Goal: Task Accomplishment & Management: Use online tool/utility

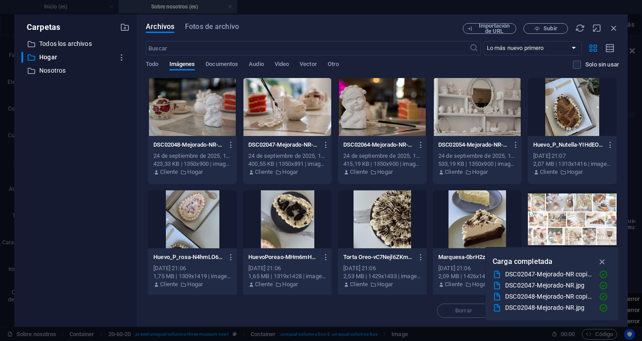
select select "vw"
select select "px"
click at [616, 25] on icon "button" at bounding box center [614, 28] width 10 height 10
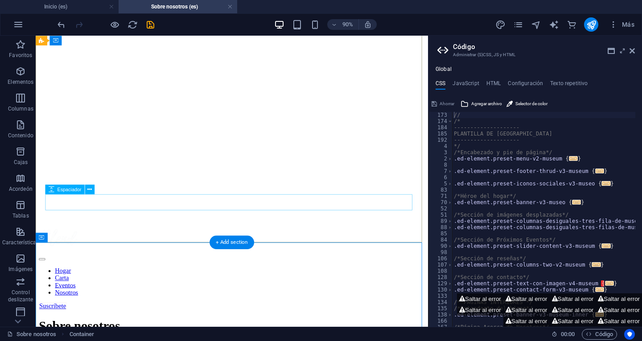
scroll to position [45, 0]
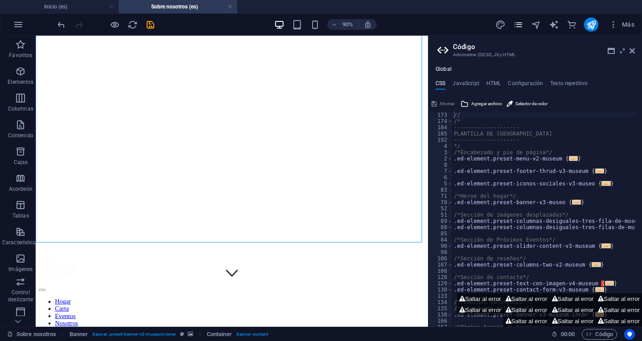
click at [517, 23] on icon "páginas" at bounding box center [518, 25] width 10 height 10
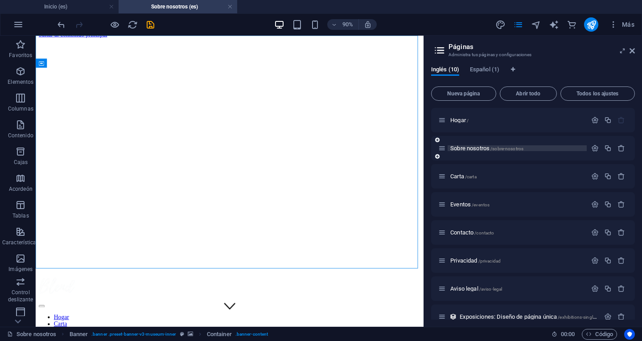
scroll to position [0, 0]
click at [536, 24] on icon "navegador" at bounding box center [536, 25] width 10 height 10
select select "16683705-en"
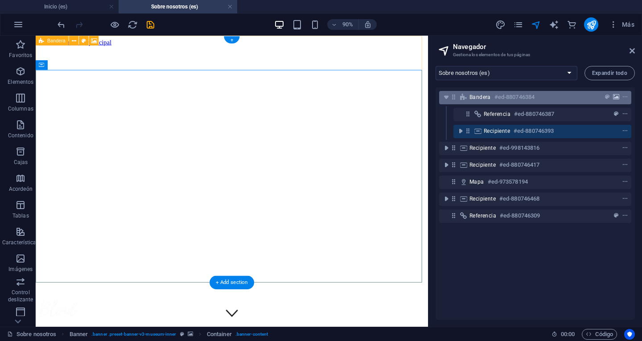
click at [614, 96] on icon "fondo" at bounding box center [616, 97] width 6 height 6
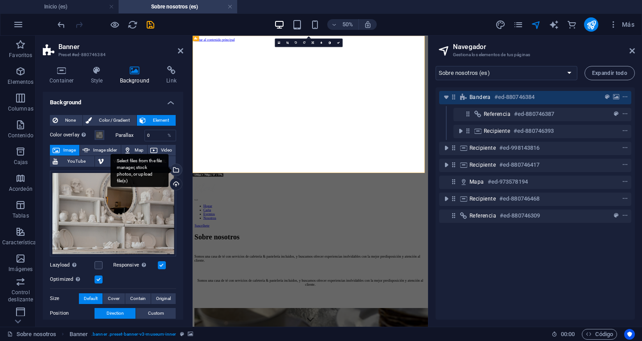
click at [176, 169] on div "Select files from the file manager, stock photos, or upload file(s)" at bounding box center [174, 170] width 13 height 13
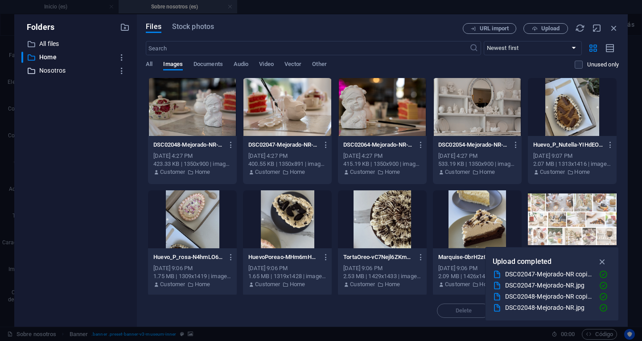
click at [46, 72] on p "Nosotros" at bounding box center [76, 71] width 74 height 10
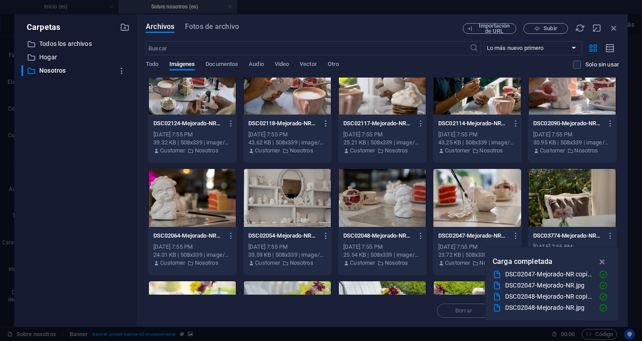
scroll to position [178, 0]
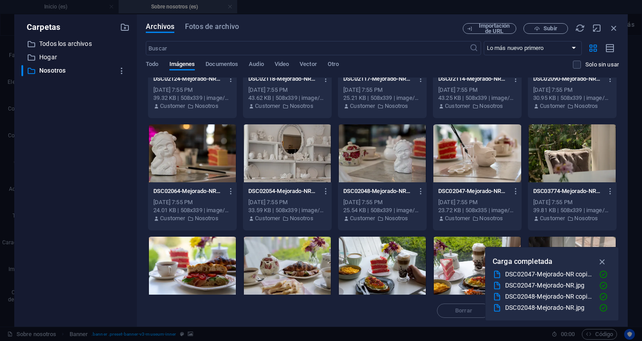
click at [297, 148] on div at bounding box center [287, 153] width 89 height 58
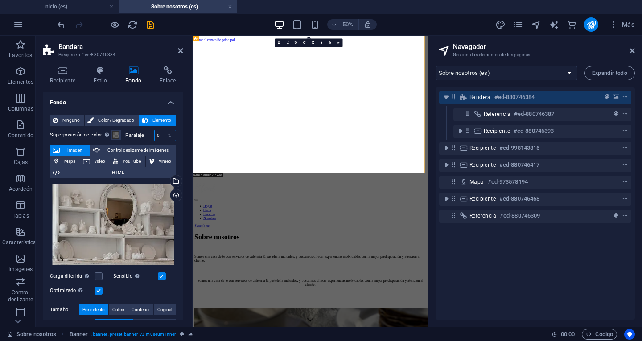
drag, startPoint x: 160, startPoint y: 138, endPoint x: 142, endPoint y: 140, distance: 18.0
click at [142, 140] on div "Paralaje 0 %" at bounding box center [150, 136] width 51 height 12
click at [115, 134] on span at bounding box center [115, 134] width 7 height 7
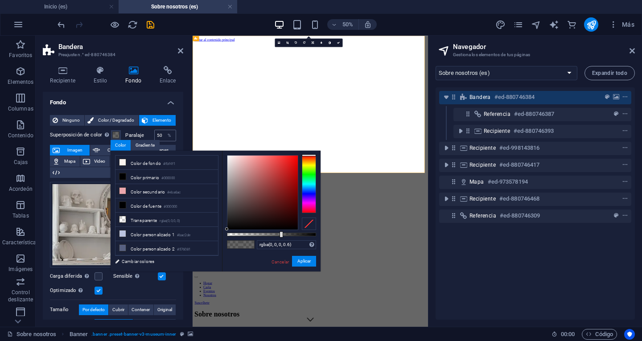
click at [154, 134] on div "50 %" at bounding box center [165, 136] width 22 height 12
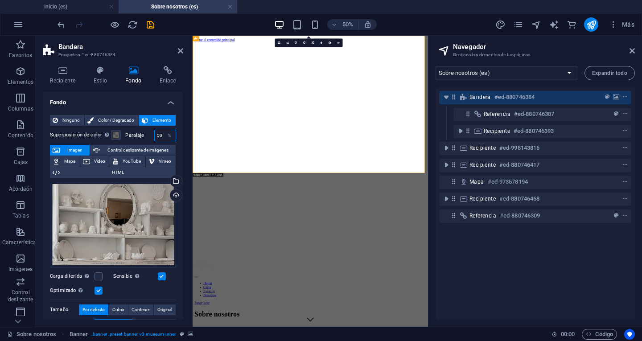
click at [159, 136] on input "50" at bounding box center [165, 135] width 21 height 11
type input "0"
click at [116, 134] on span at bounding box center [115, 134] width 7 height 7
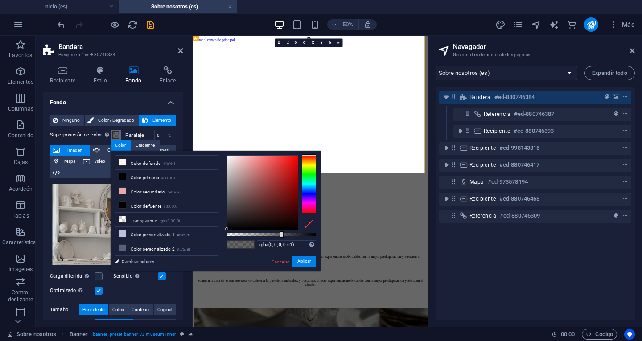
type input "rgba(0, 0, 0, 0.605)"
click at [281, 233] on div at bounding box center [271, 235] width 89 height 4
click at [305, 261] on font "Aplicar" at bounding box center [303, 261] width 13 height 5
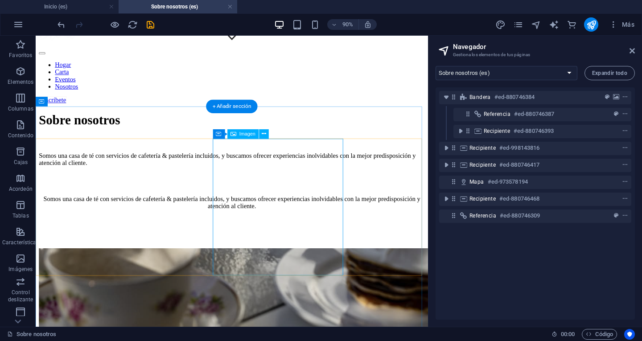
scroll to position [312, 0]
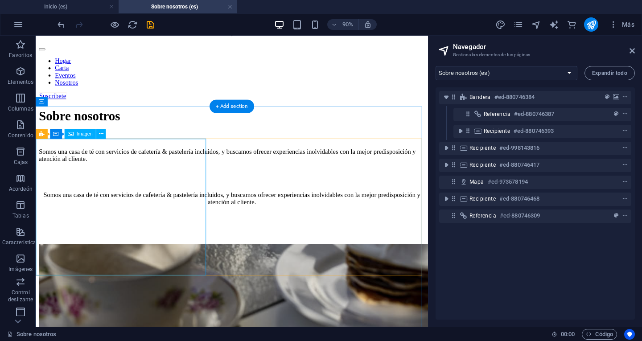
click at [187, 267] on figure at bounding box center [253, 343] width 429 height 153
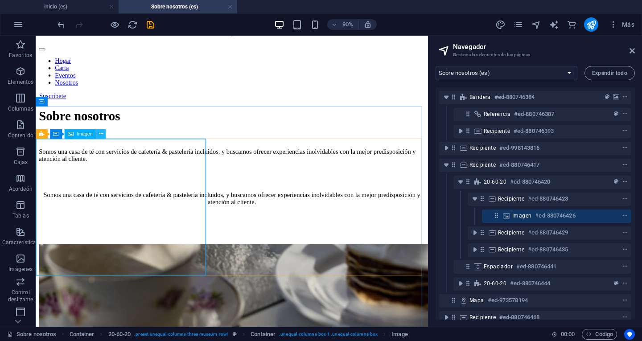
click at [102, 135] on icon at bounding box center [101, 134] width 4 height 8
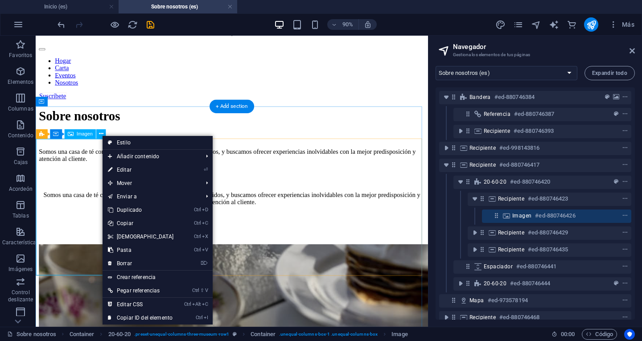
click at [71, 267] on figure at bounding box center [253, 343] width 429 height 153
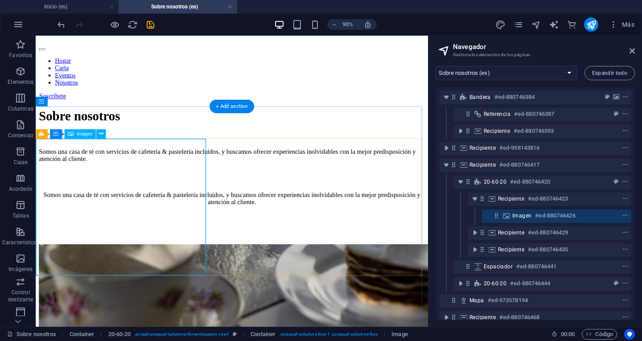
click at [71, 267] on figure at bounding box center [253, 343] width 429 height 153
select select "vw"
select select "px"
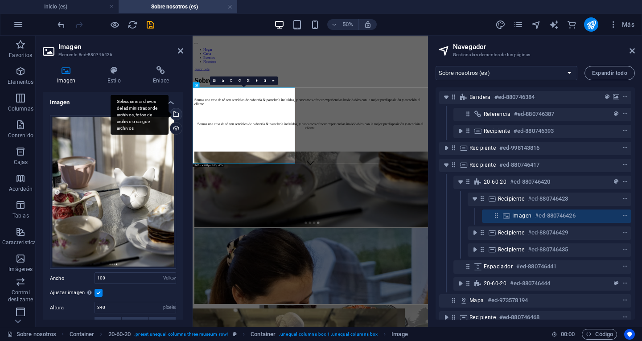
click at [174, 115] on div "Seleccione archivos del administrador de archivos, fotos de archivo o cargue ar…" at bounding box center [174, 114] width 13 height 13
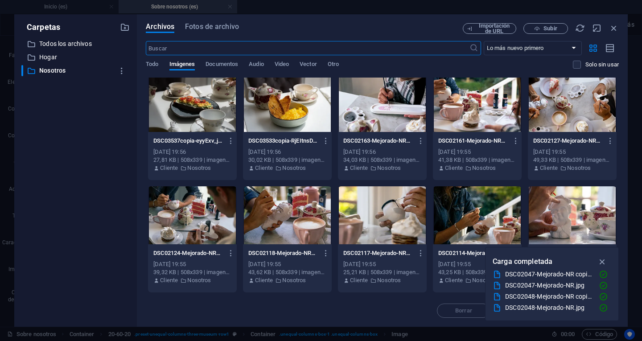
scroll to position [0, 0]
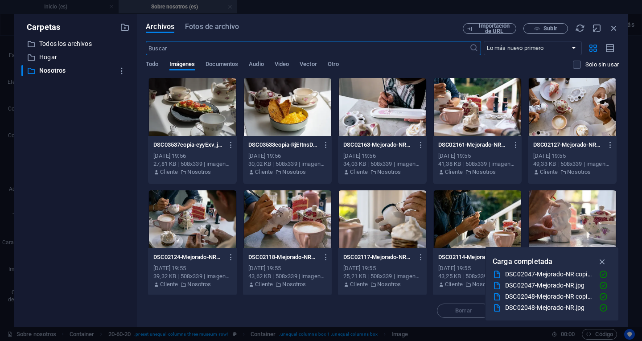
click at [554, 110] on div at bounding box center [572, 107] width 89 height 58
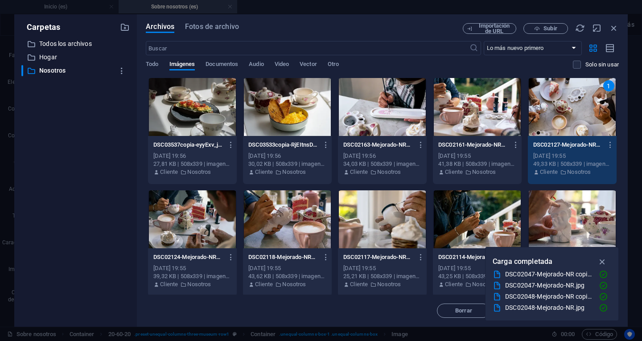
click at [554, 110] on div "1" at bounding box center [572, 107] width 89 height 58
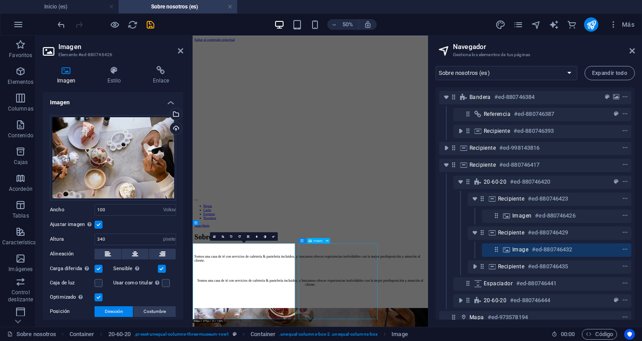
scroll to position [341, 0]
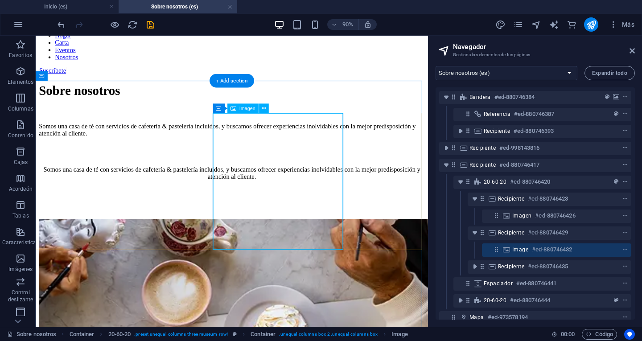
select select "vw"
select select "px"
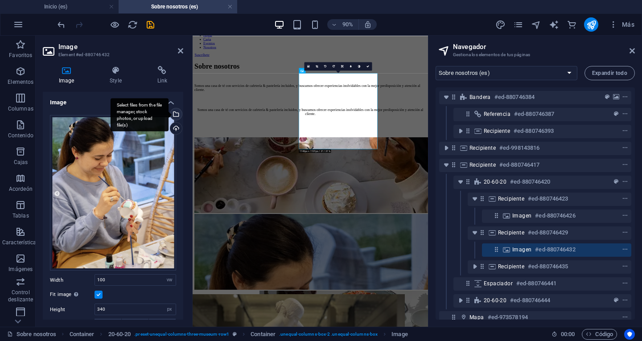
click at [173, 111] on div "Select files from the file manager, stock photos, or upload file(s)" at bounding box center [174, 114] width 13 height 13
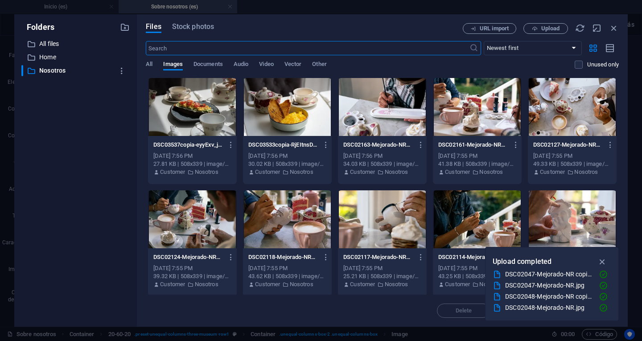
scroll to position [0, 0]
click at [479, 226] on div at bounding box center [477, 219] width 89 height 58
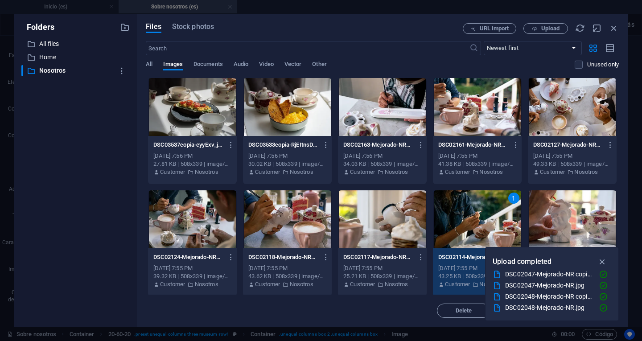
click at [479, 226] on div "1" at bounding box center [477, 219] width 89 height 58
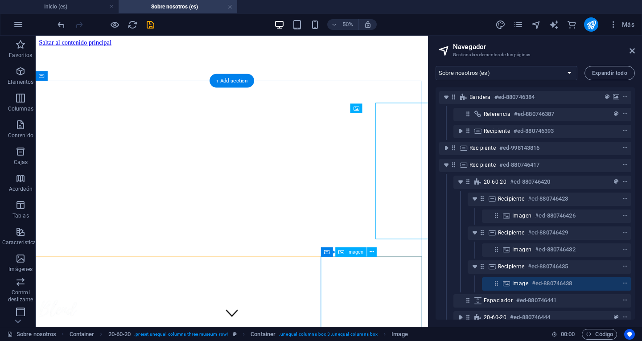
scroll to position [341, 0]
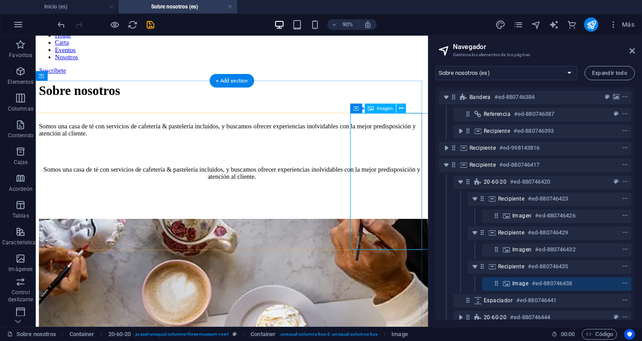
select select "vw"
select select "px"
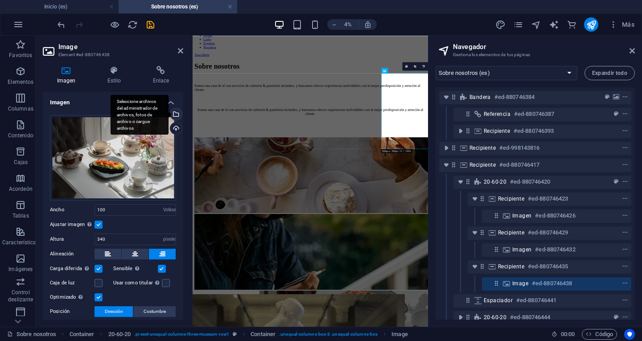
click at [174, 115] on div "Seleccione archivos del administrador de archivos, fotos de archivo o cargue ar…" at bounding box center [174, 114] width 13 height 13
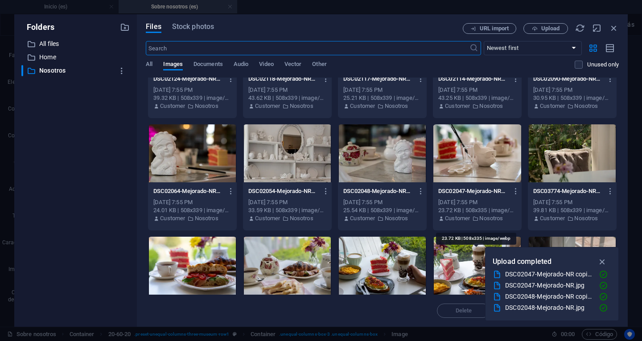
scroll to position [134, 0]
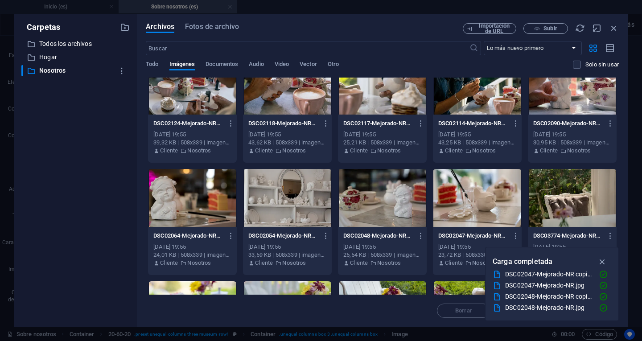
click at [563, 105] on div at bounding box center [572, 86] width 89 height 58
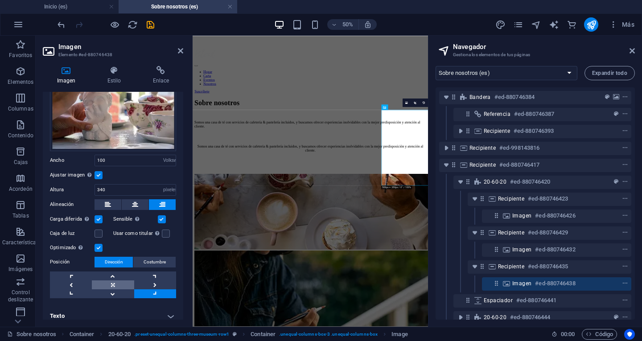
scroll to position [55, 0]
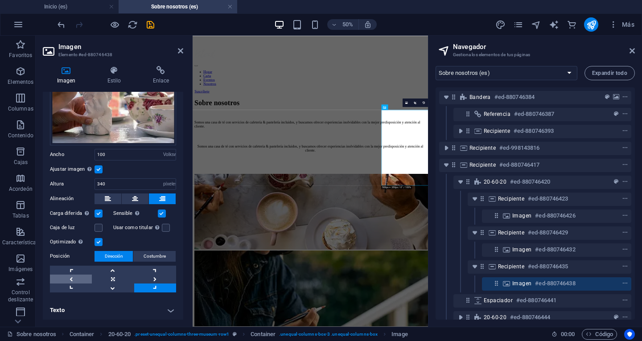
click at [80, 276] on link at bounding box center [71, 279] width 42 height 9
click at [151, 275] on link at bounding box center [155, 279] width 42 height 9
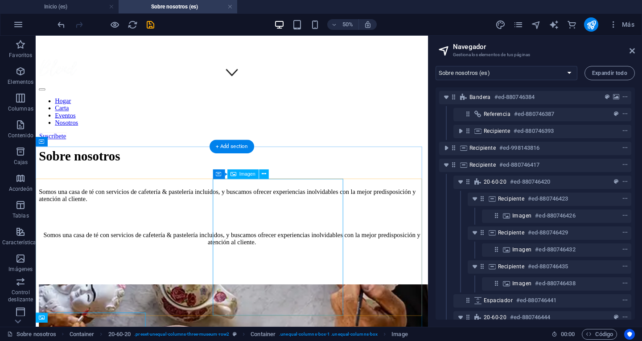
scroll to position [134, 0]
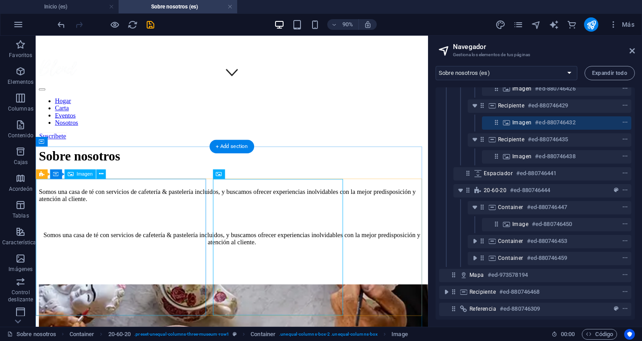
scroll to position [446, 0]
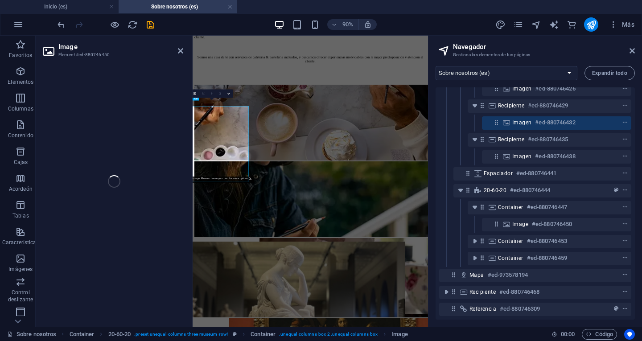
select select "vw"
select select "px"
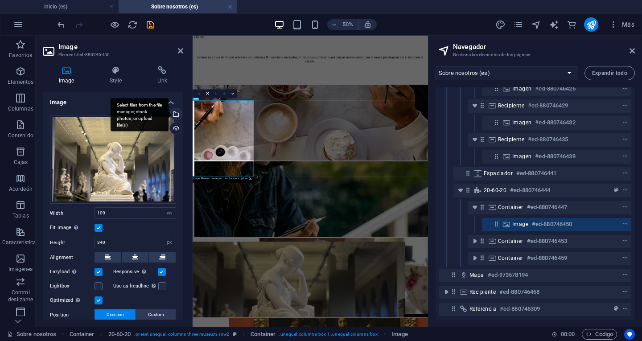
click at [177, 111] on div "Select files from the file manager, stock photos, or upload file(s)" at bounding box center [174, 114] width 13 height 13
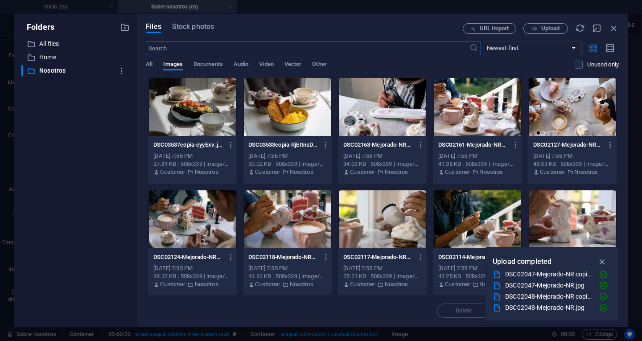
click at [392, 216] on div at bounding box center [382, 219] width 89 height 58
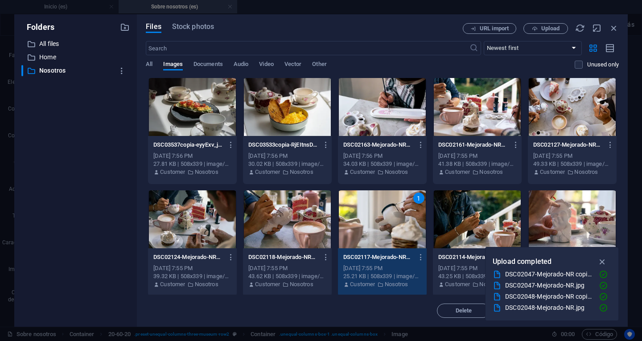
click at [392, 216] on div "1" at bounding box center [382, 219] width 89 height 58
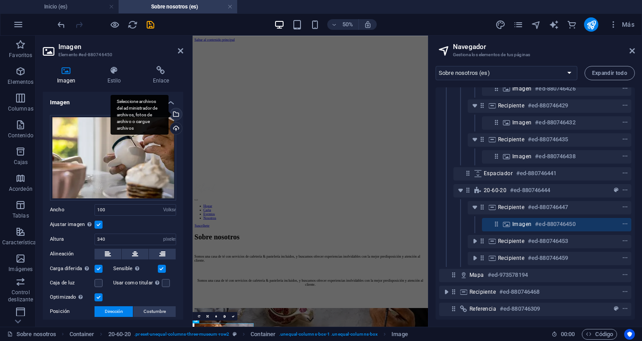
click at [168, 114] on div "Seleccione archivos del administrador de archivos, fotos de archivo o cargue ar…" at bounding box center [140, 115] width 58 height 40
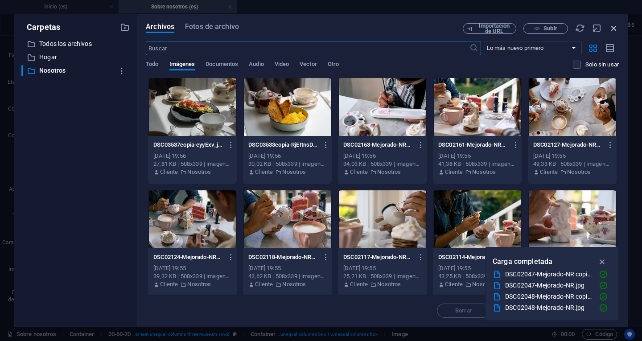
click at [614, 27] on icon "button" at bounding box center [614, 28] width 10 height 10
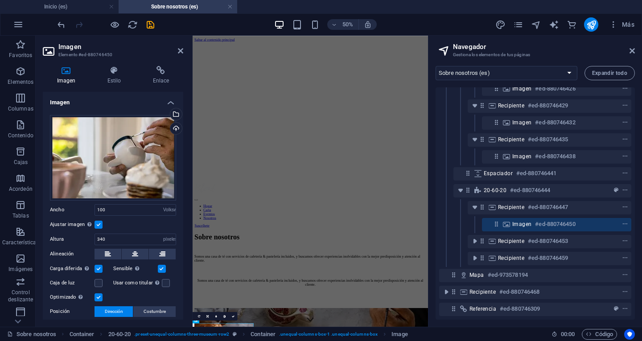
click at [632, 47] on h2 "Navegador" at bounding box center [544, 47] width 182 height 8
drag, startPoint x: 152, startPoint y: 24, endPoint x: 115, endPoint y: 25, distance: 37.5
click at [152, 24] on icon "ahorrar" at bounding box center [150, 25] width 10 height 10
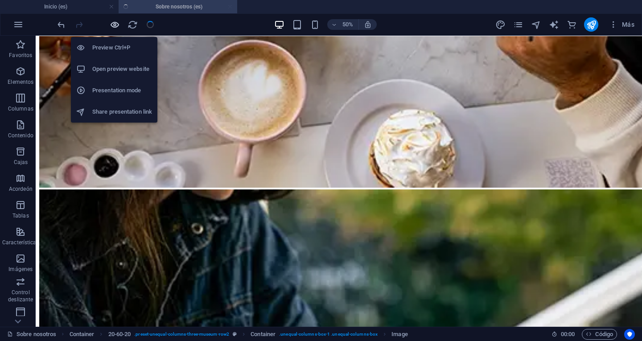
click at [115, 25] on icon "button" at bounding box center [115, 25] width 10 height 10
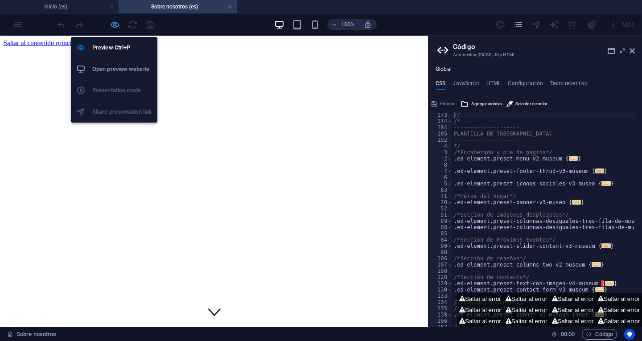
click at [115, 24] on icon "button" at bounding box center [115, 25] width 10 height 10
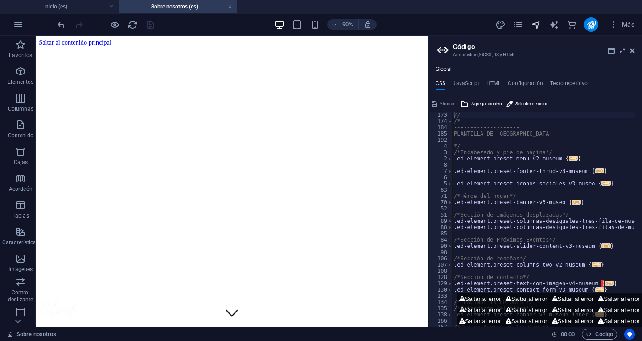
click at [534, 23] on icon "navegador" at bounding box center [536, 25] width 10 height 10
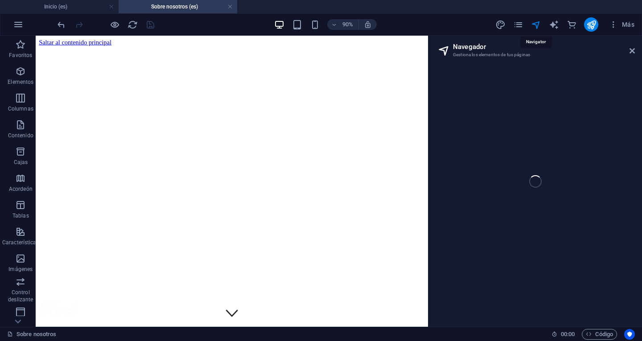
select select "16683705-en"
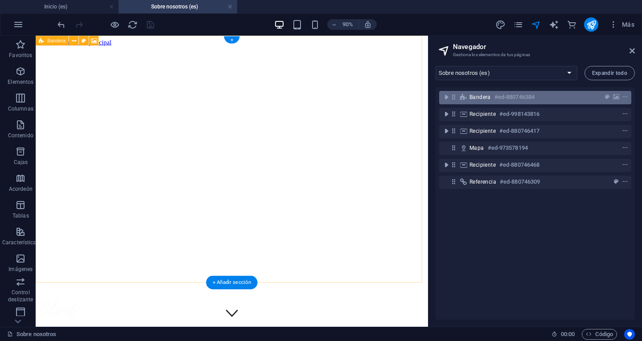
click at [546, 97] on div "Bandera #ed-880746384" at bounding box center [527, 97] width 117 height 11
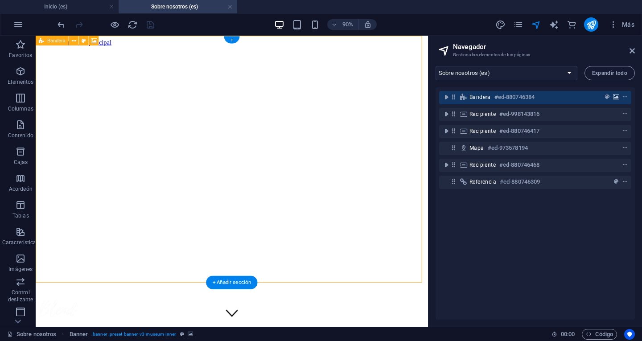
click at [614, 93] on button "fondo" at bounding box center [615, 97] width 9 height 11
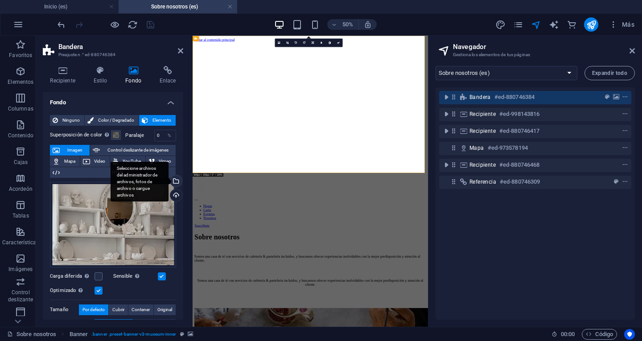
click at [168, 180] on div "Seleccione archivos del administrador de archivos, fotos de archivo o cargue ar…" at bounding box center [140, 182] width 58 height 40
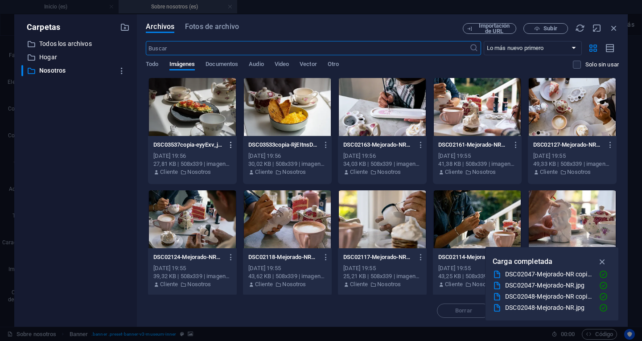
click at [230, 142] on icon "button" at bounding box center [231, 145] width 8 height 8
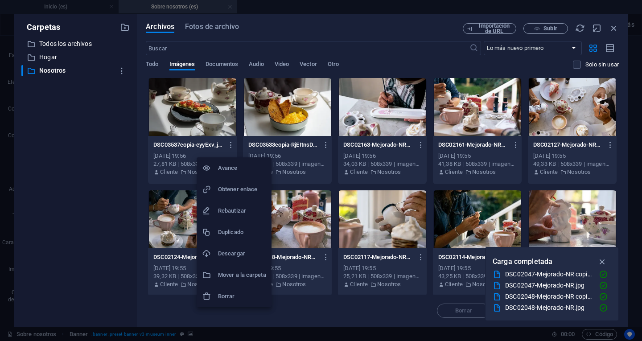
click at [235, 296] on h6 "Borrar" at bounding box center [242, 296] width 48 height 11
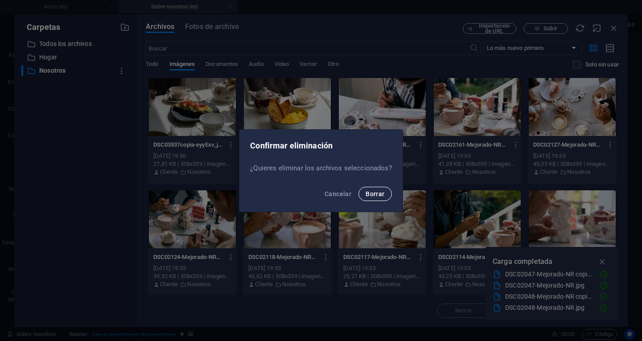
click at [380, 192] on font "Borrar" at bounding box center [374, 193] width 19 height 7
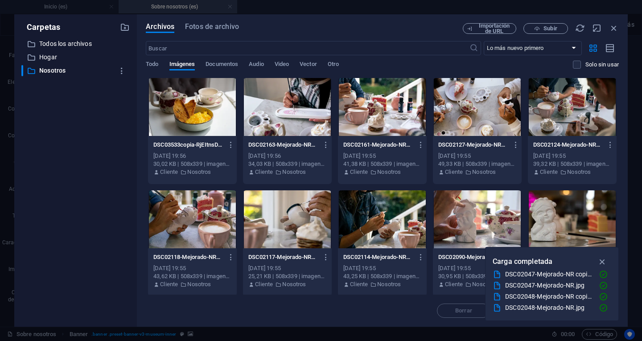
click at [229, 145] on icon "button" at bounding box center [231, 145] width 8 height 8
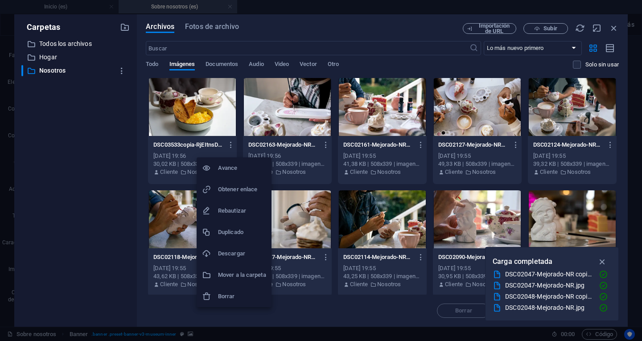
click at [120, 69] on div at bounding box center [321, 170] width 642 height 341
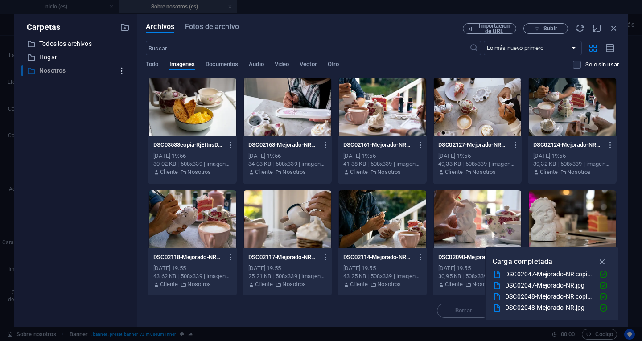
click at [119, 68] on icon "button" at bounding box center [121, 70] width 9 height 9
click at [130, 137] on font "Borrar" at bounding box center [124, 136] width 17 height 7
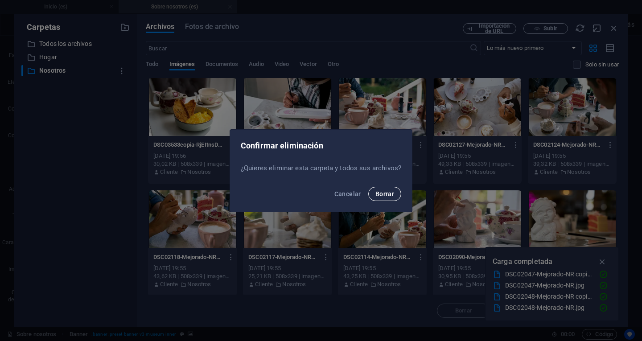
click at [384, 194] on font "Borrar" at bounding box center [384, 193] width 19 height 7
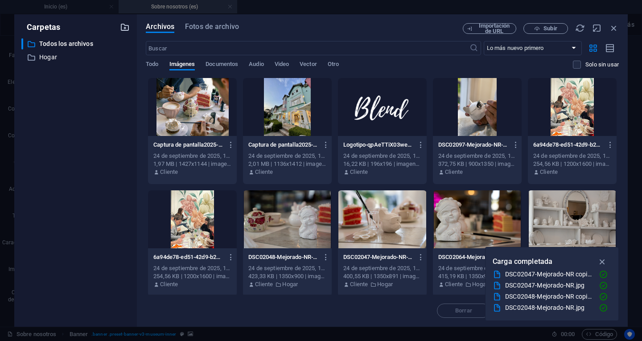
click at [125, 26] on icon "button" at bounding box center [125, 27] width 10 height 10
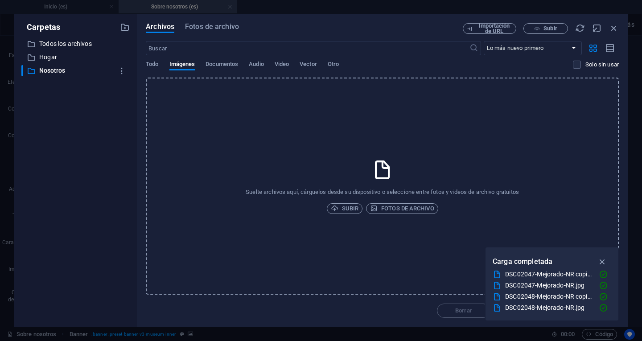
type input "Nosotros"
click at [186, 148] on div "Suelte archivos aquí, cárguelos desde su dispositivo o seleccione entre fotos y…" at bounding box center [382, 186] width 473 height 217
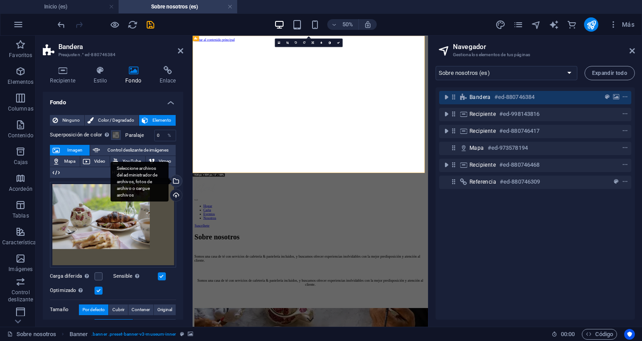
click at [168, 180] on div "Seleccione archivos del administrador de archivos, fotos de archivo o cargue ar…" at bounding box center [140, 182] width 58 height 40
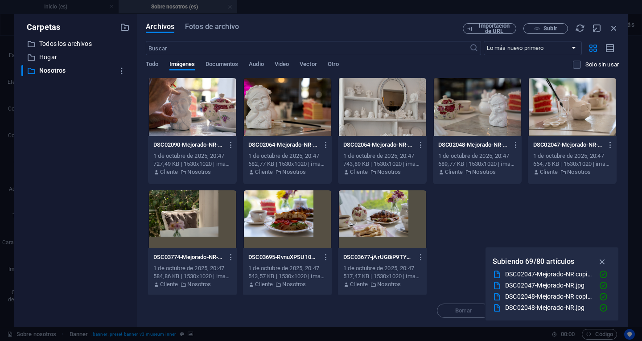
click at [390, 109] on div at bounding box center [382, 107] width 89 height 58
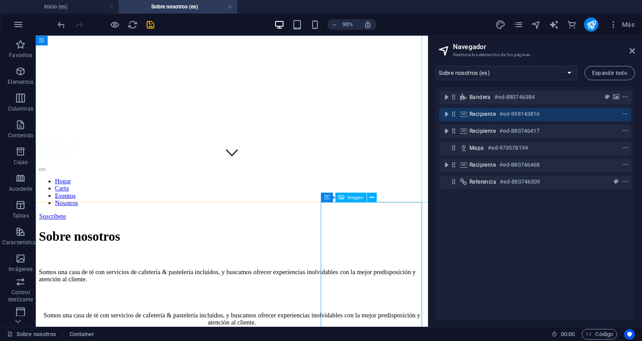
scroll to position [401, 0]
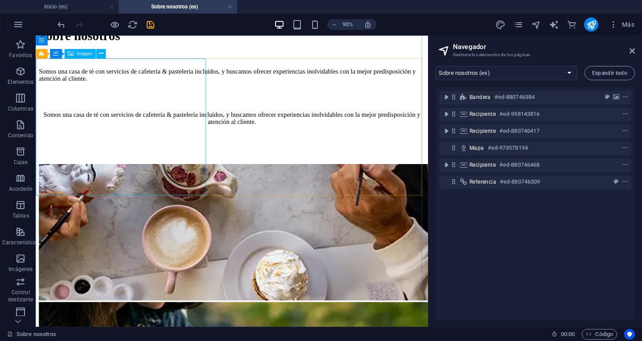
click at [169, 178] on figure at bounding box center [253, 254] width 429 height 153
select select "vw"
select select "px"
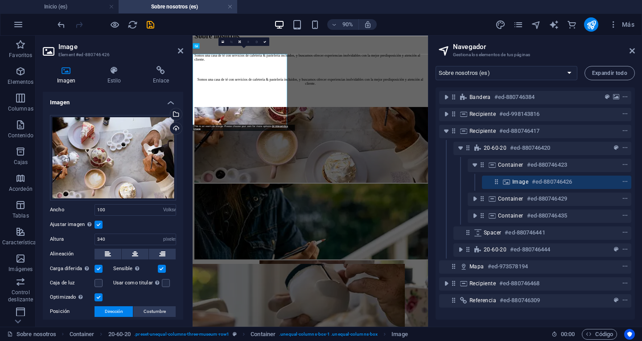
scroll to position [390, 0]
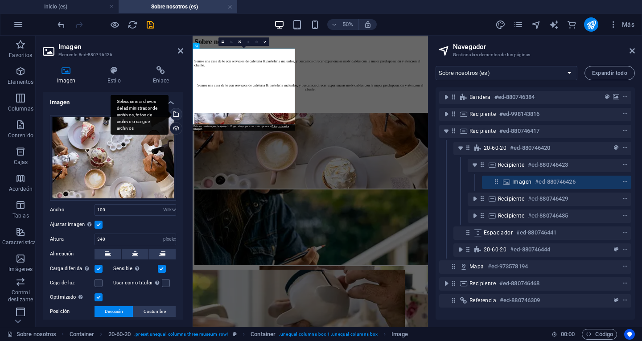
click at [168, 115] on div "Seleccione archivos del administrador de archivos, fotos de archivo o cargue ar…" at bounding box center [140, 115] width 58 height 40
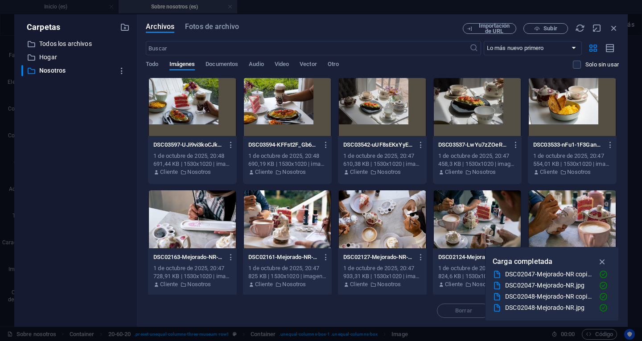
click at [396, 211] on div at bounding box center [382, 219] width 89 height 58
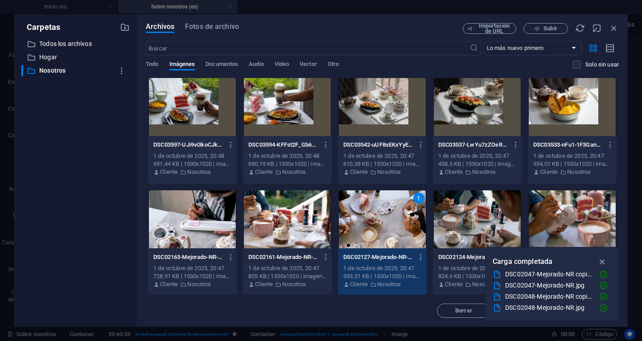
click at [396, 211] on div "1" at bounding box center [382, 219] width 89 height 58
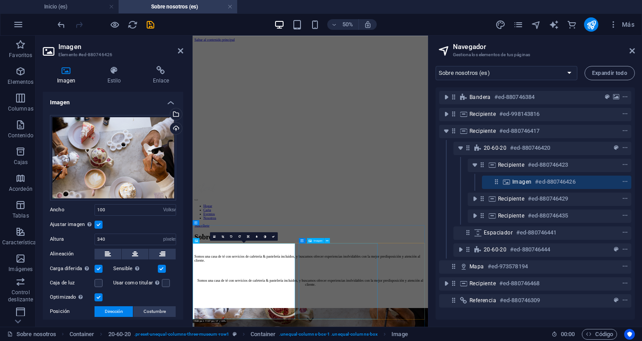
select select "vw"
select select "px"
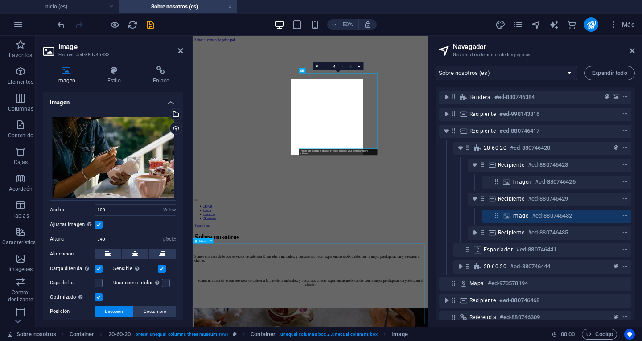
scroll to position [341, 0]
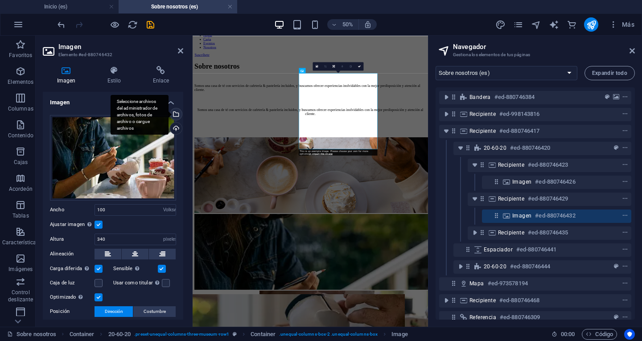
click at [168, 112] on div "Seleccione archivos del administrador de archivos, fotos de archivo o cargue ar…" at bounding box center [140, 115] width 58 height 40
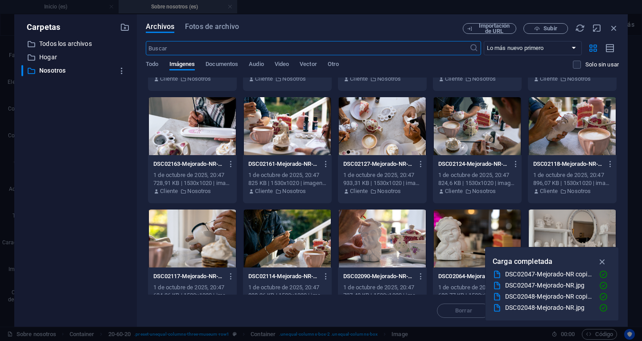
scroll to position [4, 0]
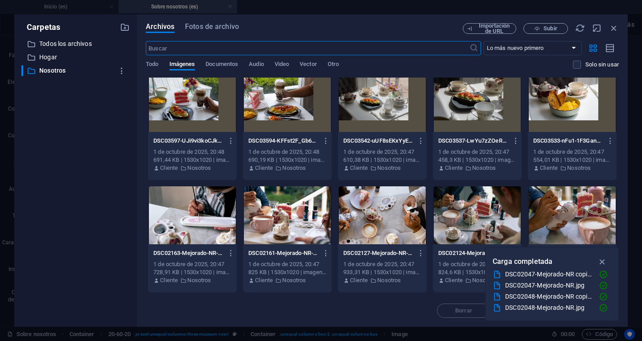
click at [287, 210] on div at bounding box center [287, 215] width 89 height 58
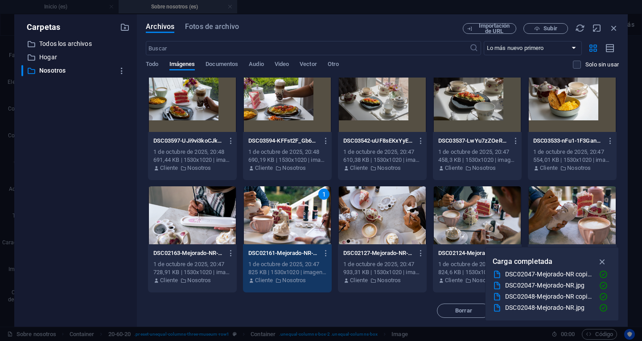
click at [287, 210] on div "1" at bounding box center [287, 215] width 89 height 58
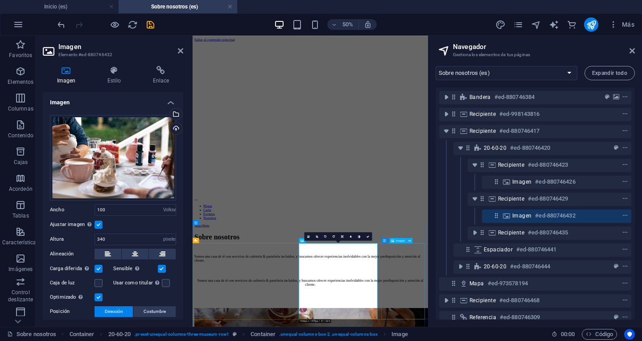
select select "vw"
select select "px"
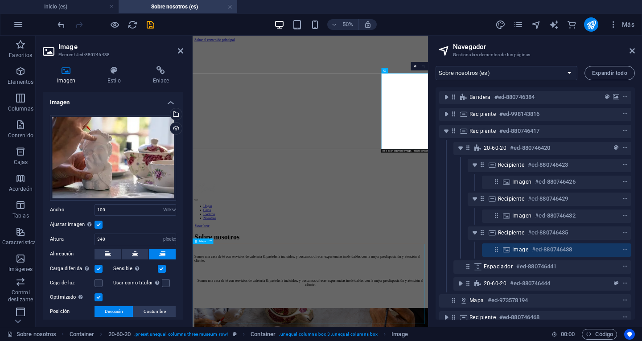
scroll to position [341, 0]
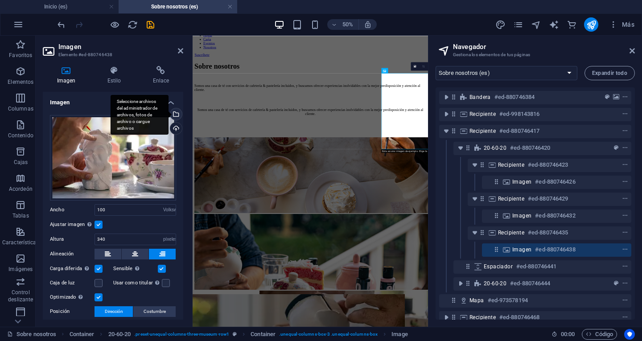
click at [173, 111] on div "Seleccione archivos del administrador de archivos, fotos de archivo o cargue ar…" at bounding box center [174, 114] width 13 height 13
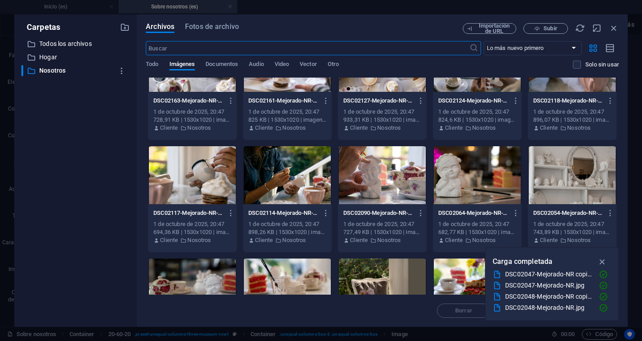
scroll to position [178, 0]
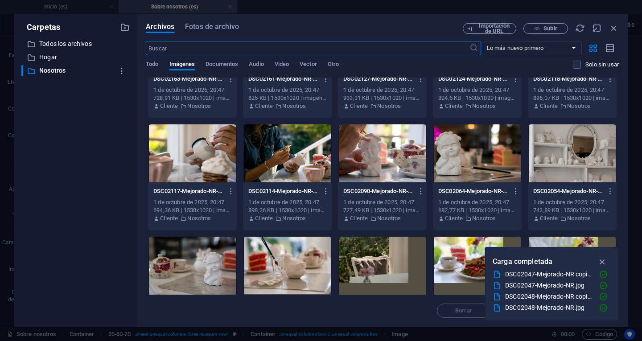
click at [207, 160] on div at bounding box center [192, 153] width 89 height 58
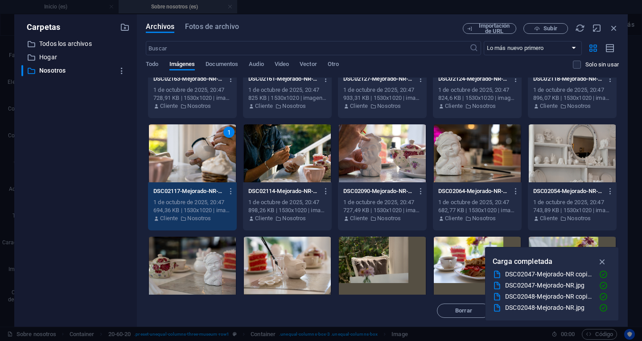
click at [207, 160] on div "1" at bounding box center [192, 153] width 89 height 58
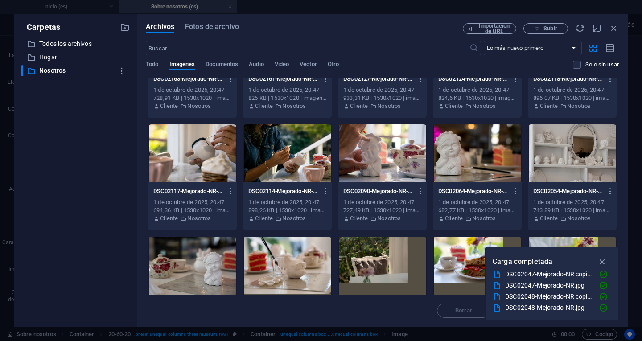
click at [385, 150] on div at bounding box center [382, 153] width 89 height 58
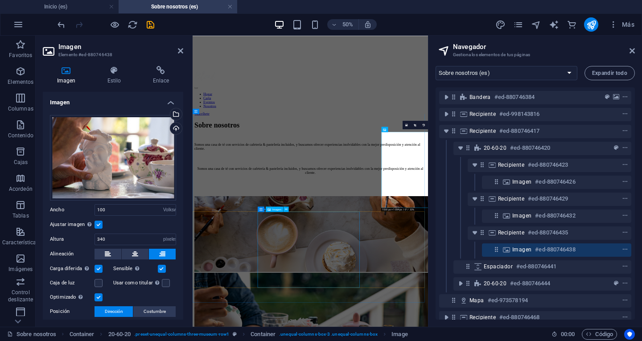
scroll to position [267, 0]
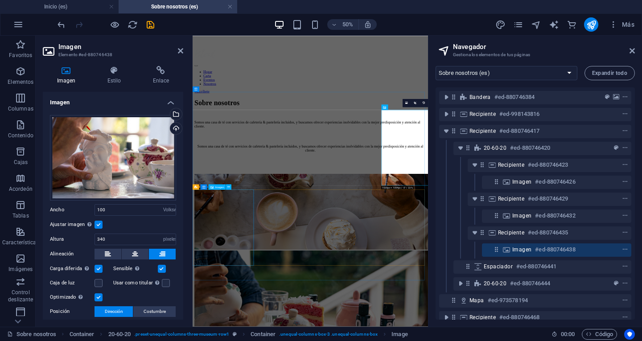
select select "vw"
select select "px"
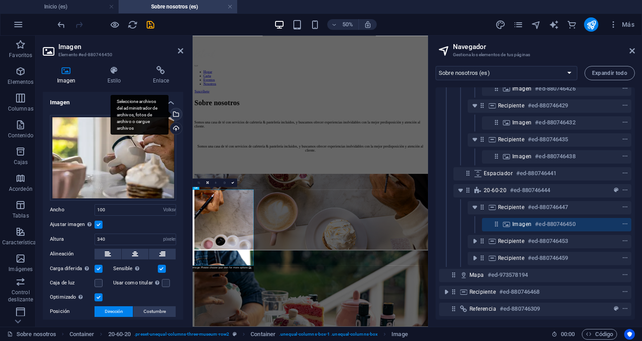
scroll to position [100, 0]
click at [168, 114] on div "Seleccione archivos del administrador de archivos, fotos de archivo o cargue ar…" at bounding box center [140, 115] width 58 height 40
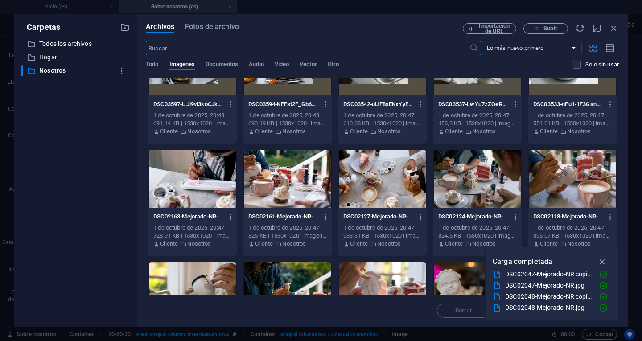
scroll to position [134, 0]
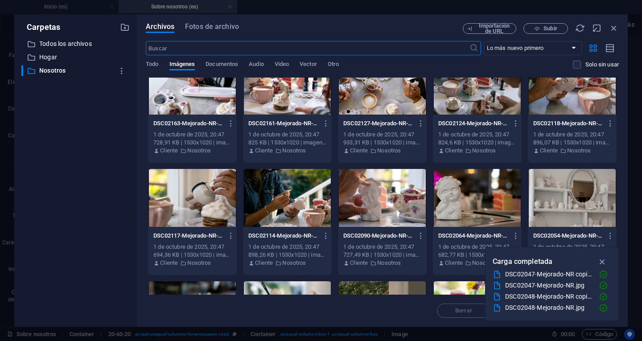
click at [199, 210] on div at bounding box center [192, 198] width 89 height 58
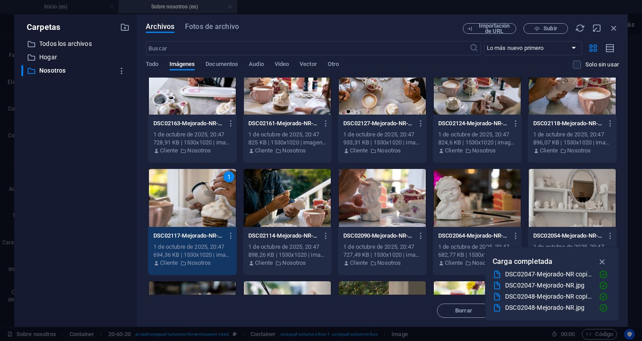
click at [199, 210] on div "1" at bounding box center [192, 198] width 89 height 58
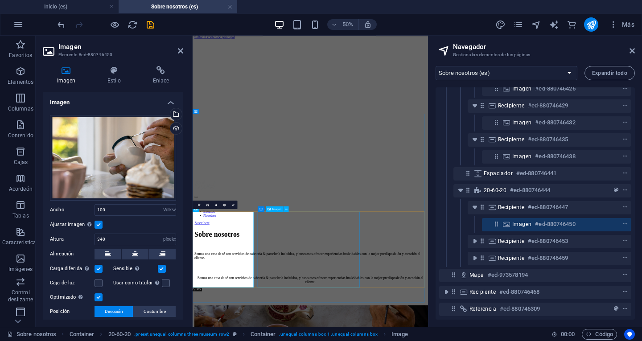
scroll to position [223, 0]
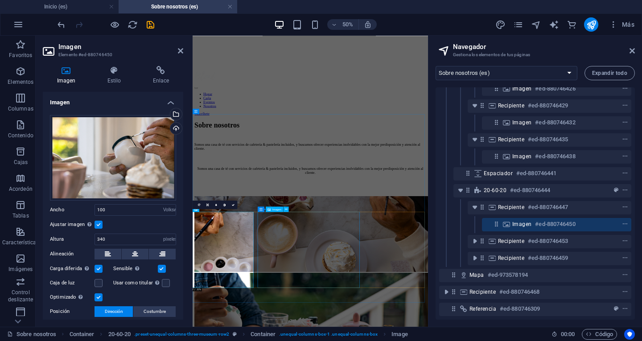
select select "vw"
select select "px"
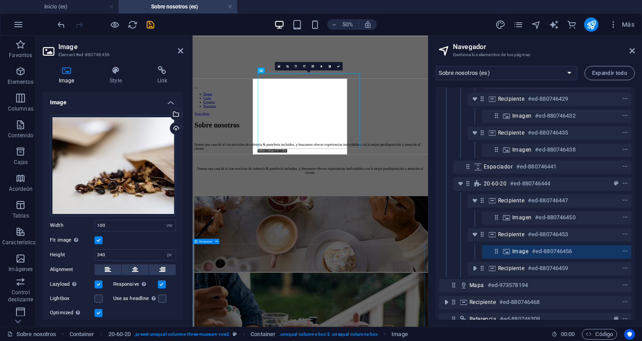
scroll to position [500, 0]
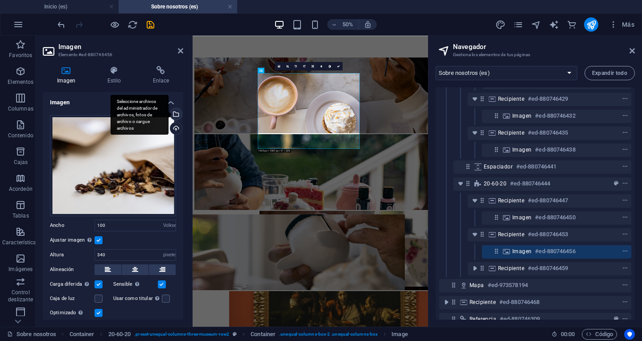
click at [168, 112] on div "Seleccione archivos del administrador de archivos, fotos de archivo o cargue ar…" at bounding box center [140, 115] width 58 height 40
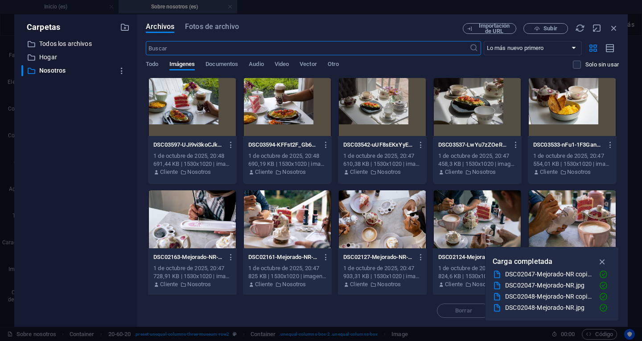
click at [476, 111] on div at bounding box center [477, 107] width 89 height 58
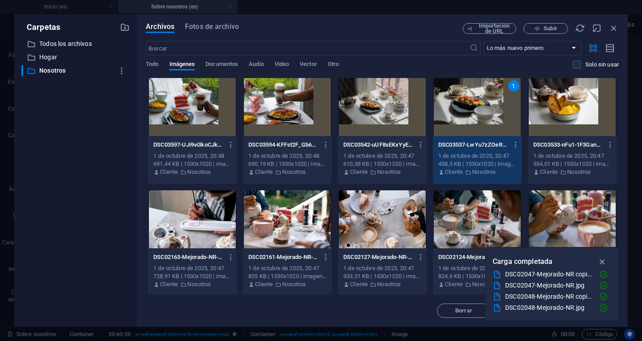
click at [476, 111] on div "1" at bounding box center [477, 107] width 89 height 58
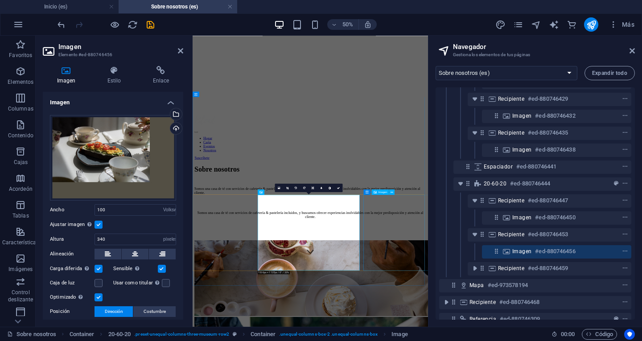
scroll to position [267, 0]
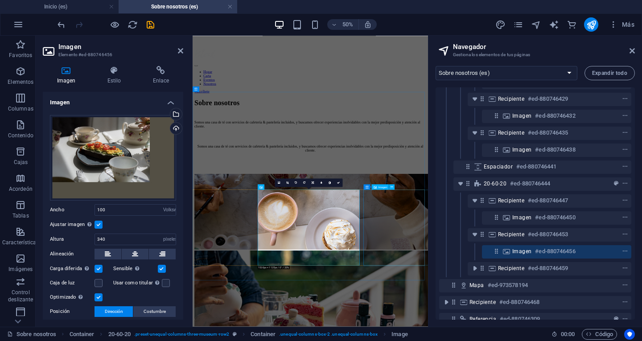
select select "vw"
select select "px"
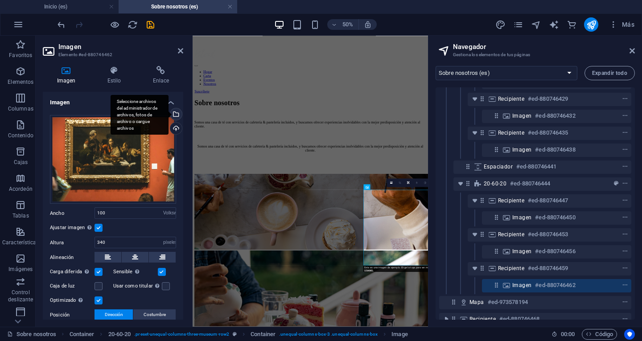
click at [168, 111] on div "Seleccione archivos del administrador de archivos, fotos de archivo o cargue ar…" at bounding box center [140, 115] width 58 height 40
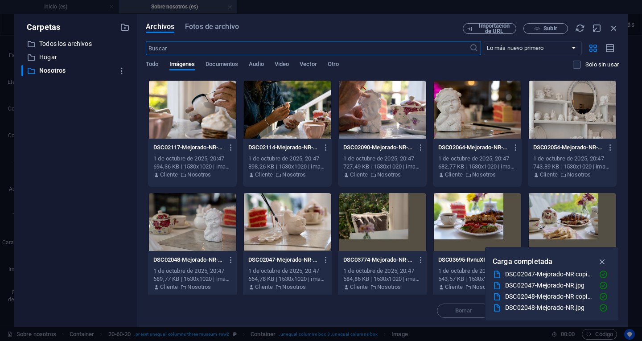
scroll to position [227, 0]
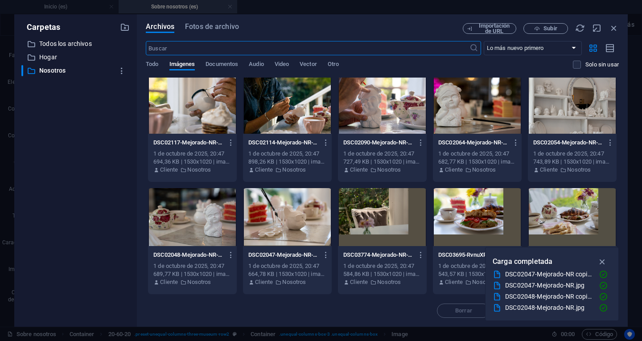
click at [299, 213] on div at bounding box center [287, 217] width 89 height 58
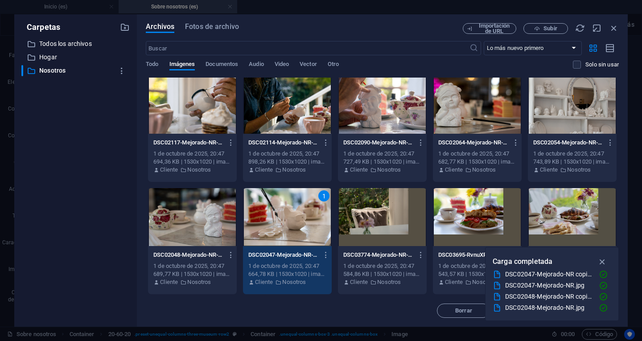
click at [299, 213] on div "1" at bounding box center [287, 217] width 89 height 58
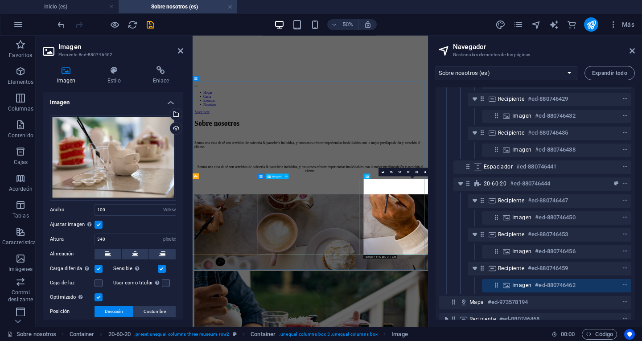
scroll to position [357, 0]
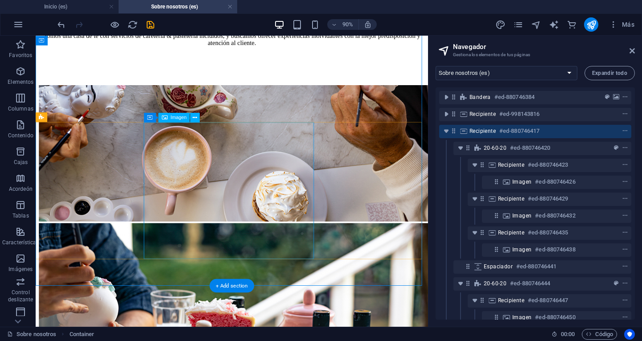
scroll to position [490, 0]
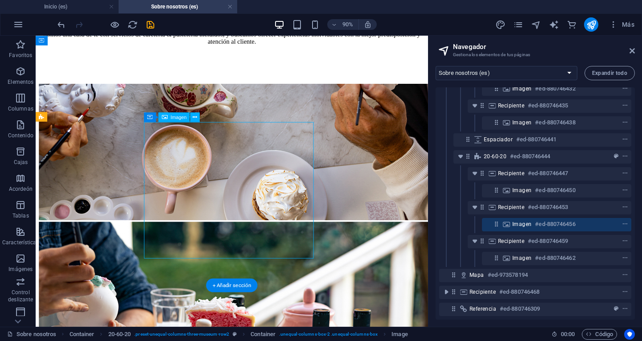
scroll to position [134, 0]
select select "vw"
select select "px"
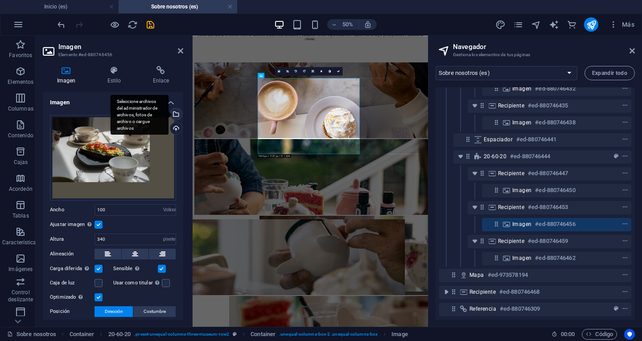
click at [168, 115] on div "Seleccione archivos del administrador de archivos, fotos de archivo o cargue ar…" at bounding box center [140, 115] width 58 height 40
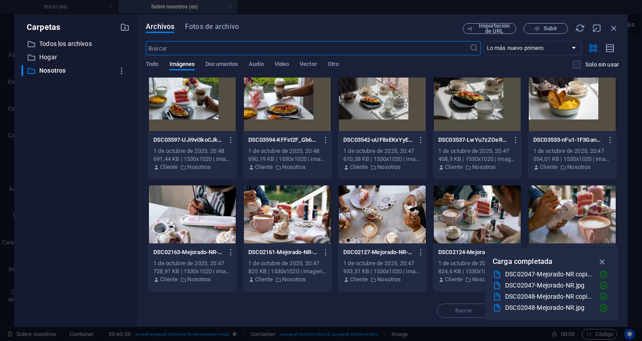
scroll to position [0, 0]
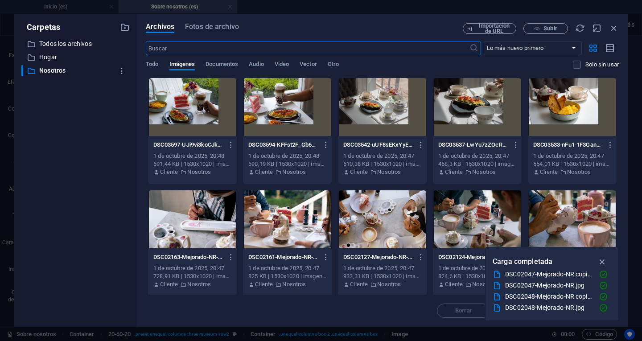
click at [291, 217] on div at bounding box center [287, 219] width 89 height 58
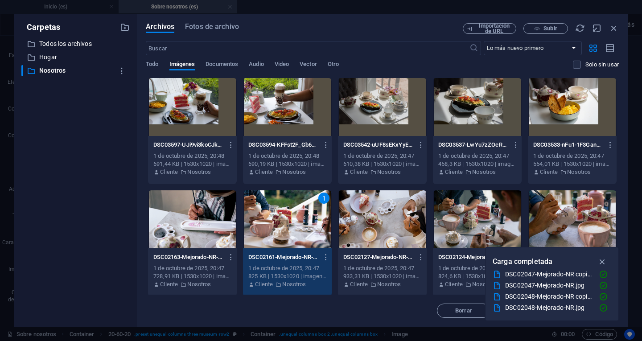
click at [291, 217] on div "1" at bounding box center [287, 219] width 89 height 58
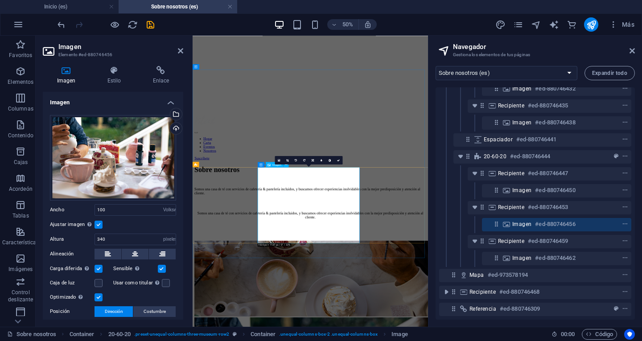
scroll to position [312, 0]
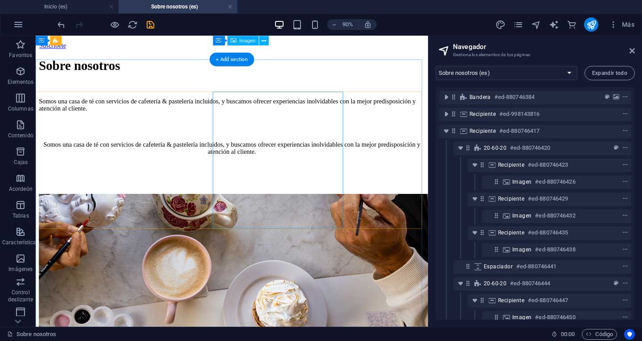
scroll to position [364, 0]
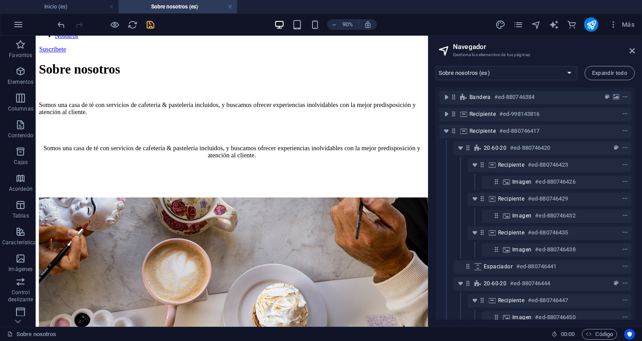
click at [146, 23] on icon "ahorrar" at bounding box center [150, 25] width 10 height 10
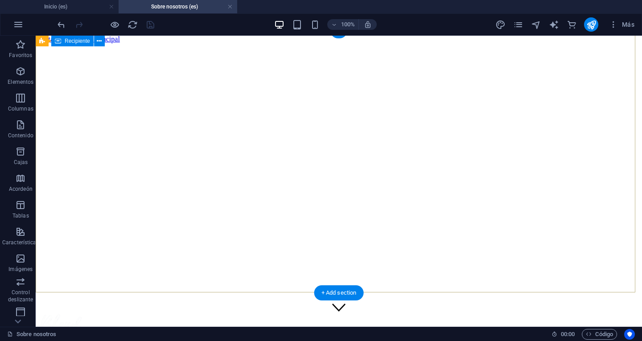
scroll to position [0, 0]
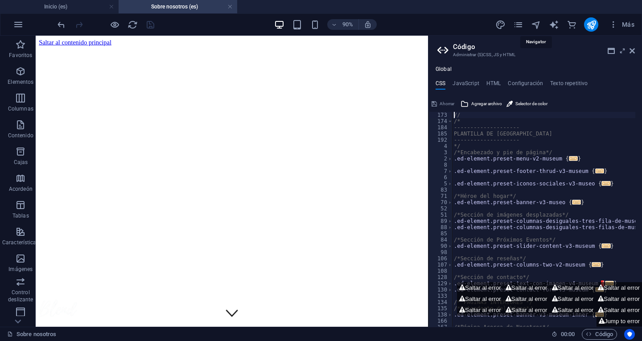
click at [533, 23] on icon "navegador" at bounding box center [536, 25] width 10 height 10
select select "16683705-en"
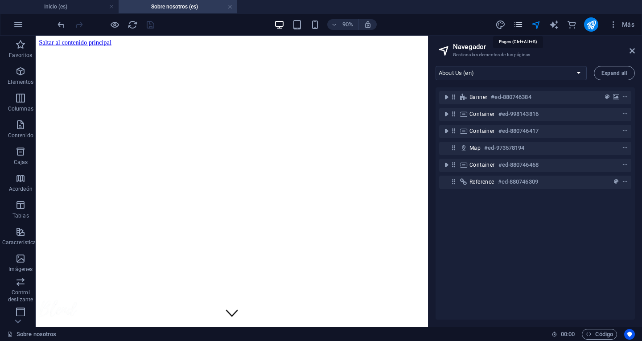
click at [517, 25] on icon "páginas" at bounding box center [518, 25] width 10 height 10
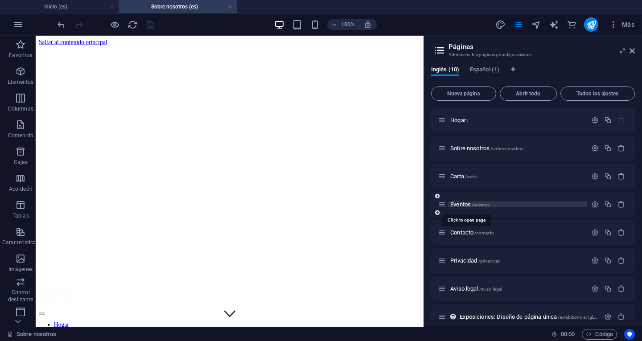
click at [463, 204] on font "Eventos" at bounding box center [460, 204] width 21 height 7
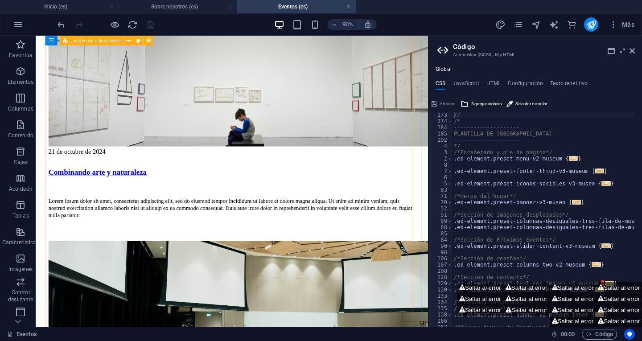
scroll to position [1426, 0]
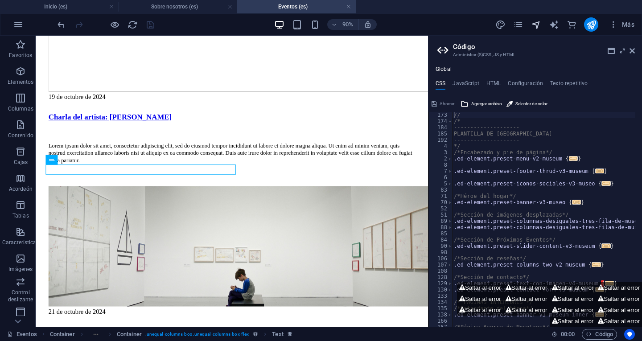
click at [537, 24] on icon "navegador" at bounding box center [536, 25] width 10 height 10
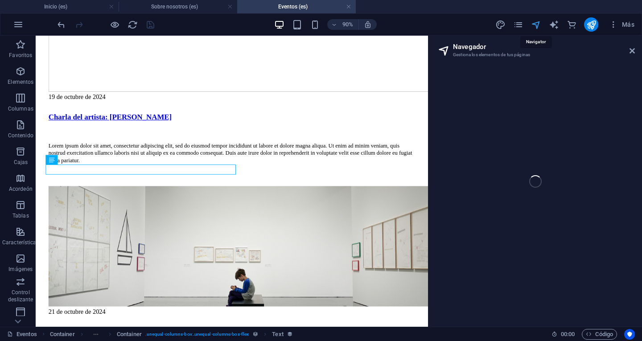
select select "16683711-en"
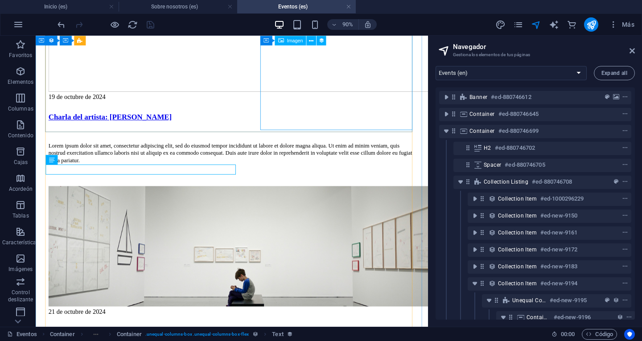
scroll to position [135, 16]
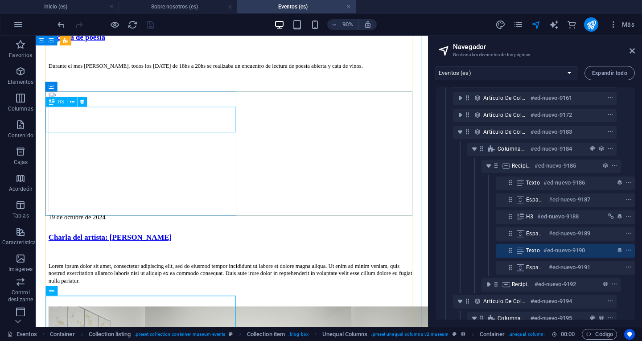
scroll to position [1159, 0]
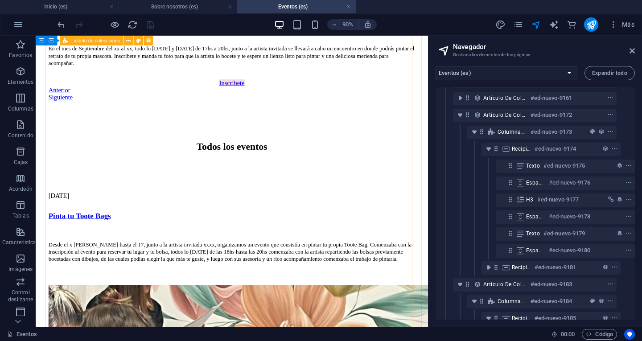
scroll to position [891, 0]
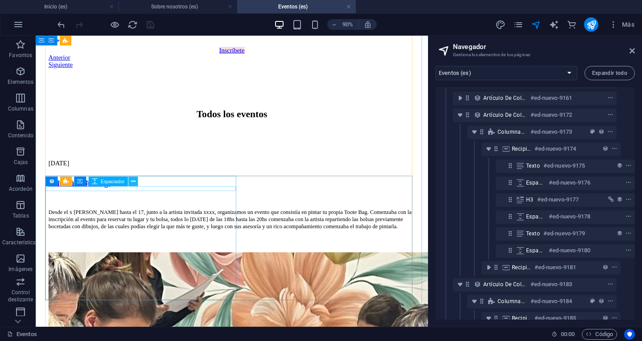
click at [133, 181] on icon at bounding box center [133, 181] width 4 height 8
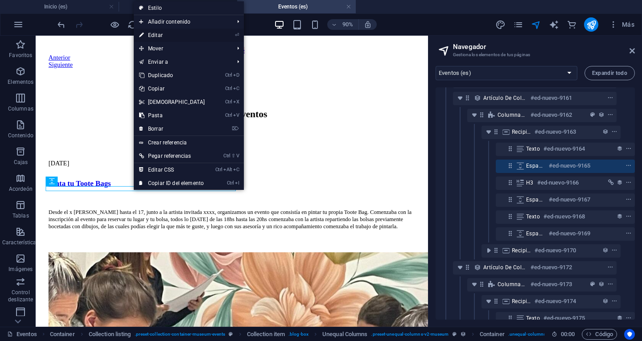
click at [157, 37] on font "Editar" at bounding box center [155, 35] width 15 height 6
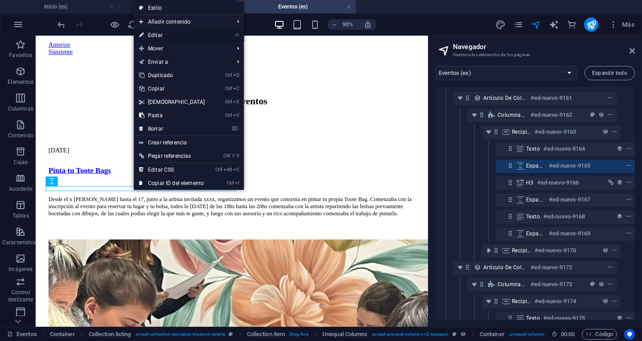
select select "px"
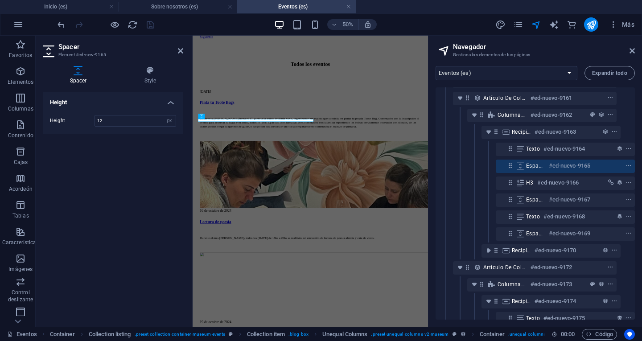
scroll to position [882, 0]
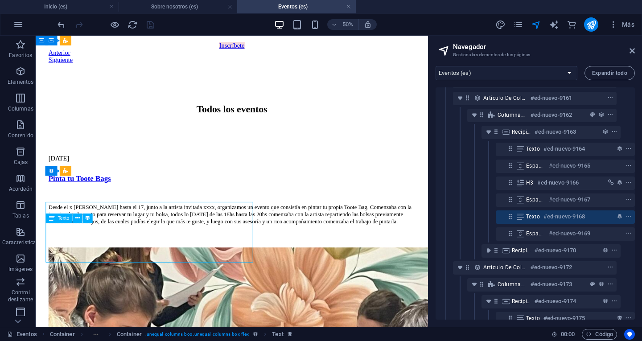
scroll to position [891, 0]
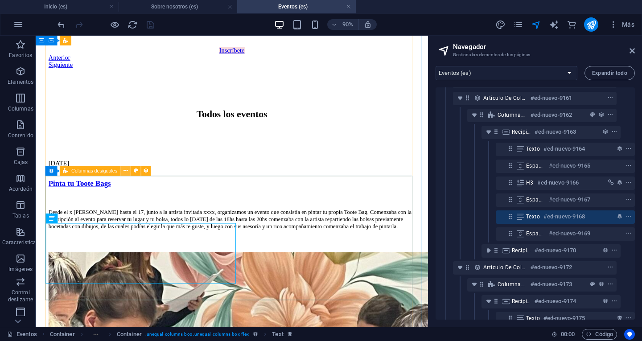
click at [124, 168] on icon at bounding box center [125, 171] width 4 height 8
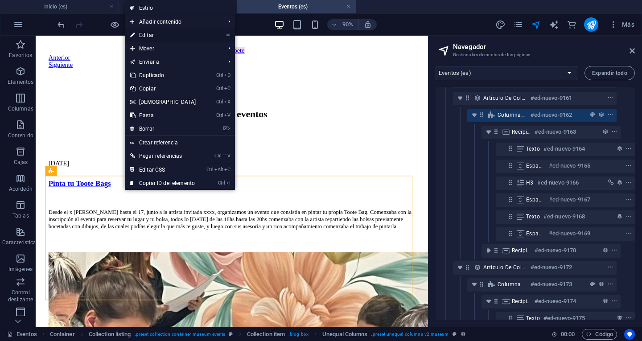
click at [160, 33] on link "⏎ Editar" at bounding box center [163, 35] width 77 height 13
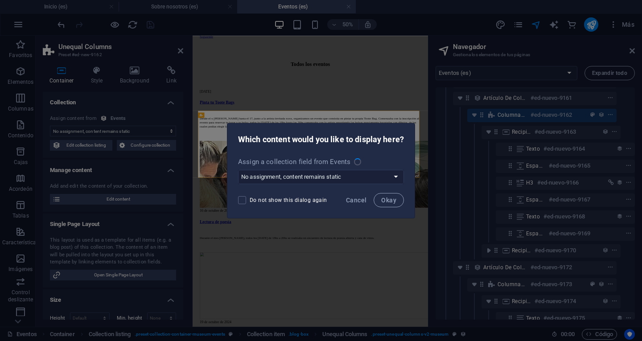
scroll to position [882, 0]
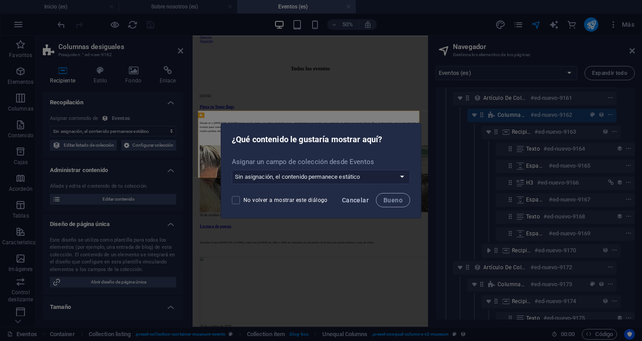
click at [363, 200] on font "Cancelar" at bounding box center [355, 200] width 27 height 7
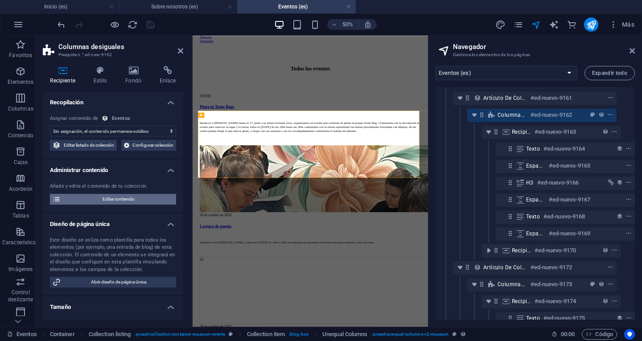
click at [131, 201] on font "Editar contenido" at bounding box center [119, 199] width 32 height 5
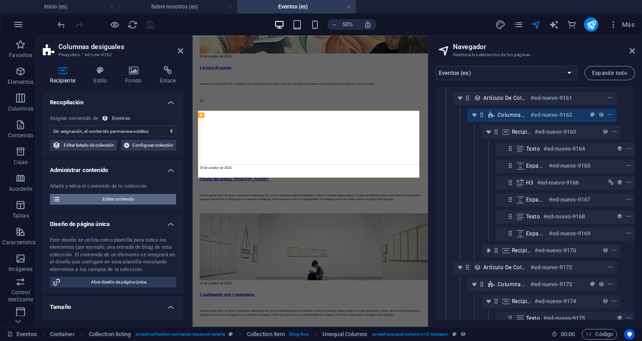
select select
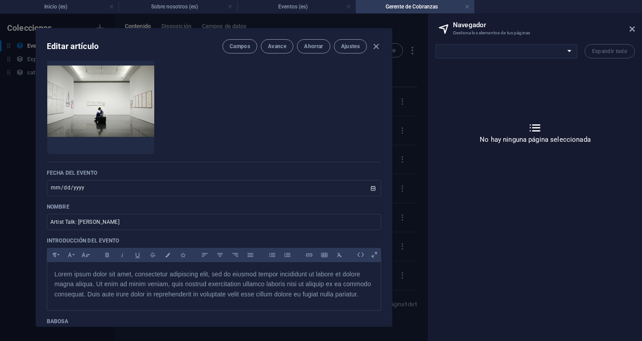
scroll to position [0, 0]
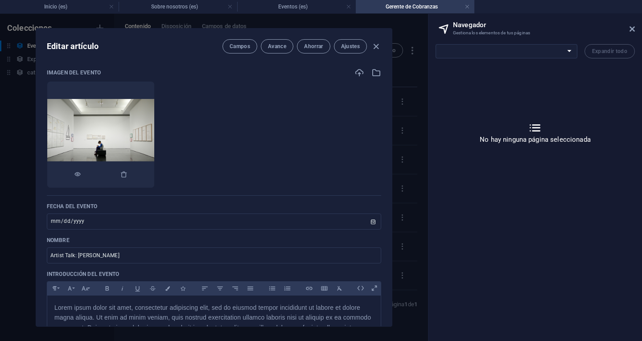
click at [133, 131] on img at bounding box center [100, 134] width 107 height 71
click at [354, 70] on icon "button" at bounding box center [359, 73] width 10 height 10
click at [374, 71] on icon "button" at bounding box center [376, 73] width 10 height 10
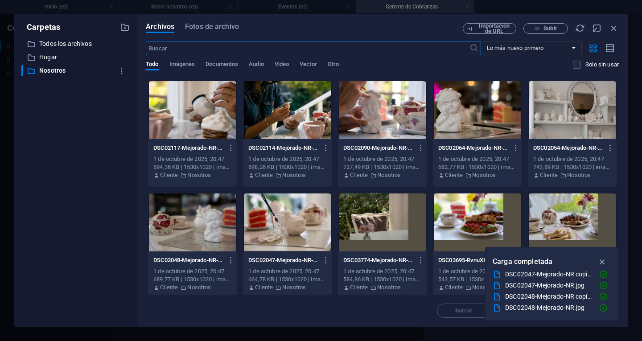
scroll to position [227, 0]
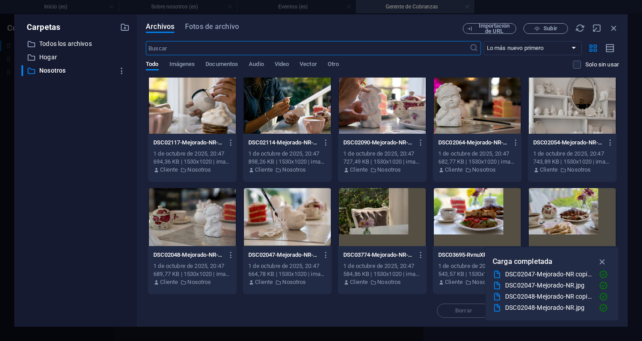
click at [358, 210] on div at bounding box center [382, 217] width 89 height 58
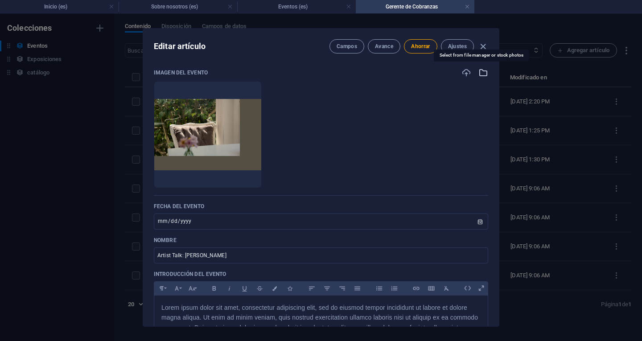
click at [480, 72] on icon "button" at bounding box center [483, 73] width 10 height 10
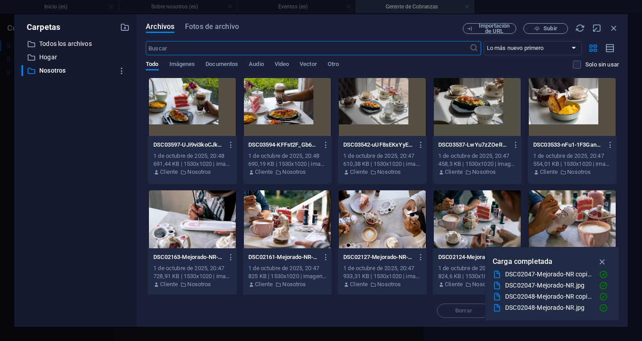
scroll to position [45, 0]
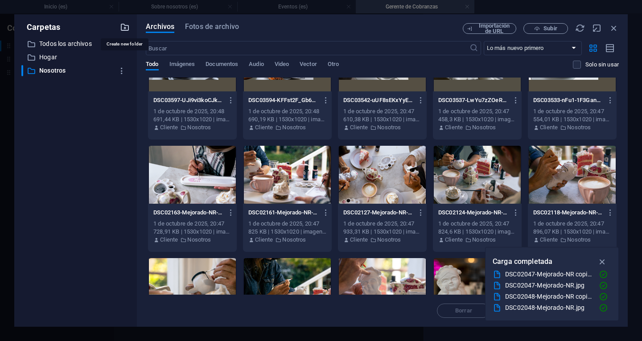
click at [122, 23] on icon "button" at bounding box center [125, 27] width 10 height 10
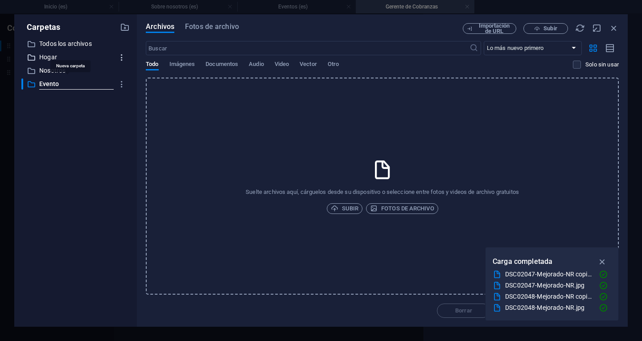
type input "Eventos"
click at [114, 120] on div "​ All files Todos los archivos ​ Home Hogar ​ Nosotros Nosotros ​ Eventos Nueva…" at bounding box center [75, 178] width 108 height 281
click at [249, 274] on div "Suelte archivos aquí, cárguelos desde su dispositivo o seleccione entre fotos y…" at bounding box center [382, 186] width 473 height 217
click at [344, 207] on font "Subir" at bounding box center [350, 208] width 16 height 7
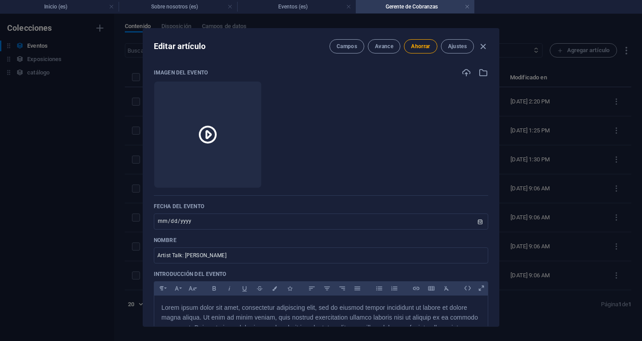
click at [343, 149] on ul "Suelta archivos aquí para cargarlos instantáneamente" at bounding box center [321, 134] width 334 height 107
click at [234, 173] on icon "button" at bounding box center [230, 174] width 7 height 7
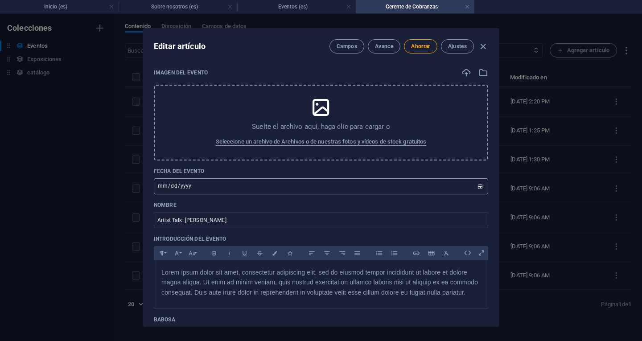
click at [212, 185] on input "2024-10-19" at bounding box center [321, 186] width 334 height 16
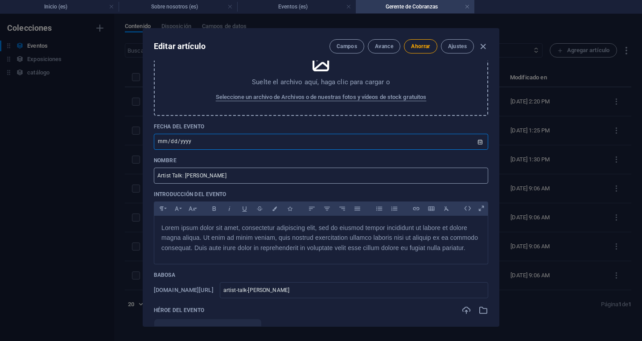
click at [219, 181] on input "Artist Talk: Jane Smith" at bounding box center [321, 176] width 334 height 16
drag, startPoint x: 235, startPoint y: 176, endPoint x: 147, endPoint y: 184, distance: 88.6
click at [147, 184] on div "Imagen del evento Suelte el archivo aquí, haga clic para cargar o Seleccione un…" at bounding box center [321, 194] width 356 height 266
type input "R"
type input "r"
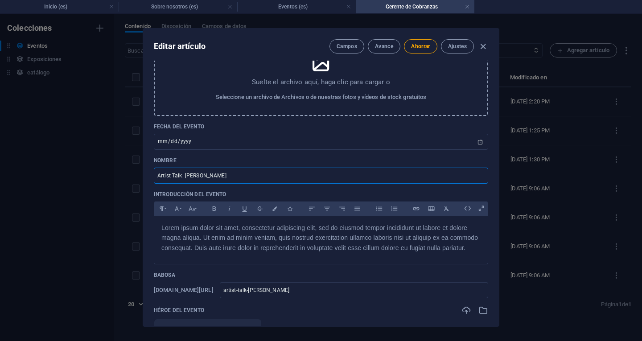
type input "r"
type input "Ru"
type input "ru"
type input "Run"
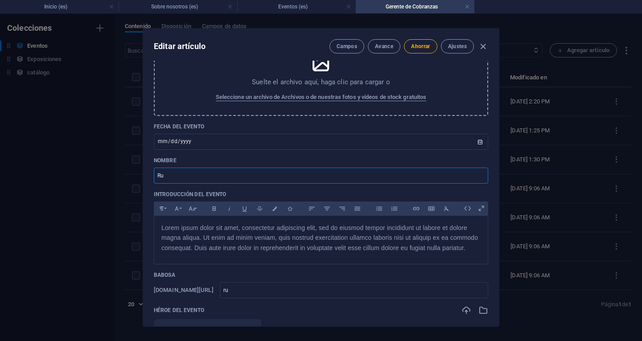
type input "run"
type input "Runn"
type input "runn"
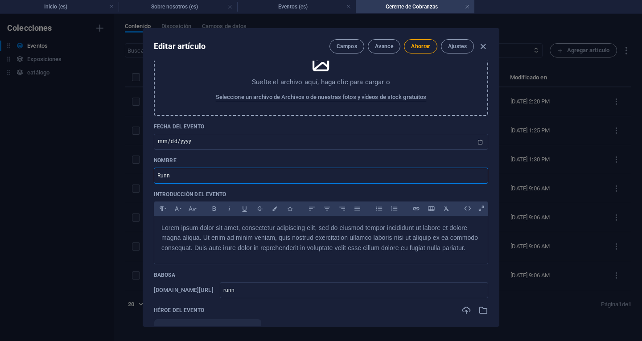
type input "Runni"
type input "runni"
type input "Runnin"
type input "runnin"
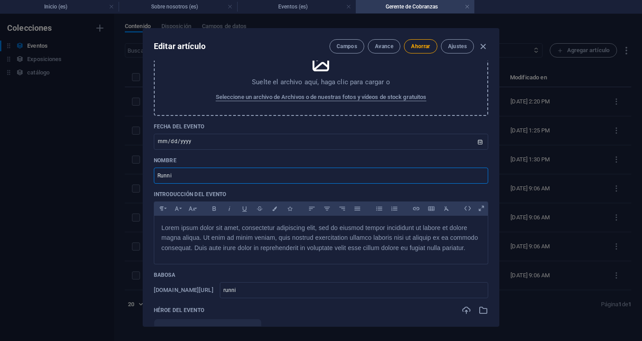
type input "runnin"
type input "Runni"
type input "runni"
type input "Runn"
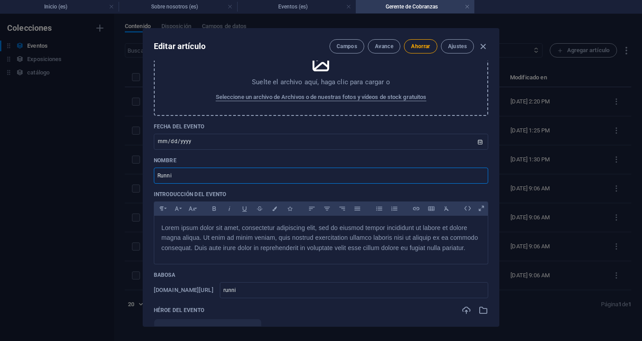
type input "runn"
type input "R"
type input "C"
type input "c"
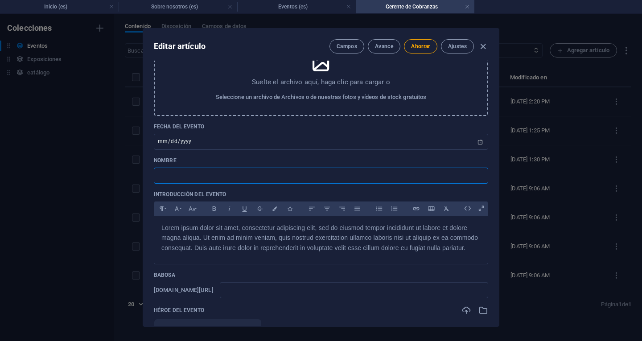
type input "c"
type input "Ca"
type input "ca"
type input "Car"
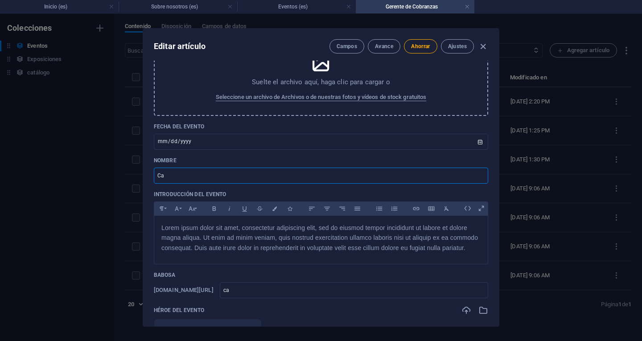
type input "car"
type input "Carr"
type input "carr"
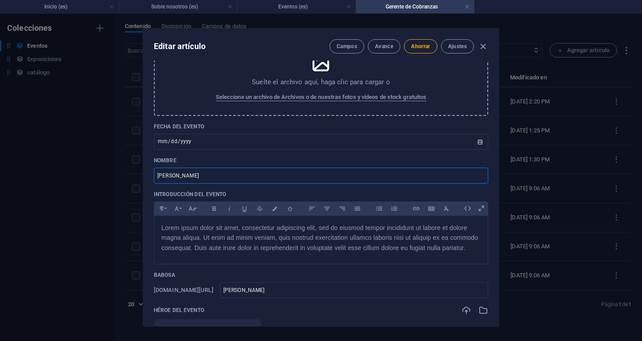
type input "Carre"
type input "carre"
type input "Carrer"
type input "carrer"
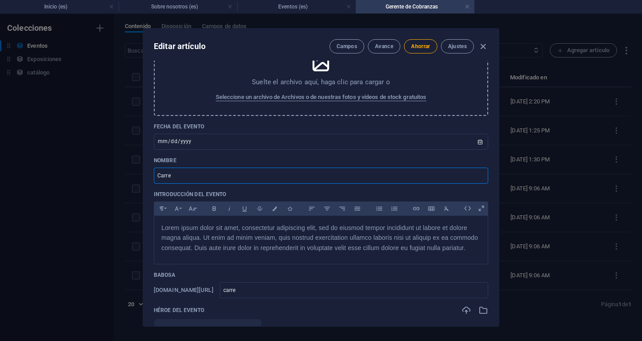
type input "carrer"
type input "Carrera"
type input "carrera"
type input "Carrera p"
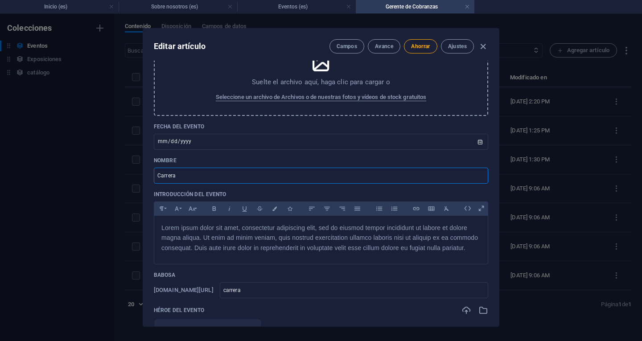
type input "carrera-p"
type input "Carrera pi"
type input "carrera-pi"
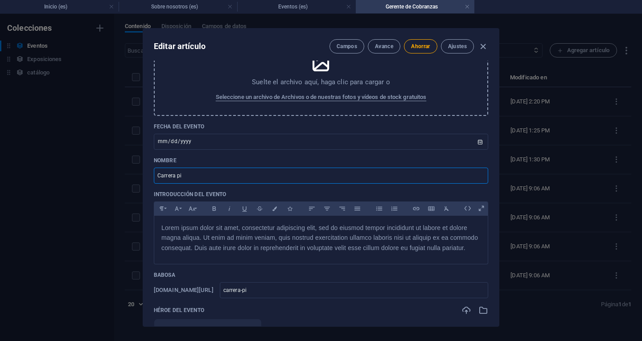
type input "Carrera pin"
type input "carrera-pin"
type input "Carrera pina"
type input "carrera-pina"
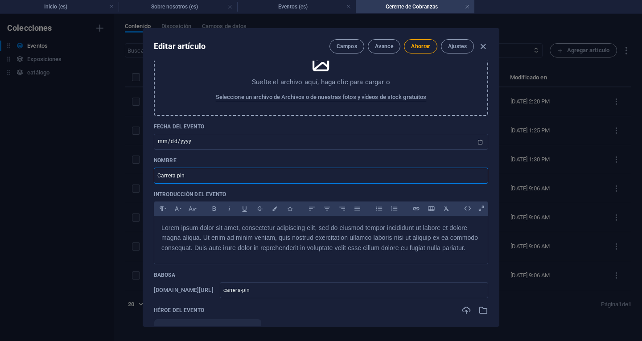
type input "carrera-pina"
type input "Carrera pinam"
type input "carrera-pinam"
type input "Carrera pinama"
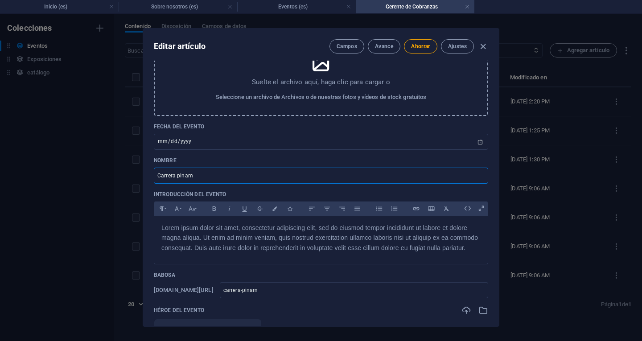
type input "carrera-pinama"
type input "Carrera pinamar"
type input "carrera-pinamar"
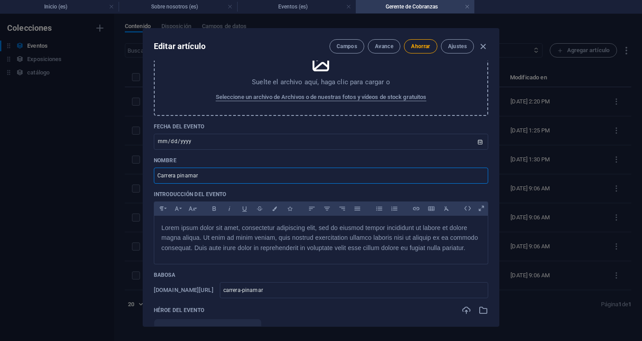
type input "Carrera pinama"
type input "carrera-pinama"
type input "Carrera pinam"
type input "carrera-pinam"
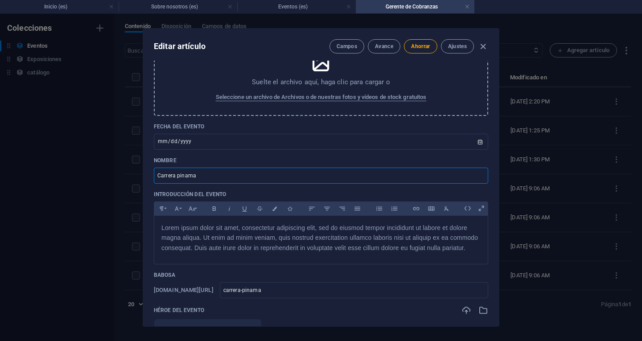
type input "carrera-pinam"
type input "Carrer"
type input "carrer"
type input "C"
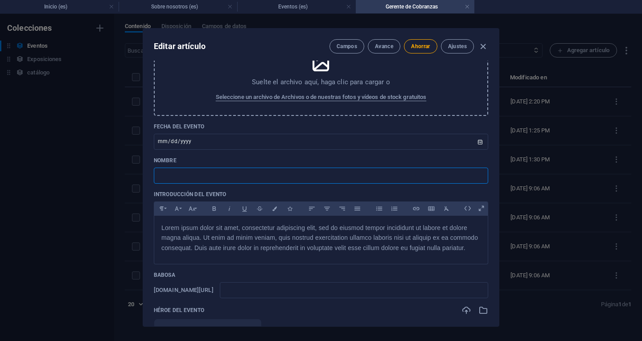
type input "L"
type input "l"
type input "R"
type input "r"
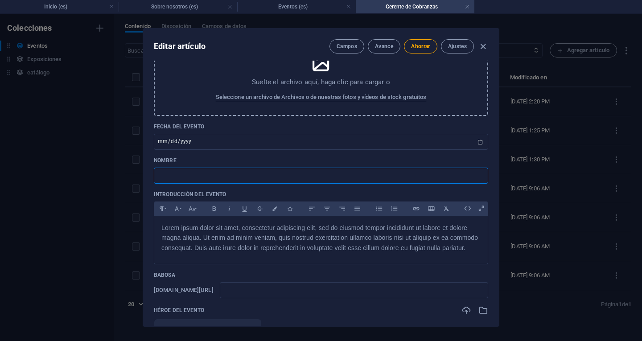
type input "r"
type input "Re"
type input "re"
type input "Ret"
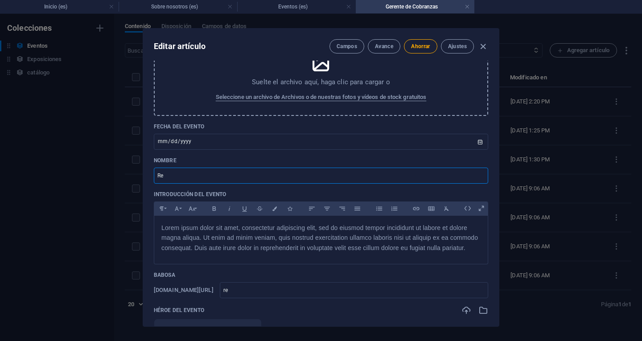
type input "ret"
type input "Retr"
type input "retr"
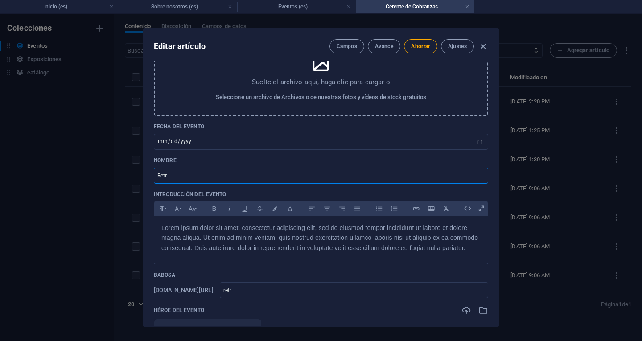
type input "Retra"
type input "retra"
type input "Retrat"
type input "retrat"
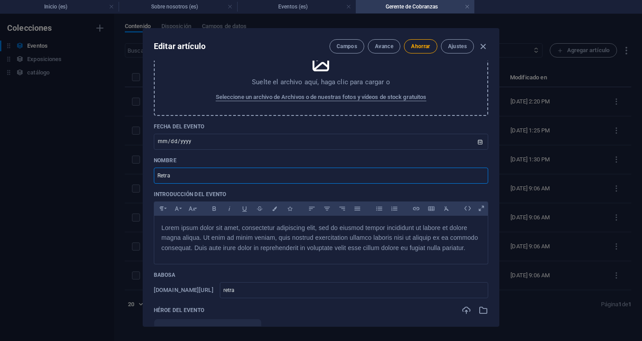
type input "retrat"
type input "Retrato"
type input "retrato"
type input "Retrato d"
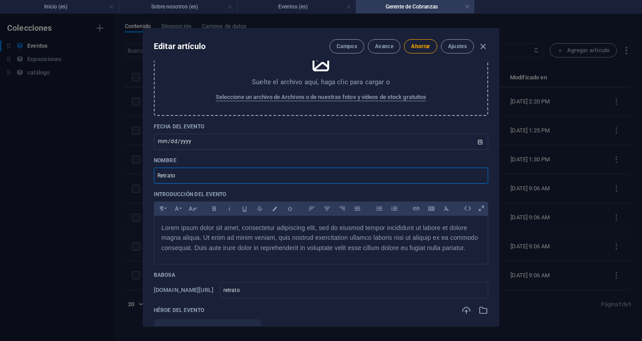
type input "retrato-d"
type input "Retrato de"
type input "retrato-de"
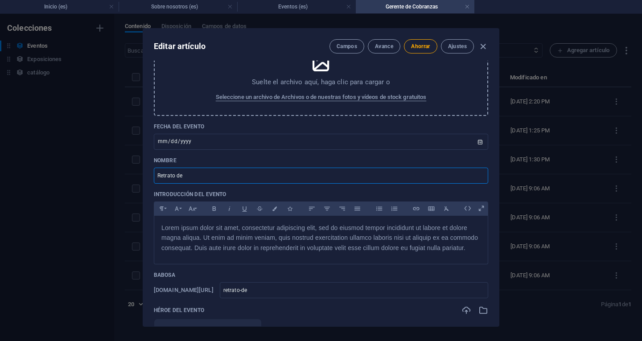
type input "Retrato de p"
type input "retrato-de-p"
type input "Retrato de pa"
type input "retrato-de-pa"
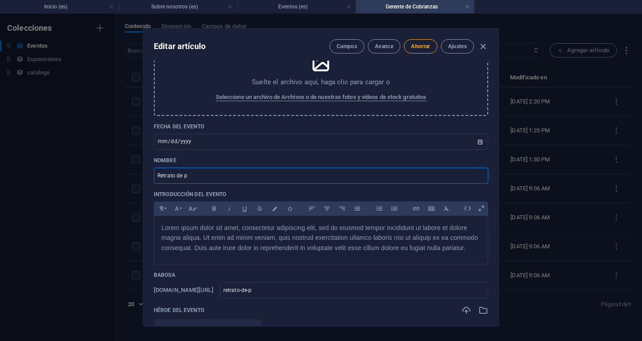
type input "retrato-de-pa"
type input "Retrato de p"
type input "retrato-de-p"
type input "Retrato de"
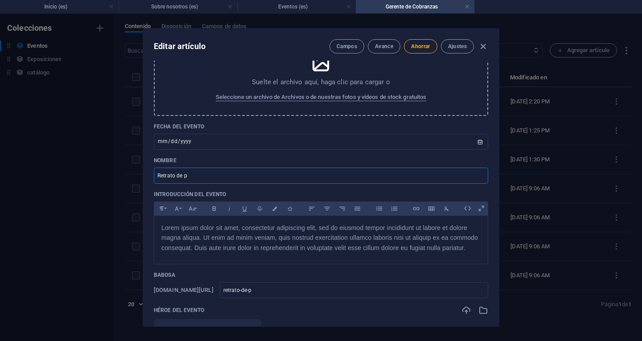
type input "retrato-de"
type input "Retrato d"
type input "retrato-d"
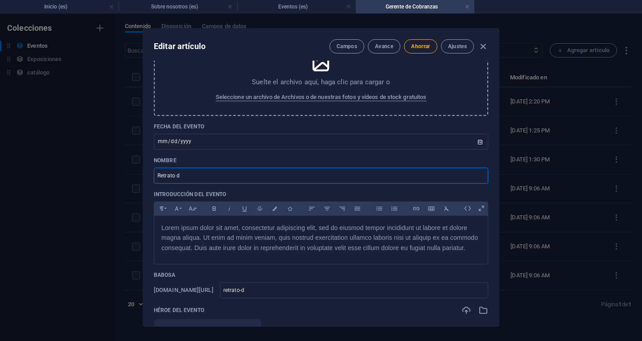
type input "Retrato"
type input "retrato"
type input "Retratos"
type input "retratos"
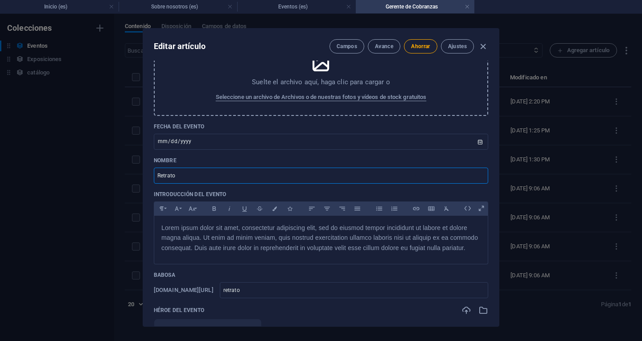
type input "retratos"
type input "Retratos c"
type input "retratos-c"
type input "Retratos cr"
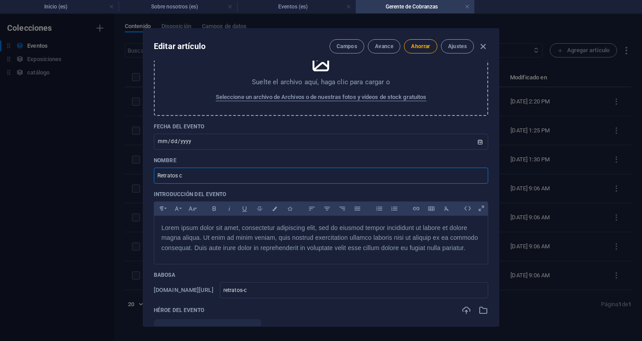
type input "retratos-cr"
type input "Retratos cru"
type input "retratos-cru"
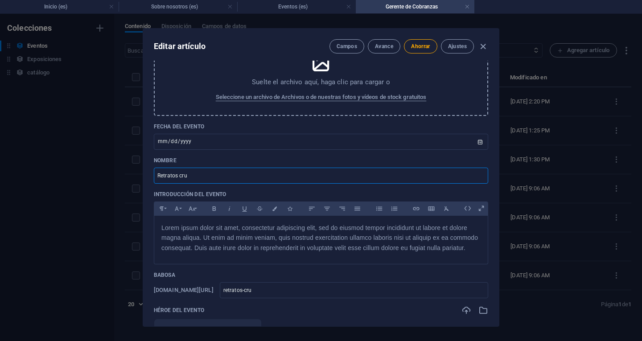
type input "Retratos cruz"
type input "retratos-cruz"
type input "Retratos cruza"
type input "retratos-cruza"
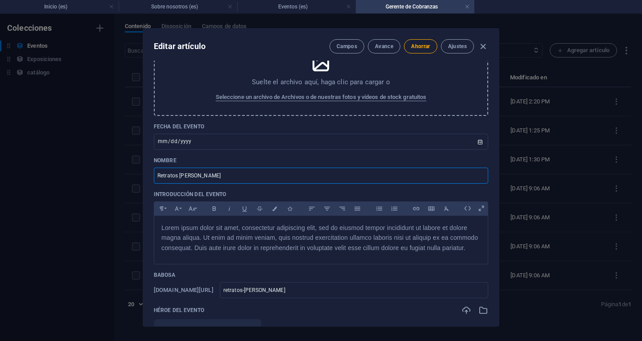
type input "retratos-cruza"
type input "Retratos cruzad"
type input "retratos-cruzad"
type input "Retratos cruzados"
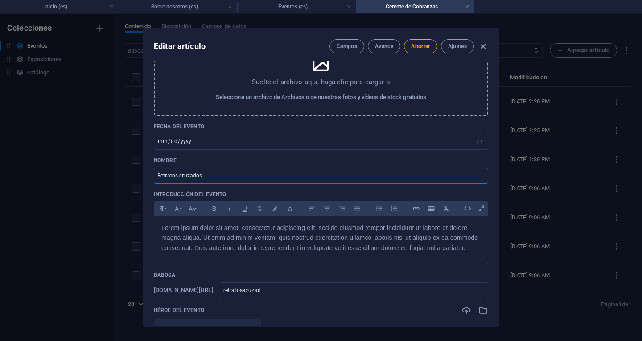
type input "retratos-cruzados"
type input "Retratos cruzados"
click at [204, 233] on p "Lorem ipsum dolor sit amet, consectetur adipiscing elit, sed do eiusmod tempor …" at bounding box center [320, 238] width 319 height 30
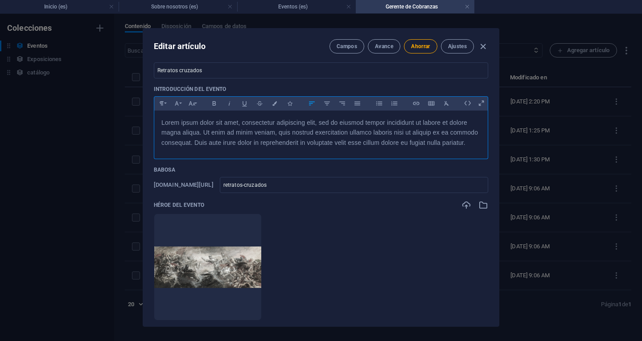
scroll to position [150, 0]
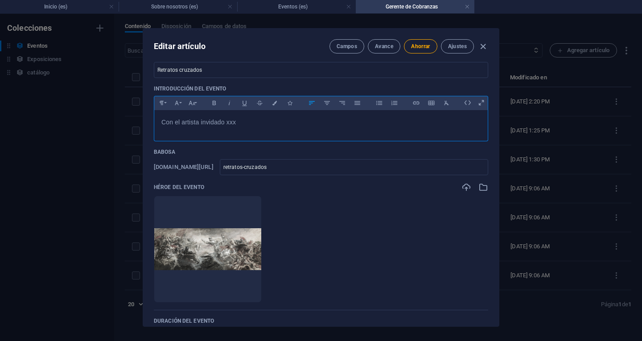
click at [215, 123] on font "Con el artista invidado xxx" at bounding box center [198, 122] width 74 height 7
click at [243, 121] on p "Con el artista invitado xxx" at bounding box center [320, 122] width 319 height 10
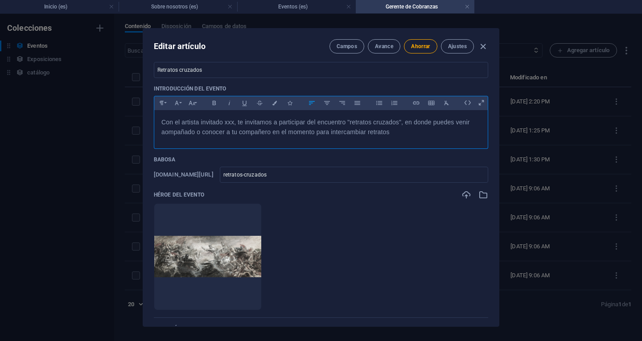
click at [167, 131] on font "Con el artista invitado xxx, te invitamos a participar del encuentro "retratos …" at bounding box center [315, 127] width 308 height 17
click at [414, 132] on p "Con el artista invitado xxx, te invitamos a participar del encuentro "retratos …" at bounding box center [320, 127] width 319 height 20
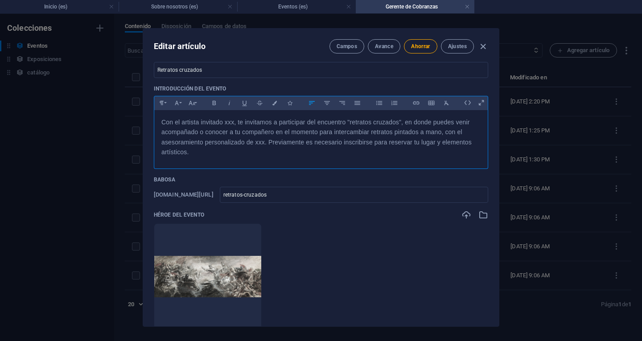
scroll to position [239, 0]
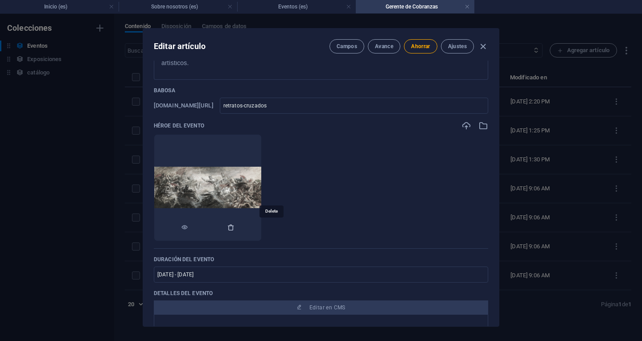
click at [234, 226] on icon "button" at bounding box center [230, 227] width 7 height 7
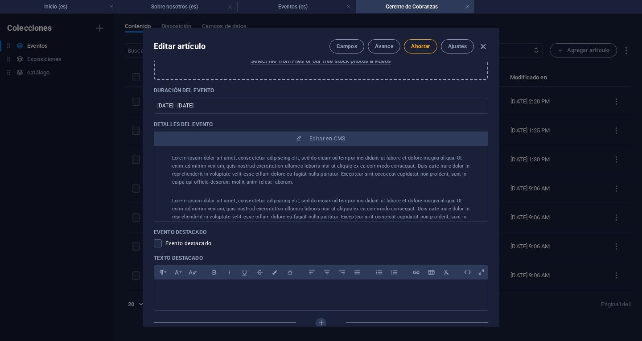
scroll to position [312, 0]
click at [329, 170] on font "Lorem ipsum dolor sit amet, consectetur adipiscing elit, sed do eiusmod tempor …" at bounding box center [320, 167] width 297 height 30
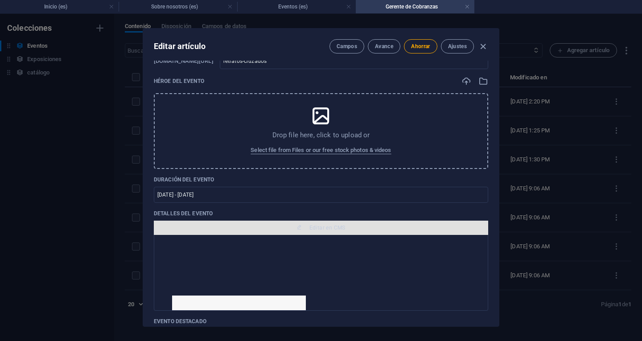
scroll to position [134, 0]
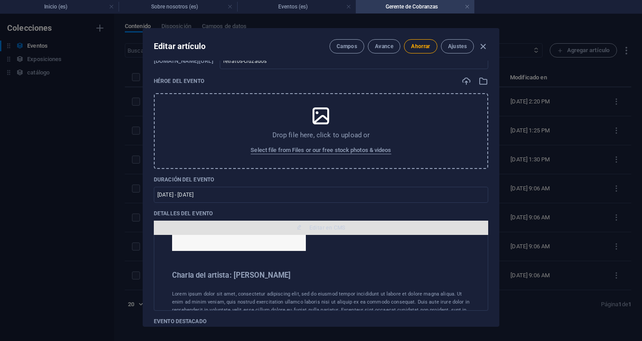
click at [299, 226] on icon "button" at bounding box center [298, 227] width 5 height 5
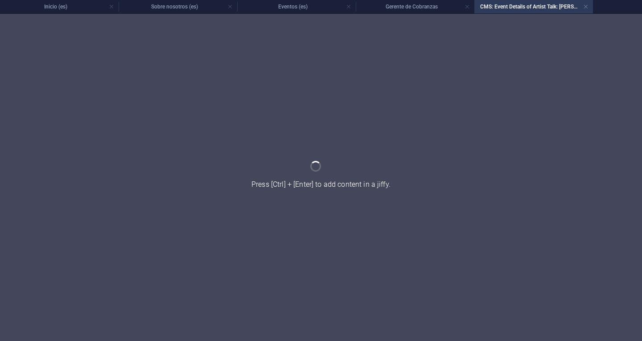
scroll to position [0, 0]
click at [440, 6] on h4 "Gerente de Cobranzas" at bounding box center [415, 7] width 119 height 10
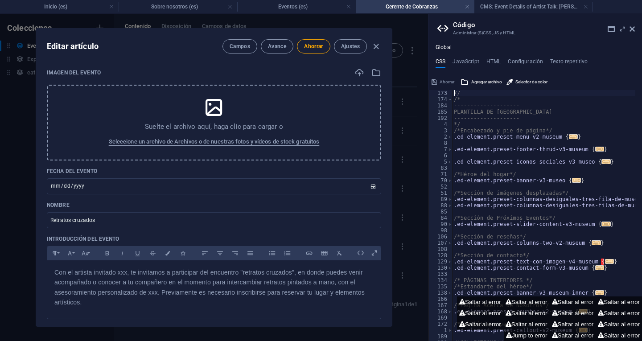
scroll to position [401, 0]
click at [242, 50] on button "Campos" at bounding box center [239, 46] width 35 height 14
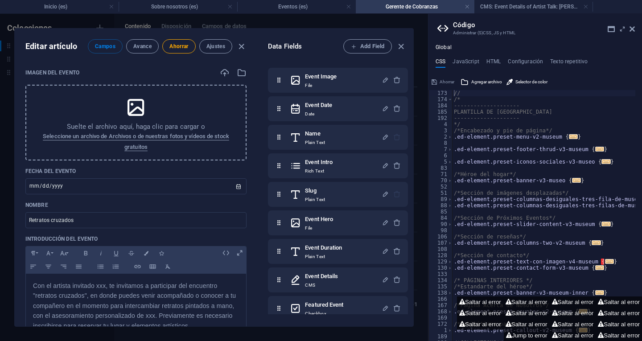
scroll to position [481, 0]
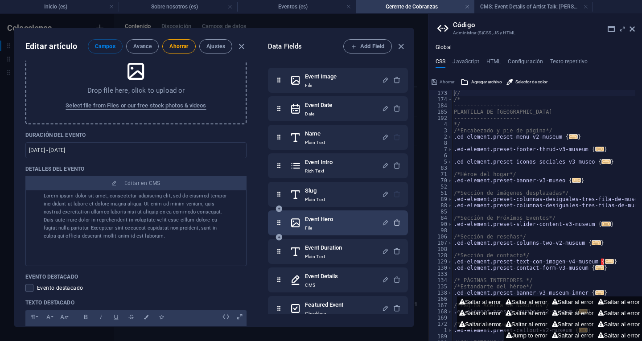
click at [396, 222] on icon "button" at bounding box center [397, 223] width 8 height 8
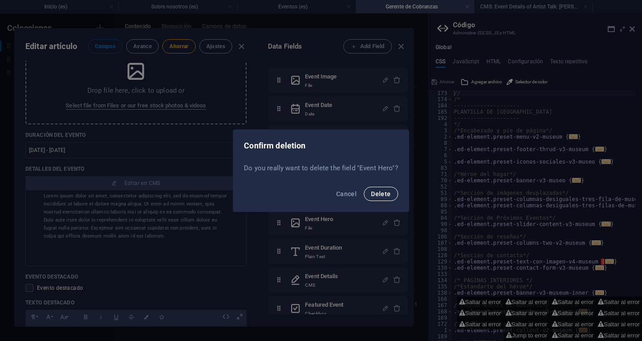
click at [386, 195] on span "Delete" at bounding box center [381, 193] width 20 height 7
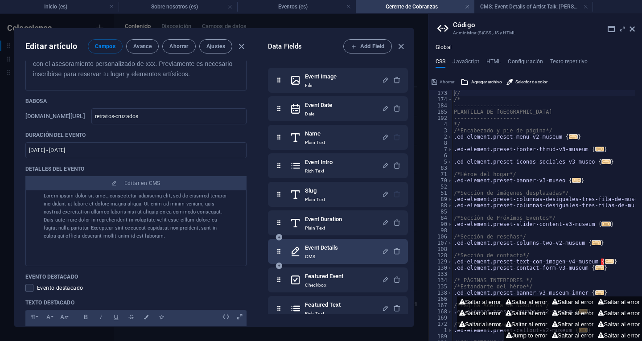
type input "Artist Talk: Jane Smith"
type input "artist-talk-jane-smith"
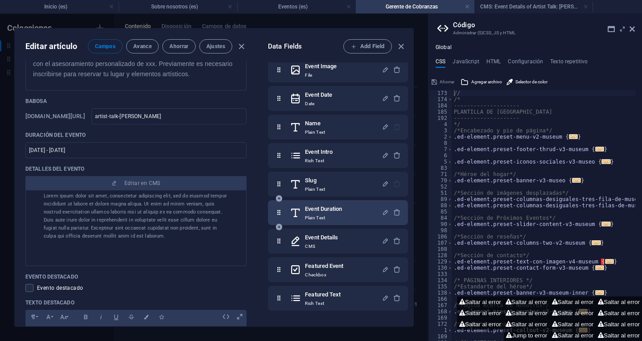
scroll to position [0, 0]
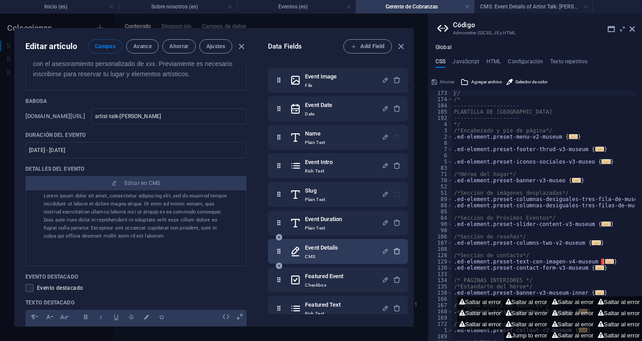
click at [394, 250] on icon "button" at bounding box center [397, 251] width 8 height 8
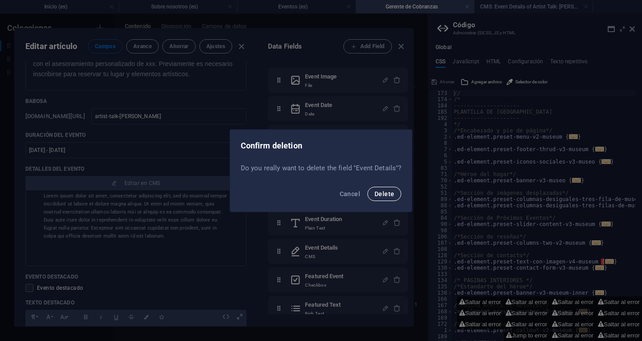
click at [388, 194] on span "Delete" at bounding box center [384, 193] width 20 height 7
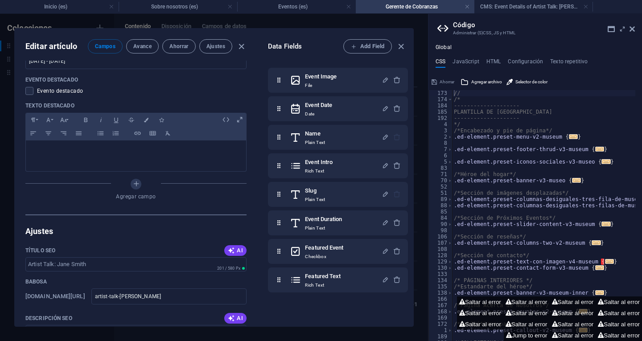
scroll to position [465, 0]
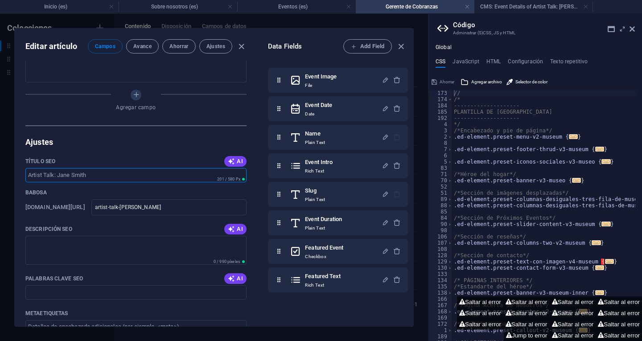
drag, startPoint x: 105, startPoint y: 174, endPoint x: 10, endPoint y: 178, distance: 95.0
click at [10, 178] on div "Editar artículo Campos Avance Ahorrar Ajustes Imagen del evento Drop files here…" at bounding box center [214, 177] width 428 height 327
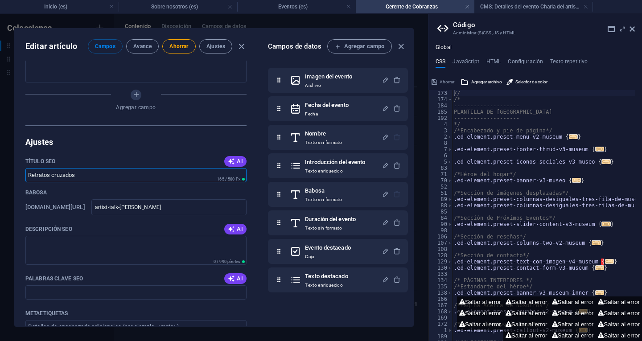
type input "Retratos cruzados"
click at [97, 189] on div "Babosa" at bounding box center [135, 192] width 221 height 13
click at [48, 192] on div "Babosa" at bounding box center [135, 192] width 221 height 13
click at [226, 208] on input "artist-talk-jane-smith" at bounding box center [168, 207] width 155 height 16
drag, startPoint x: 231, startPoint y: 207, endPoint x: 152, endPoint y: 212, distance: 79.1
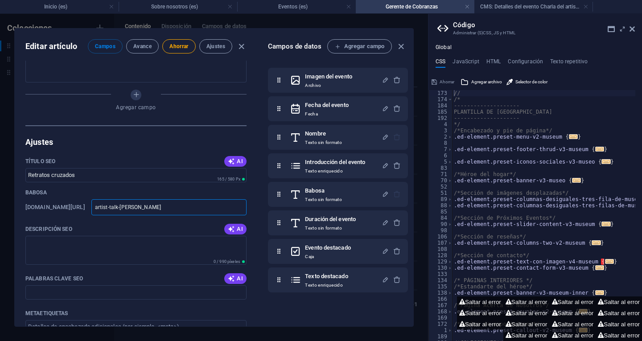
click at [152, 212] on div "www.ejemplo.com/eventos-diseño-de-una-página/ artist-talk-jane-smith ​" at bounding box center [135, 207] width 221 height 16
type input "r"
click at [208, 205] on input "retratoscruzadosblend" at bounding box center [168, 207] width 155 height 16
click at [188, 209] on input "retratoscruzados-blend" at bounding box center [168, 207] width 155 height 16
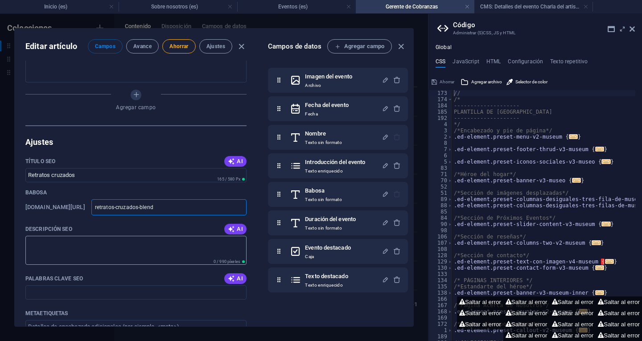
click at [150, 246] on textarea "Descripción SEO" at bounding box center [135, 250] width 221 height 29
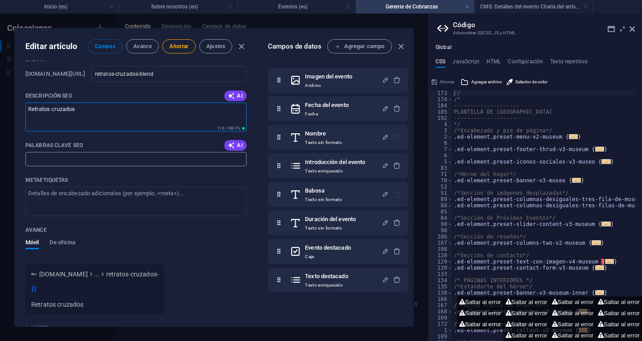
scroll to position [599, 0]
click at [94, 159] on input "Palabras clave SEO" at bounding box center [135, 159] width 221 height 14
click at [81, 157] on input "retrato, pintar, arte, blend" at bounding box center [135, 159] width 221 height 14
click at [115, 197] on textarea "Metaetiquetas ​" at bounding box center [135, 200] width 221 height 29
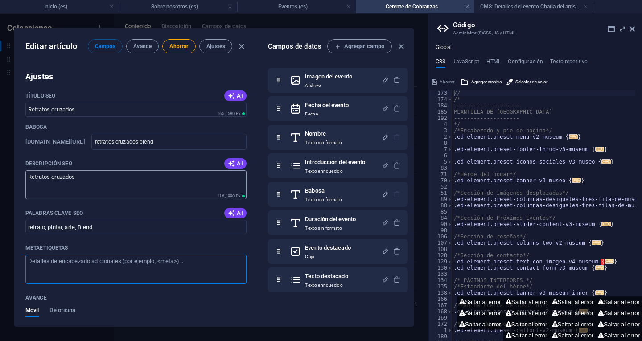
scroll to position [508, 0]
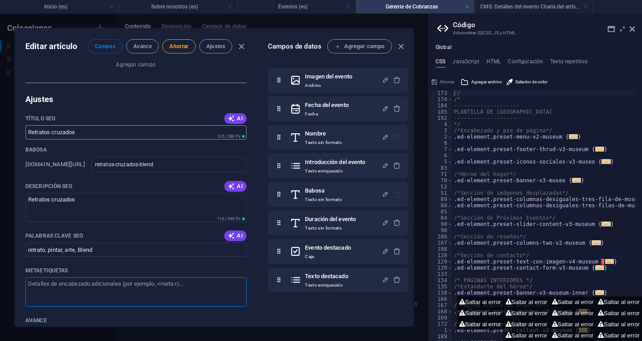
click at [88, 134] on input "Retratos cruzados" at bounding box center [135, 132] width 221 height 14
click at [103, 103] on h2 "Ajustes" at bounding box center [135, 99] width 221 height 11
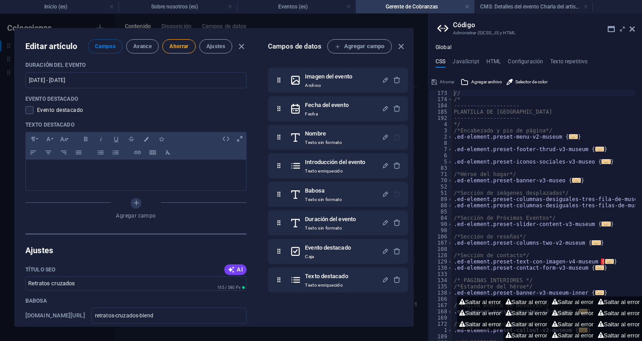
scroll to position [285, 0]
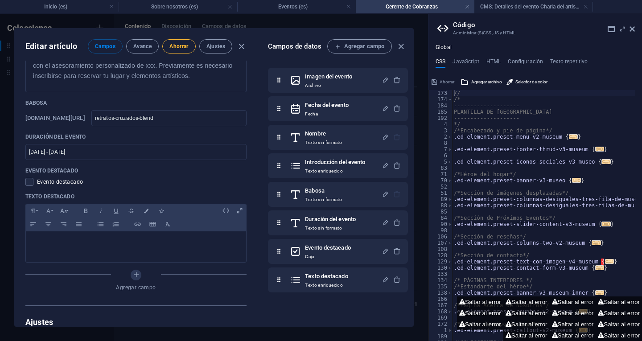
click at [184, 45] on font "Ahorrar" at bounding box center [178, 46] width 19 height 6
click at [178, 48] on font "Ahorrar" at bounding box center [178, 46] width 19 height 6
click at [402, 46] on icon "button" at bounding box center [401, 46] width 10 height 10
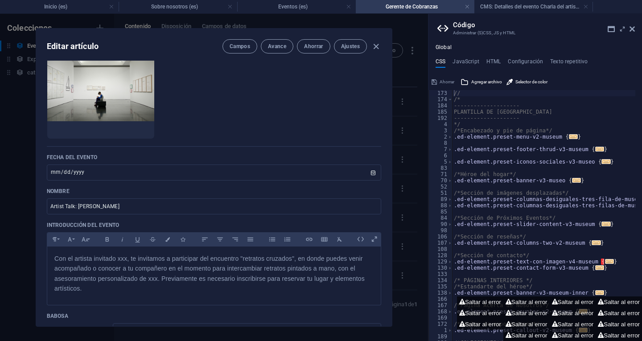
scroll to position [0, 0]
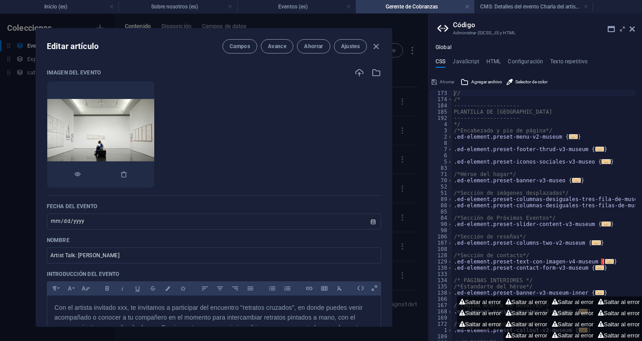
click at [140, 135] on img at bounding box center [100, 134] width 107 height 71
click at [312, 44] on font "Ahorrar" at bounding box center [313, 46] width 19 height 6
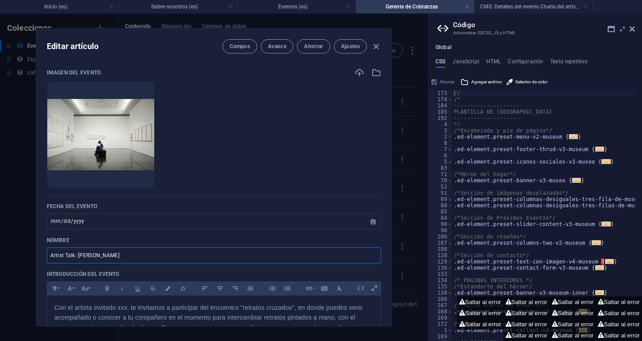
drag, startPoint x: 133, startPoint y: 256, endPoint x: 35, endPoint y: 265, distance: 98.5
click at [35, 265] on div "Editar artículo Campos Avance Ahorrar Ajustes Imagen del evento Suelta archivos…" at bounding box center [214, 177] width 428 height 327
click at [74, 258] on input "Retratos cruzados" at bounding box center [214, 255] width 334 height 16
type input "Retratos Cruzados"
click at [321, 40] on button "Ahorrar" at bounding box center [313, 46] width 33 height 14
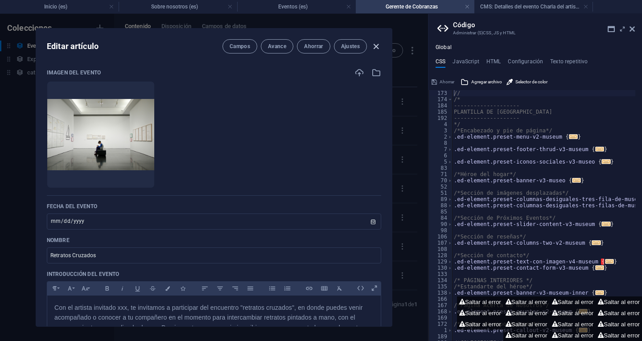
click at [376, 45] on icon "button" at bounding box center [376, 46] width 10 height 10
type input "2025-10-01"
type input "retratos-cruzados-blend"
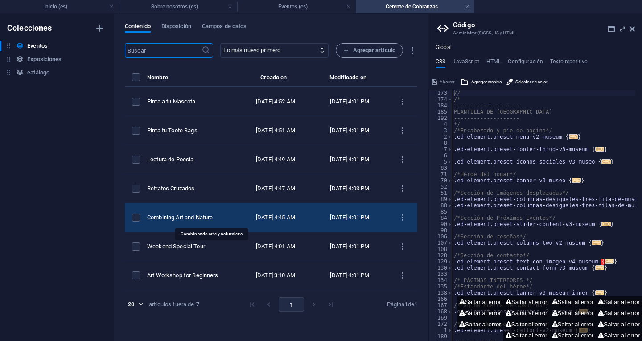
click at [198, 214] on div "Combining Art and Nature" at bounding box center [189, 217] width 85 height 8
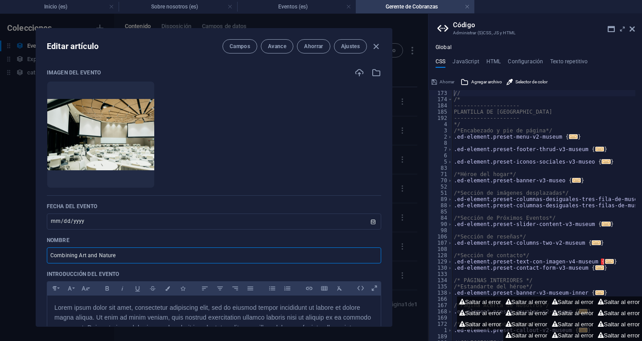
drag, startPoint x: 94, startPoint y: 251, endPoint x: 12, endPoint y: 246, distance: 81.7
click at [11, 245] on div "Editar artículo Campos Avance Ahorrar Ajustes Imagen del evento Suelta archivos…" at bounding box center [214, 177] width 428 height 327
type input "C"
type input "c"
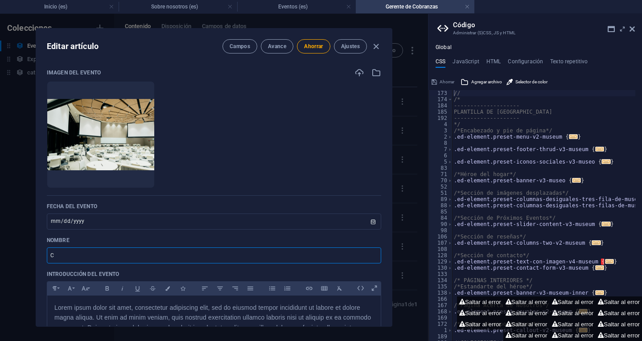
type input "Cr"
type input "cr"
type input "Cre"
type input "cre"
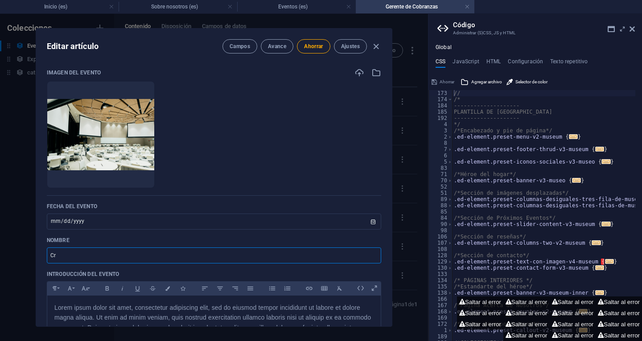
type input "cre"
type input "Crea"
type input "crea"
type input "Creac"
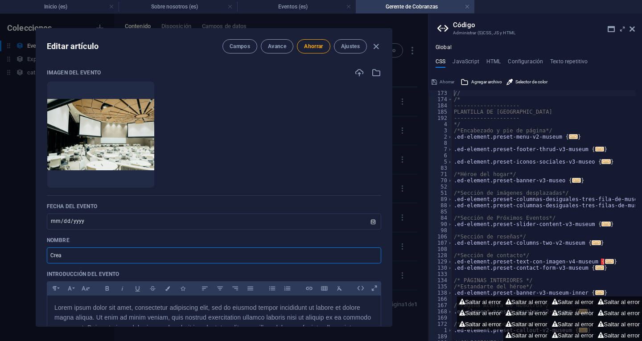
type input "creac"
type input "Creaci"
type input "creaci"
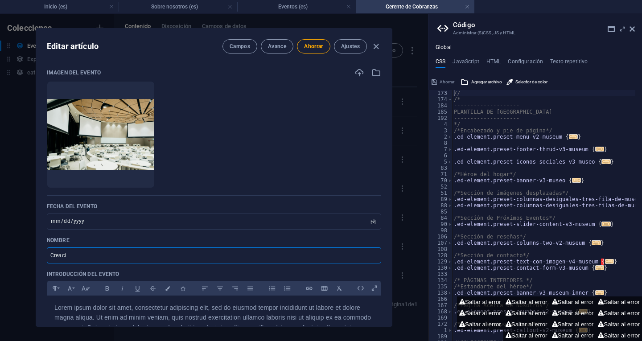
type input "Creació"
type input "creacio"
type input "Creación"
type input "creacion"
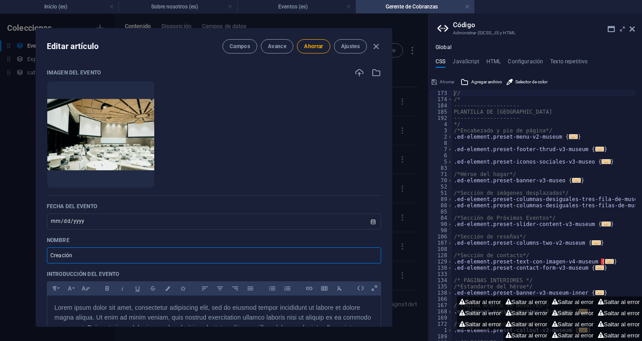
type input "creacion"
type input "Creación de"
type input "creacion-de"
type input "Creación de t"
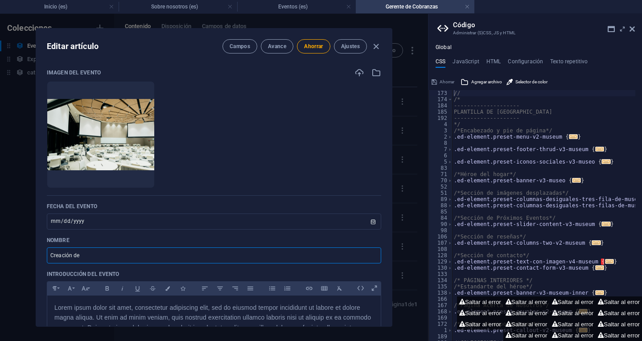
type input "creacion-de-t"
type input "Creación de ta"
type input "creacion-de-ta"
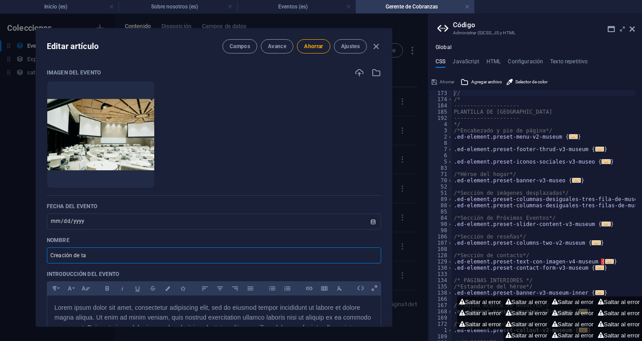
type input "Creación de taz"
type input "creacion-de-taz"
type input "Creación de taza"
type input "creacion-de-taza"
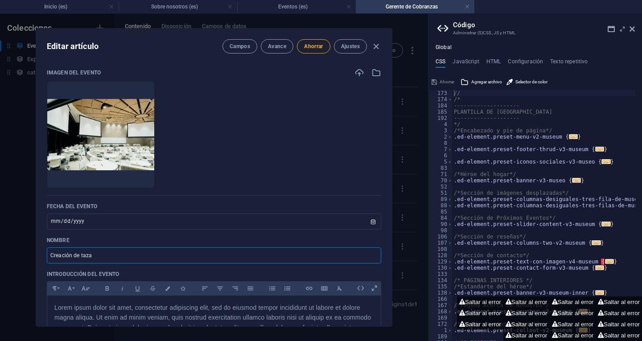
type input "creacion-de-taza"
type input "Creación de tazas"
type input "creacion-de-tazas"
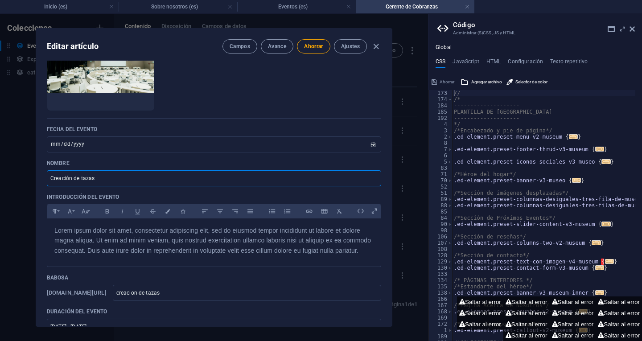
scroll to position [134, 0]
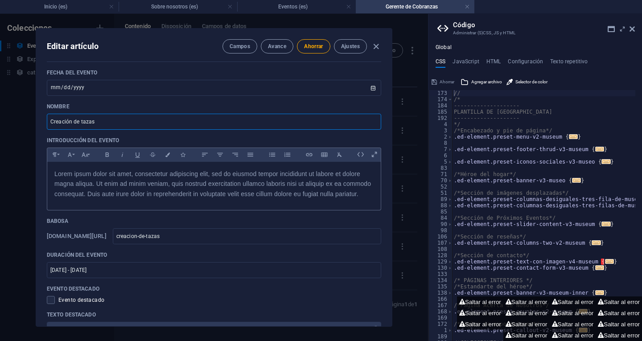
type input "Creación de tazas"
click at [131, 179] on p "Lorem ipsum dolor sit amet, consectetur adipiscing elit, sed do eiusmod tempor …" at bounding box center [213, 184] width 319 height 30
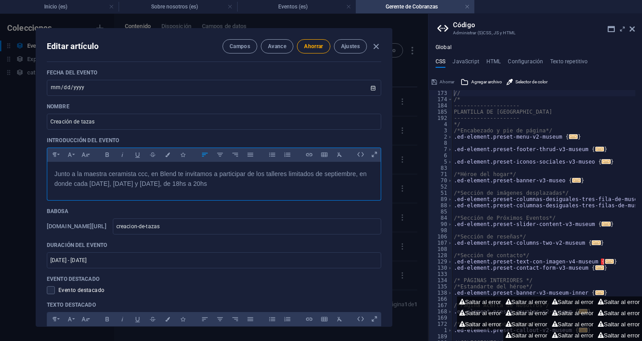
click at [182, 184] on font "Junto a la maestra ceramista ccc, en Blend te invitamos a participar de los tal…" at bounding box center [210, 178] width 312 height 17
click at [223, 187] on p "Junto a la maestra ceramista ccc, en Blend te invitamos a participar de los tal…" at bounding box center [213, 179] width 319 height 20
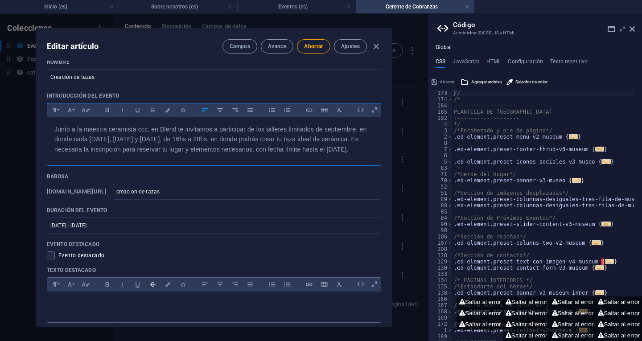
scroll to position [267, 0]
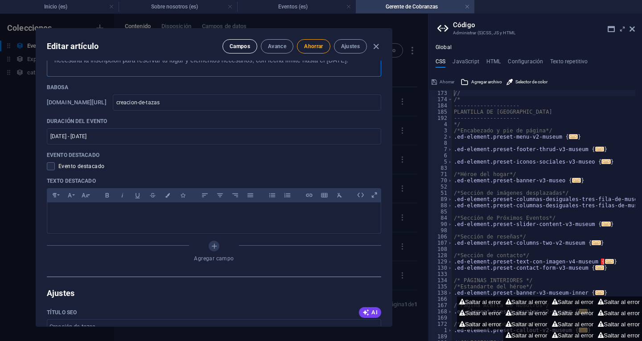
click at [244, 48] on font "Campos" at bounding box center [240, 46] width 21 height 6
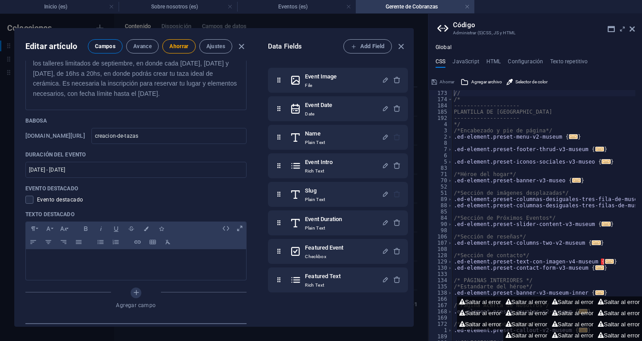
scroll to position [281, 0]
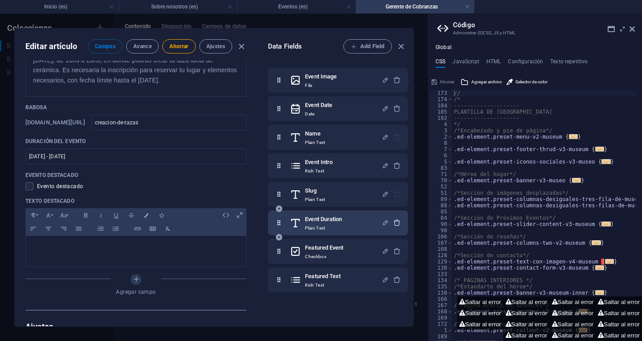
click at [394, 223] on icon "button" at bounding box center [397, 223] width 8 height 8
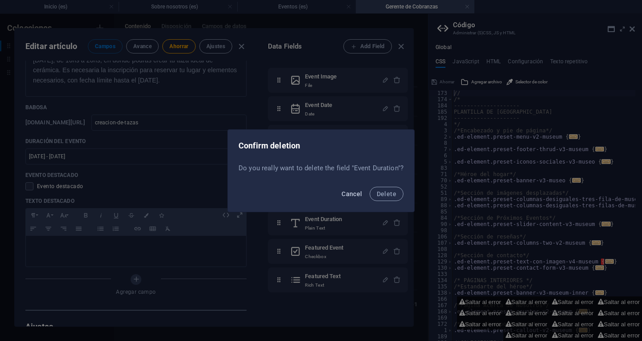
click at [357, 191] on span "Cancel" at bounding box center [351, 193] width 21 height 7
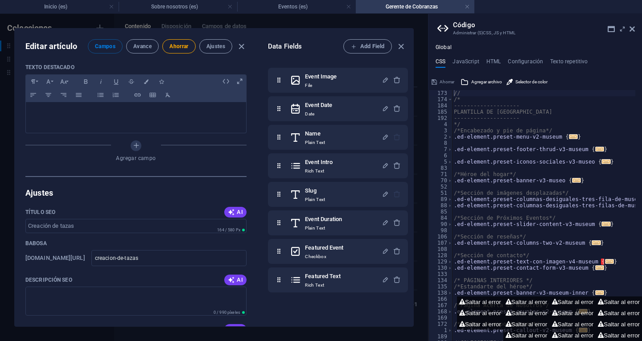
scroll to position [504, 0]
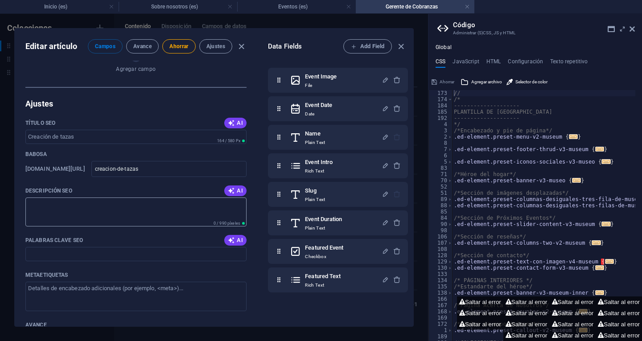
click at [109, 206] on textarea "Descripción SEO" at bounding box center [135, 211] width 221 height 29
type textarea "C"
type textarea "T"
type textarea "Creación de tazas de cerámica en Blend Tea Home"
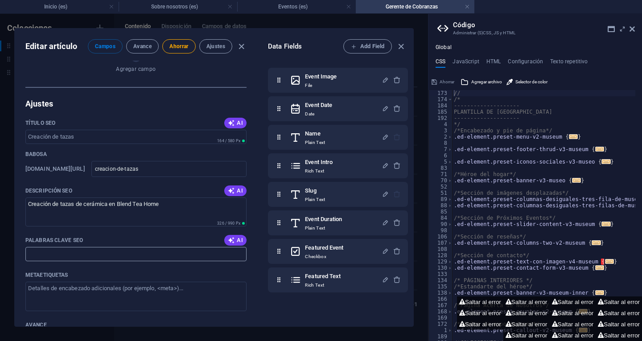
click at [126, 253] on input "Palabras clave SEO" at bounding box center [135, 254] width 221 height 14
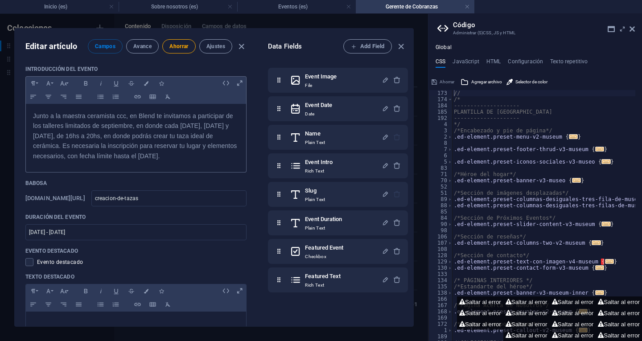
scroll to position [0, 0]
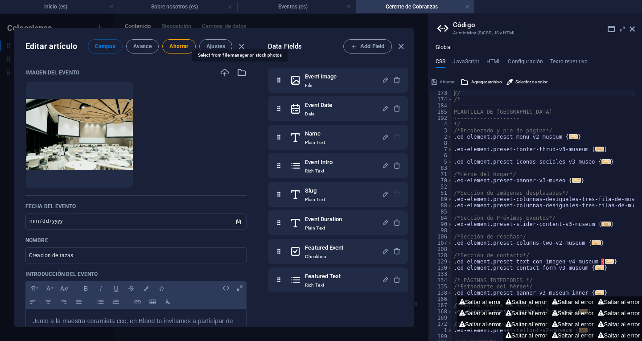
type input "Cerámica, tazas cerámica, arte Blend"
click at [238, 73] on icon "button" at bounding box center [242, 73] width 10 height 10
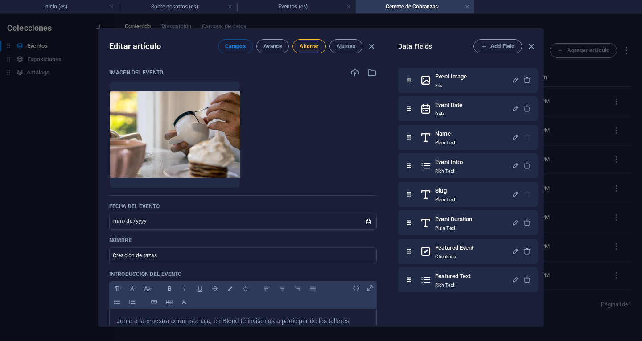
click at [310, 46] on font "Ahorrar" at bounding box center [309, 46] width 19 height 6
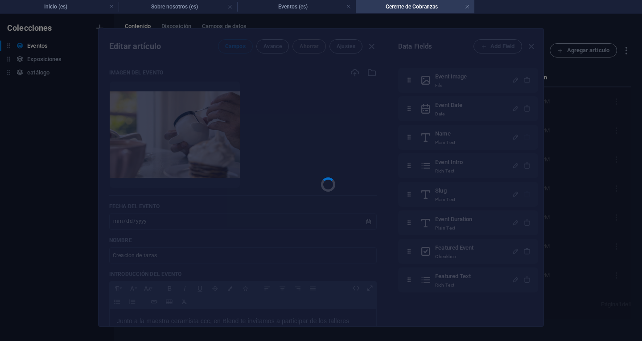
type input "creacion-de-tazas"
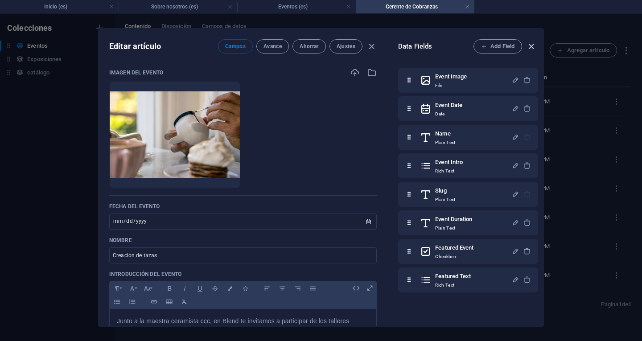
click at [529, 44] on icon "button" at bounding box center [531, 46] width 10 height 10
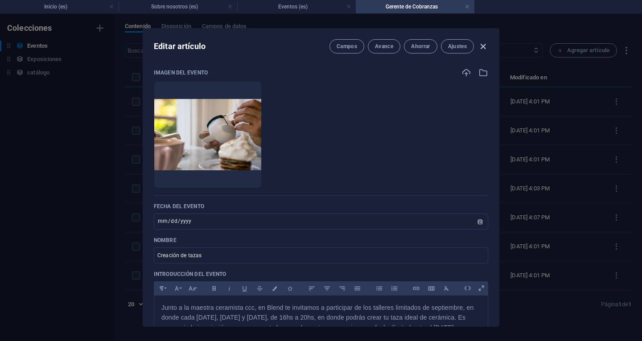
click at [483, 44] on icon "button" at bounding box center [483, 46] width 10 height 10
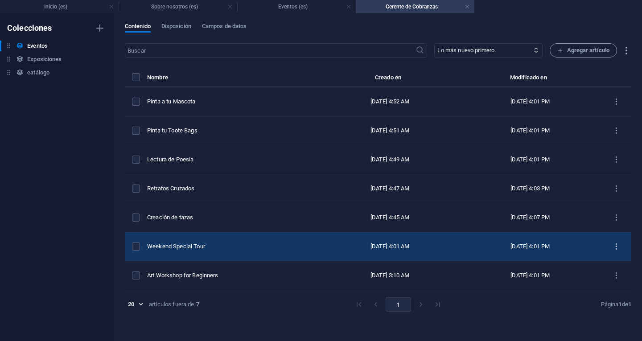
click at [613, 245] on icon "lista de artículos" at bounding box center [616, 246] width 8 height 8
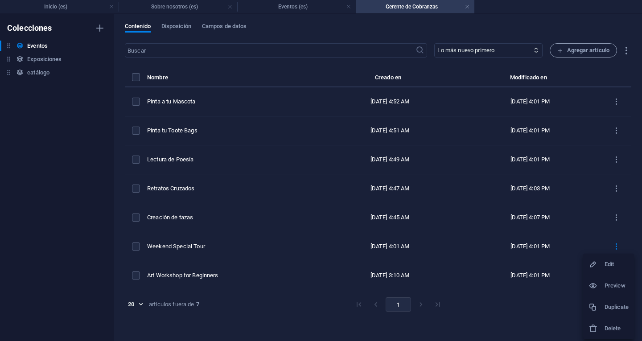
click at [610, 327] on h6 "Delete" at bounding box center [616, 328] width 24 height 11
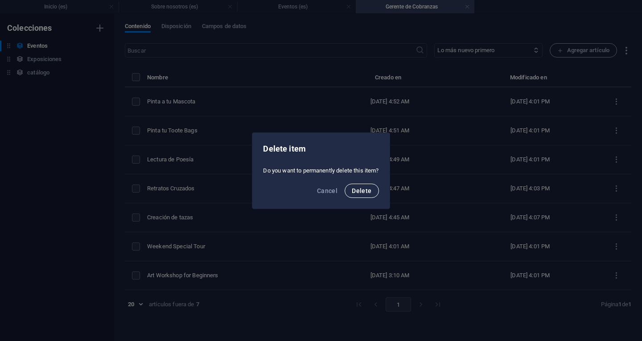
click at [362, 189] on span "Delete" at bounding box center [362, 190] width 20 height 7
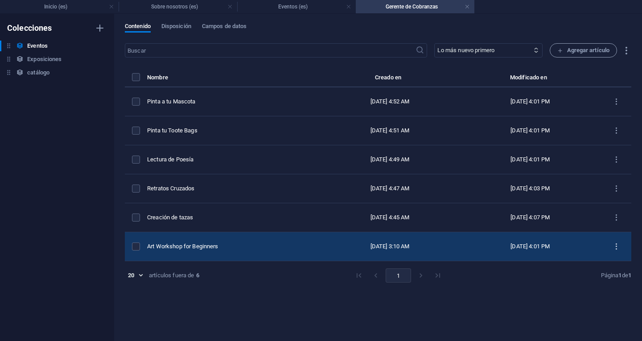
click at [616, 246] on icon "lista de artículos" at bounding box center [616, 246] width 8 height 8
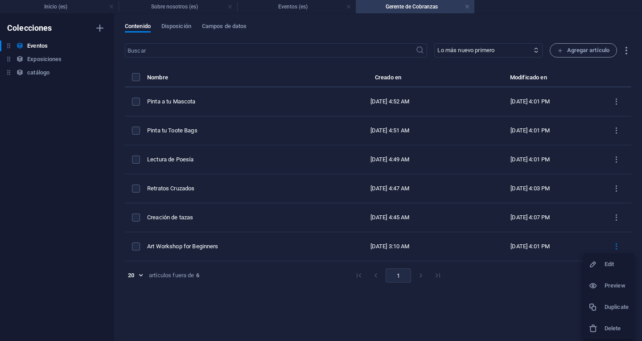
click at [609, 327] on h6 "Delete" at bounding box center [616, 328] width 24 height 11
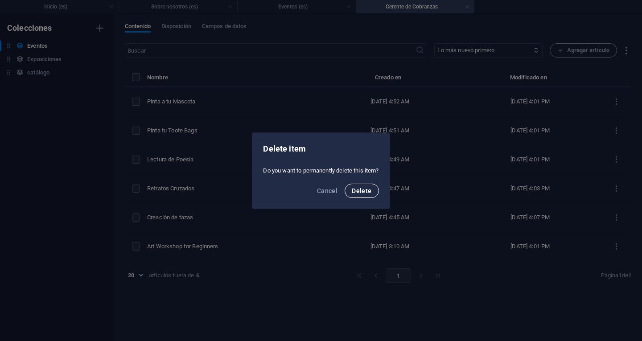
click at [358, 191] on span "Delete" at bounding box center [362, 190] width 20 height 7
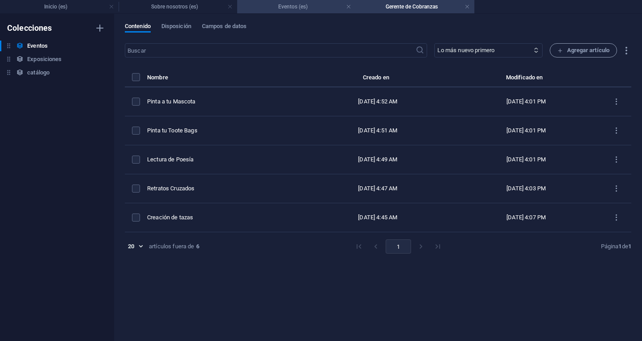
click at [313, 5] on h4 "Eventos (es)" at bounding box center [296, 7] width 119 height 10
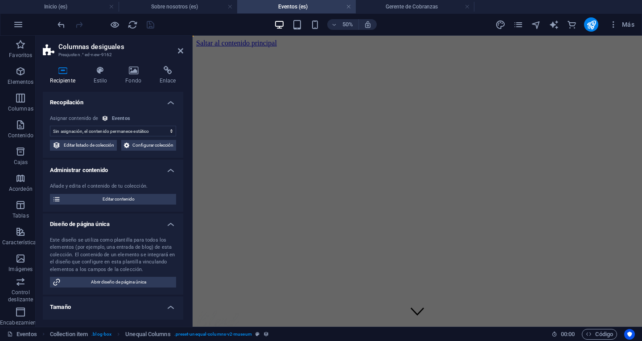
scroll to position [883, 0]
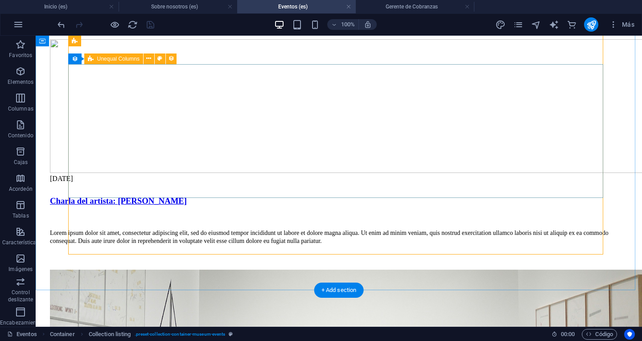
scroll to position [1494, 0]
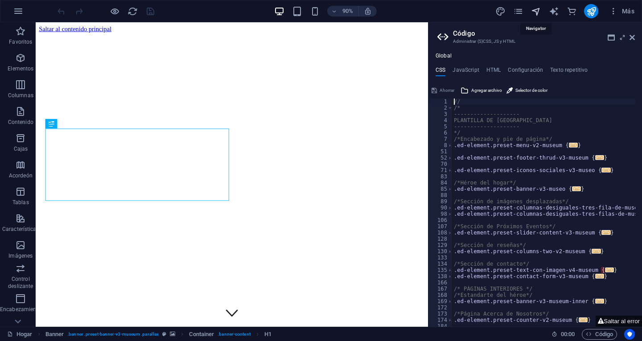
click at [536, 8] on icon "navegador" at bounding box center [536, 11] width 10 height 10
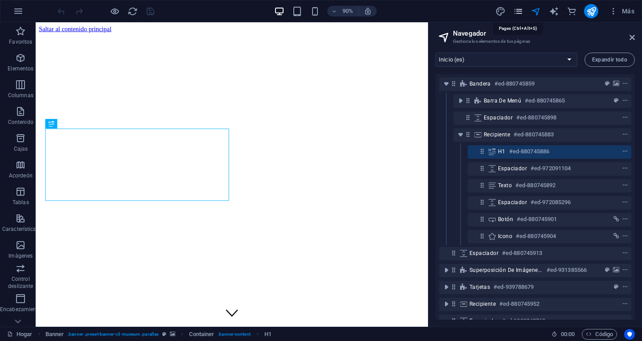
click at [518, 9] on icon "páginas" at bounding box center [518, 11] width 10 height 10
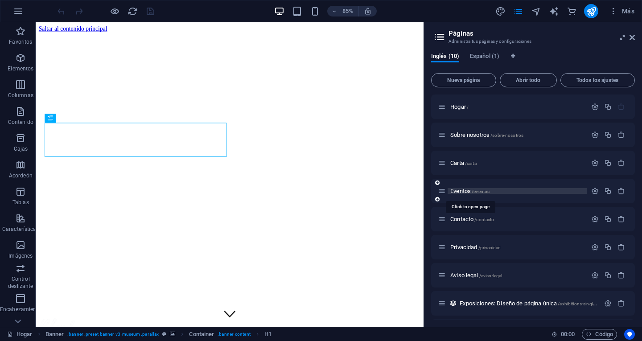
click at [459, 192] on font "Eventos" at bounding box center [460, 191] width 21 height 7
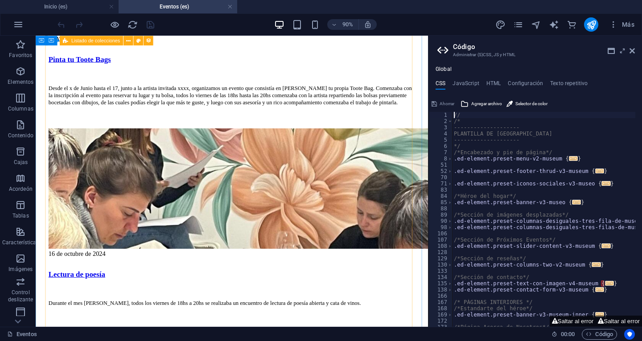
scroll to position [1025, 0]
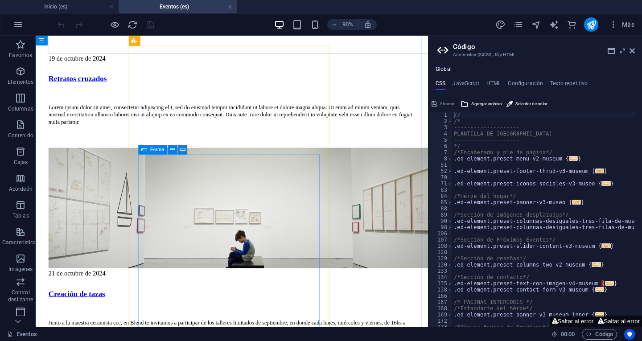
scroll to position [1467, 0]
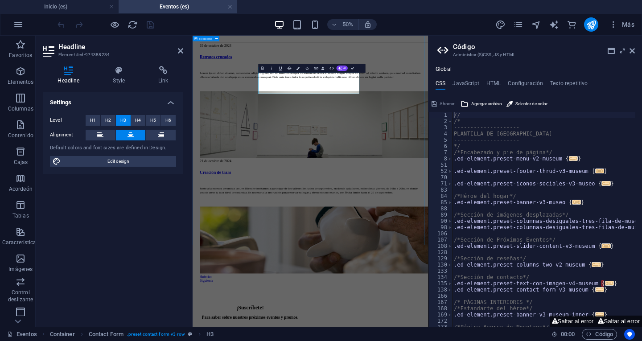
scroll to position [1453, 0]
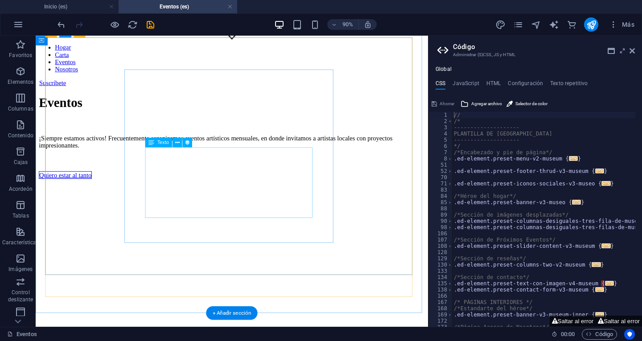
scroll to position [219, 0]
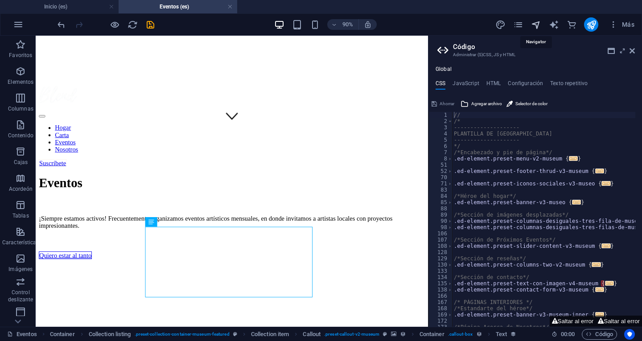
click at [538, 25] on icon "navegador" at bounding box center [536, 25] width 10 height 10
select select "16683711-en"
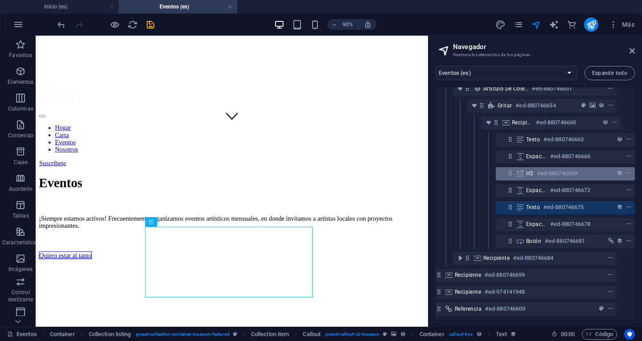
scroll to position [66, 16]
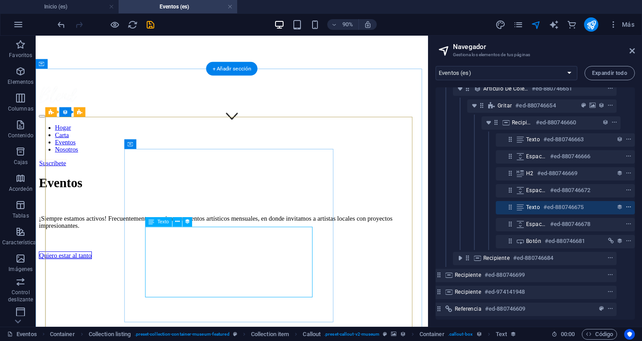
click at [627, 204] on icon "menú contextual" at bounding box center [628, 207] width 6 height 6
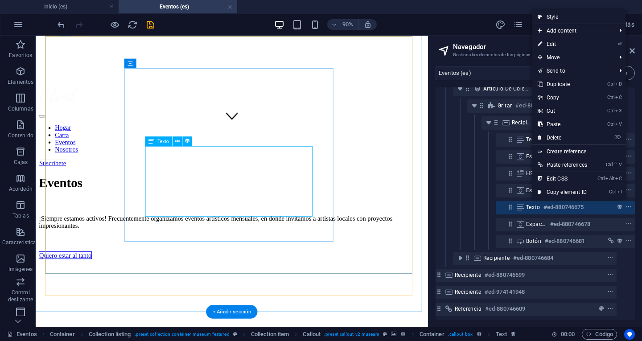
scroll to position [308, 0]
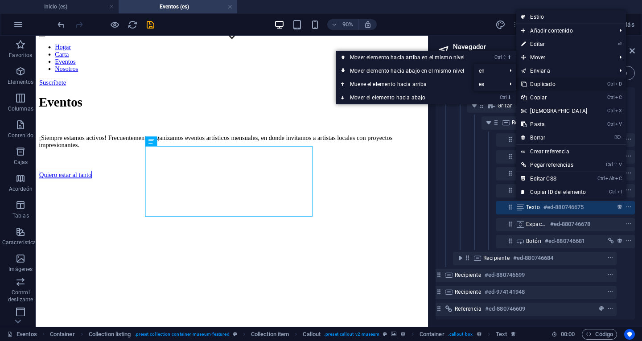
click at [567, 82] on link "Ctrl D Duplicado" at bounding box center [554, 84] width 77 height 13
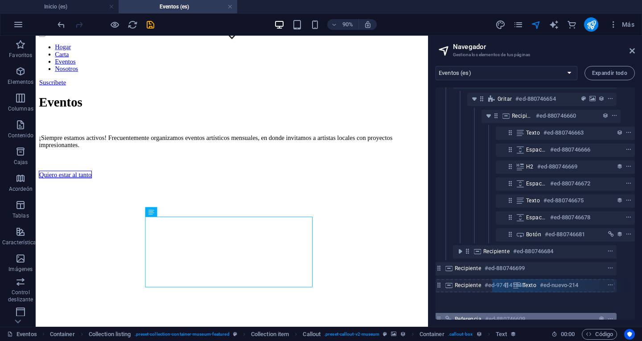
scroll to position [81, 16]
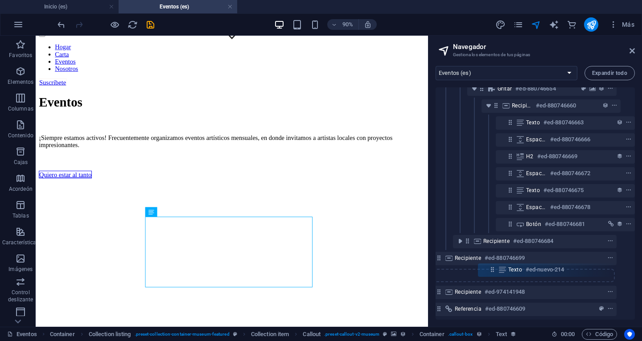
drag, startPoint x: 509, startPoint y: 218, endPoint x: 493, endPoint y: 273, distance: 57.1
click at [493, 273] on div "Bandera #ed-880746612 Recipiente #ed-880746645 Listado de colecciones #ed-88074…" at bounding box center [534, 203] width 199 height 232
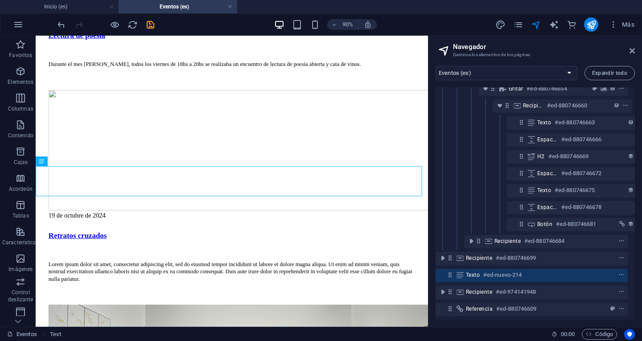
scroll to position [1297, 0]
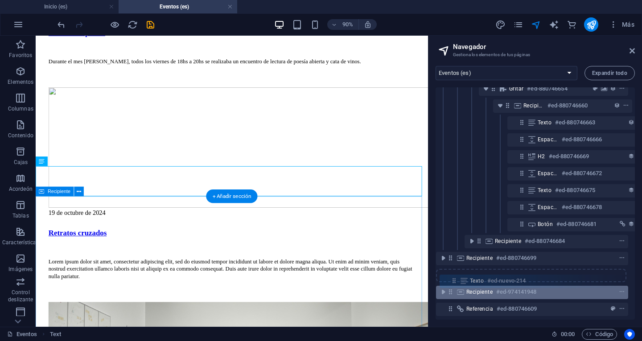
drag, startPoint x: 449, startPoint y: 267, endPoint x: 455, endPoint y: 282, distance: 15.6
click at [455, 282] on div "Bandera #ed-880746612 Recipiente #ed-880746645 Listado de colecciones #ed-88074…" at bounding box center [534, 203] width 199 height 232
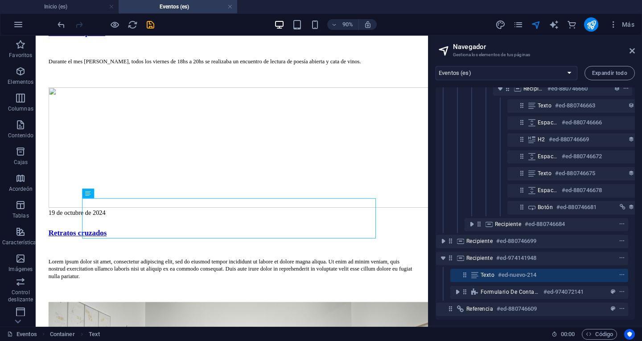
scroll to position [100, 3]
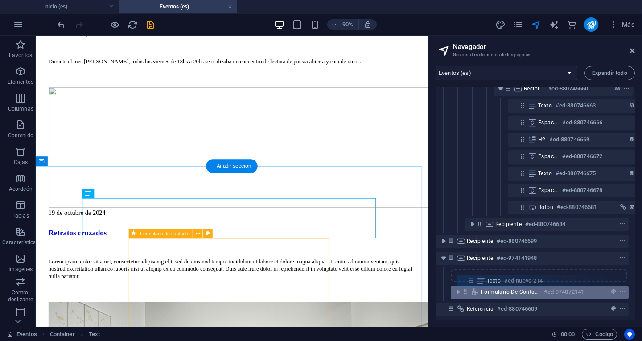
drag, startPoint x: 464, startPoint y: 271, endPoint x: 472, endPoint y: 286, distance: 16.5
click at [472, 286] on div "Bandera #ed-880746612 Recipiente #ed-880746645 Listado de colecciones #ed-88074…" at bounding box center [534, 203] width 199 height 232
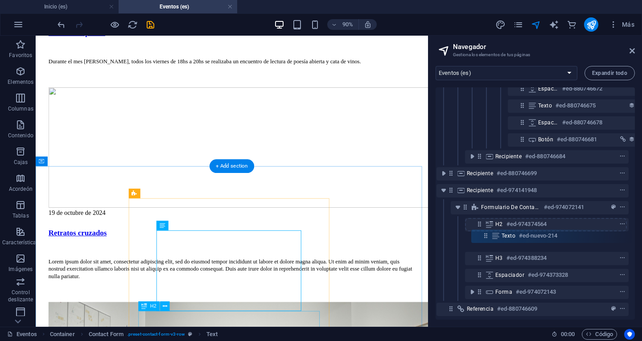
scroll to position [168, 2]
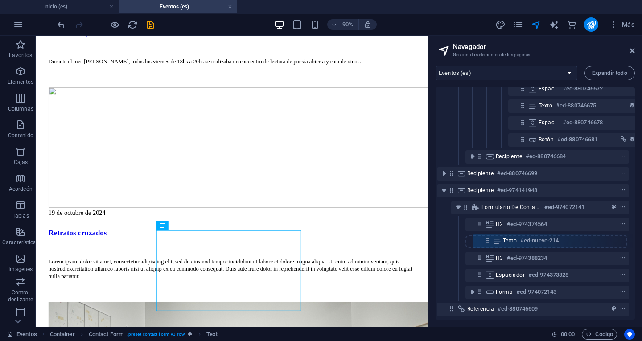
drag, startPoint x: 479, startPoint y: 219, endPoint x: 487, endPoint y: 244, distance: 26.8
click at [487, 244] on div "Bandera #ed-880746612 Recipiente #ed-880746645 Listado de colecciones #ed-88074…" at bounding box center [534, 203] width 199 height 232
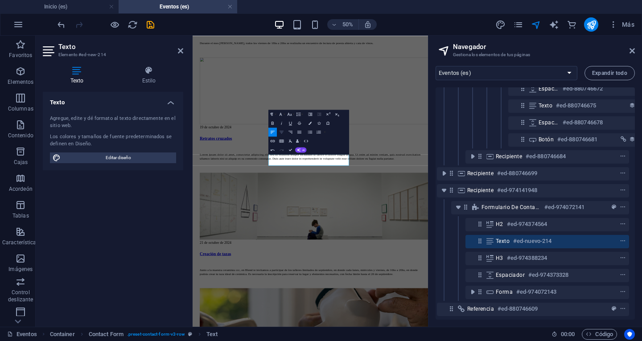
click at [282, 130] on icon "button" at bounding box center [281, 131] width 5 height 5
click at [274, 121] on icon "button" at bounding box center [272, 122] width 5 height 5
click at [291, 112] on icon "button" at bounding box center [289, 113] width 5 height 5
click at [283, 132] on font "24" at bounding box center [284, 133] width 4 height 4
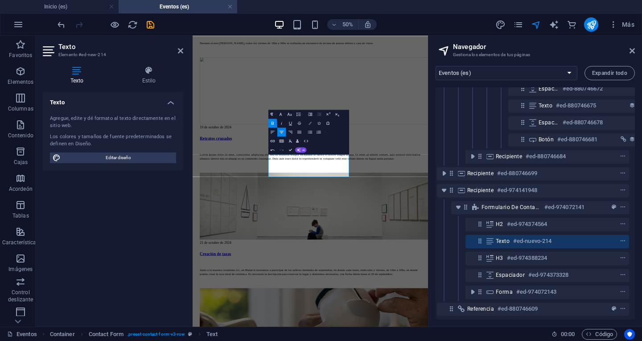
click at [311, 122] on icon "button" at bounding box center [309, 122] width 3 height 3
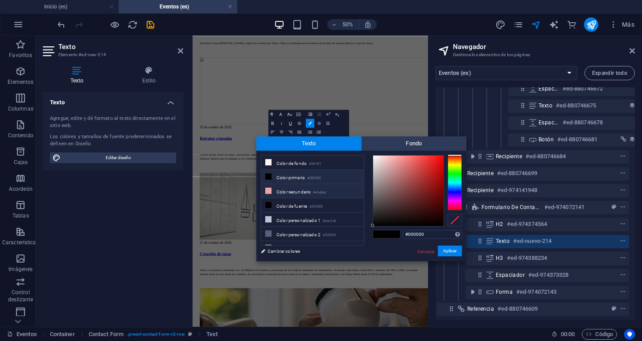
click at [302, 193] on font "Color secundario" at bounding box center [293, 191] width 34 height 5
type input "#eba6ac"
click at [449, 253] on font "Aplicar" at bounding box center [449, 250] width 13 height 5
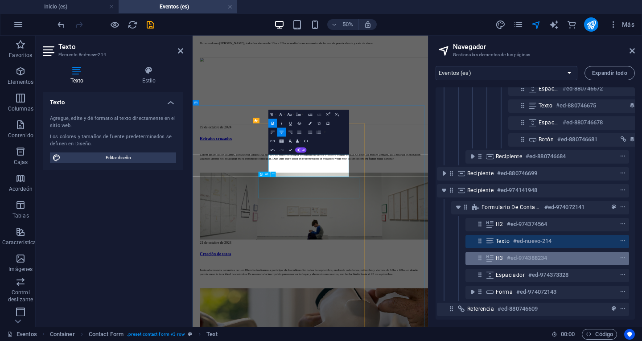
click at [592, 253] on div at bounding box center [606, 258] width 42 height 11
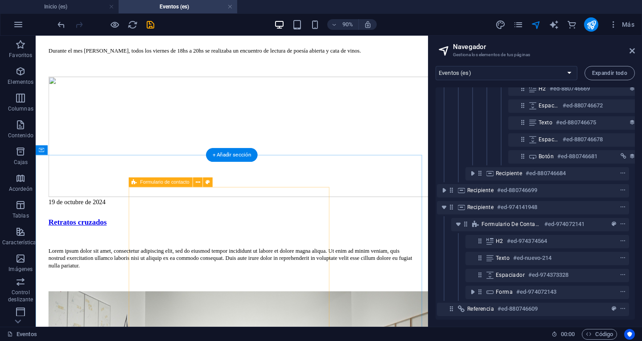
scroll to position [1443, 0]
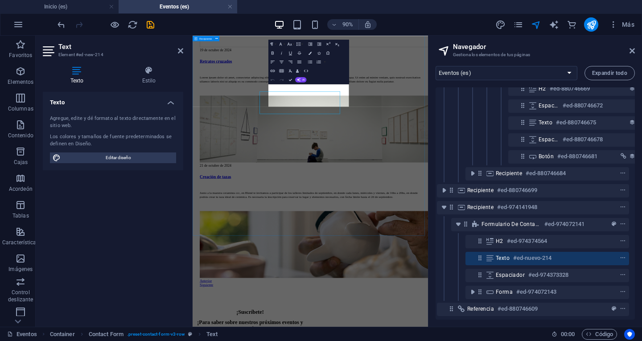
scroll to position [1429, 0]
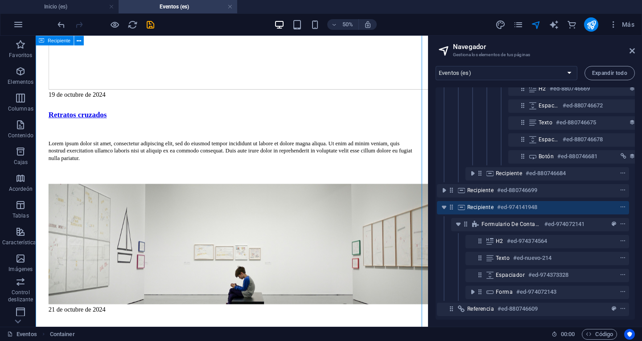
scroll to position [1443, 0]
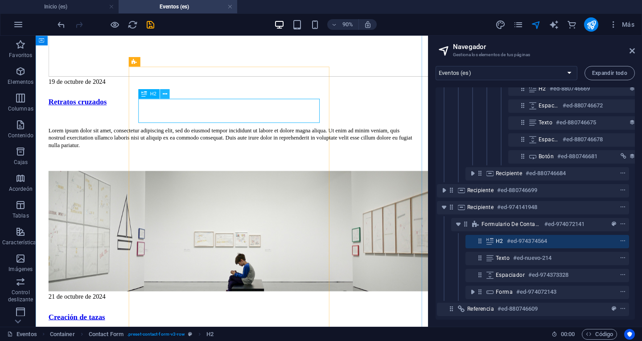
click at [166, 93] on icon at bounding box center [165, 94] width 4 height 8
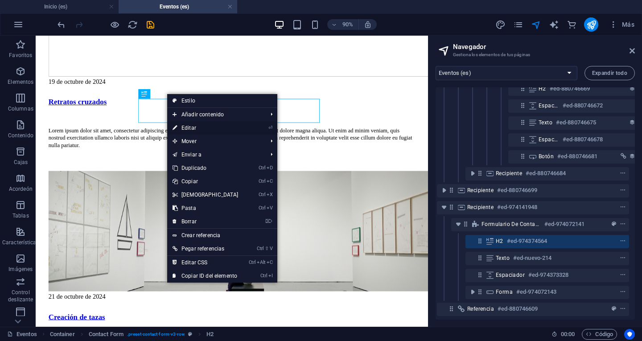
click at [197, 130] on link "⏎ Editar" at bounding box center [205, 127] width 77 height 13
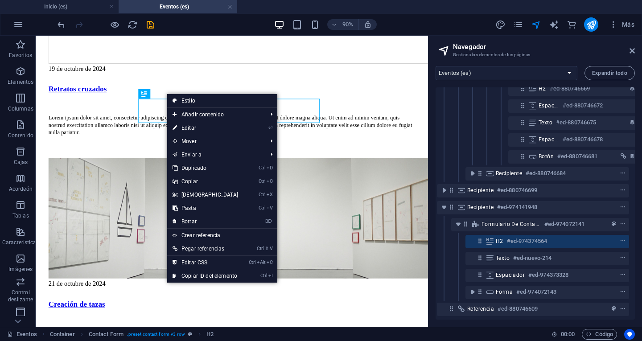
scroll to position [1429, 0]
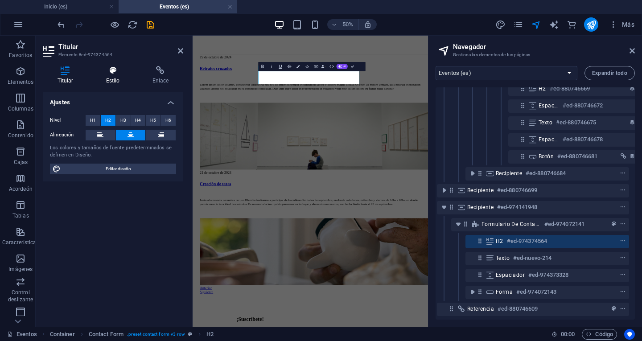
click at [112, 76] on h4 "Estilo" at bounding box center [114, 75] width 46 height 19
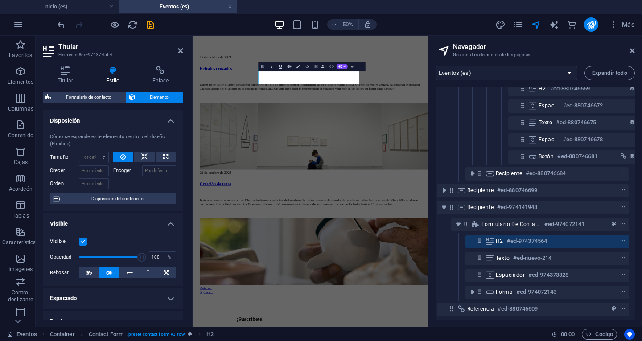
scroll to position [134, 0]
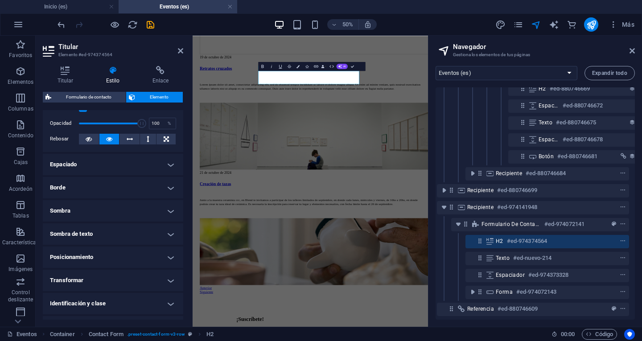
click at [163, 165] on h4 "Espaciado" at bounding box center [113, 164] width 140 height 21
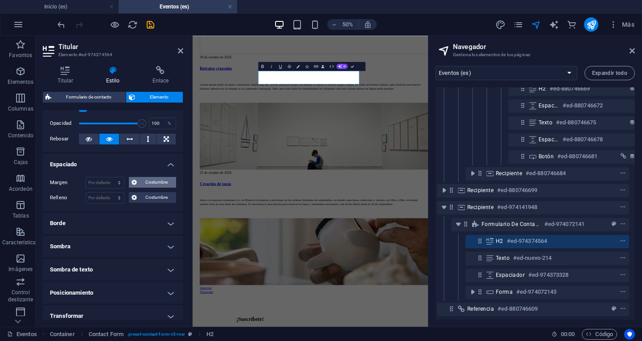
click at [137, 182] on button "Costumbre" at bounding box center [152, 182] width 47 height 11
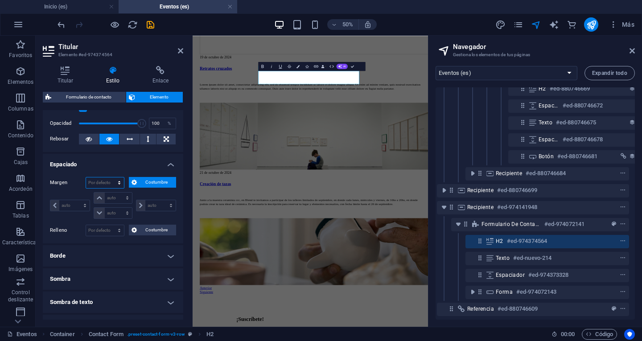
click at [111, 180] on select "Por defecto auto píxeles % movimiento rápido del ojo Volkswagen vh Costumbre" at bounding box center [105, 182] width 38 height 11
select select "px"
click at [114, 177] on select "Por defecto auto píxeles % movimiento rápido del ojo Volkswagen vh Costumbre" at bounding box center [105, 182] width 38 height 11
type input "0"
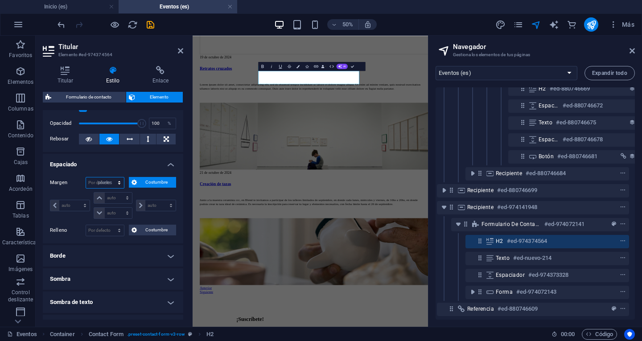
select select "px"
type input "0"
select select "px"
type input "0"
select select "px"
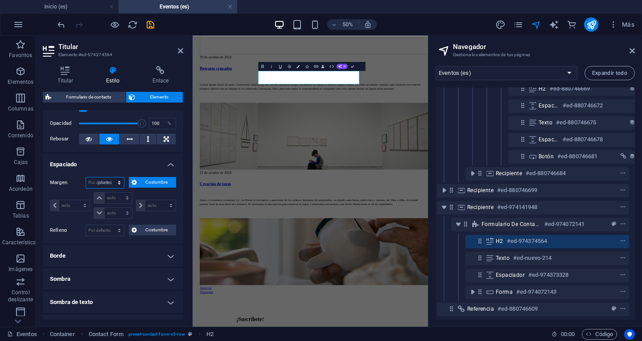
type input "0"
select select "px"
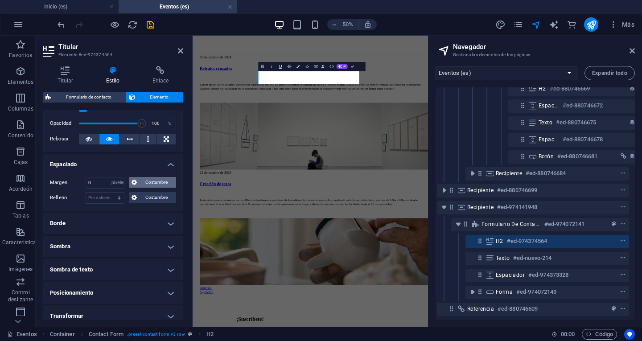
click at [133, 183] on icon at bounding box center [133, 182] width 5 height 11
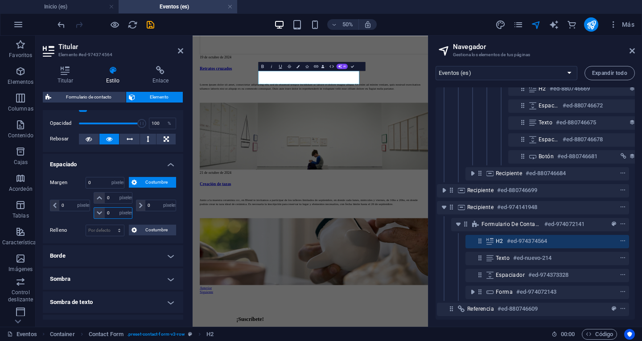
click at [109, 213] on input "0" at bounding box center [118, 213] width 27 height 11
type input "150"
select select "DISABLED_OPTION_VALUE"
click at [114, 215] on input "150" at bounding box center [118, 213] width 27 height 11
type input "15"
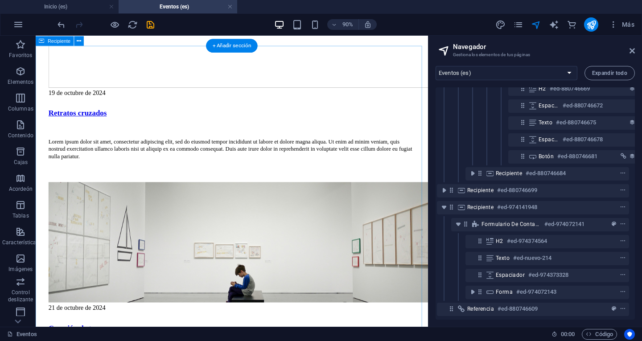
scroll to position [1297, 0]
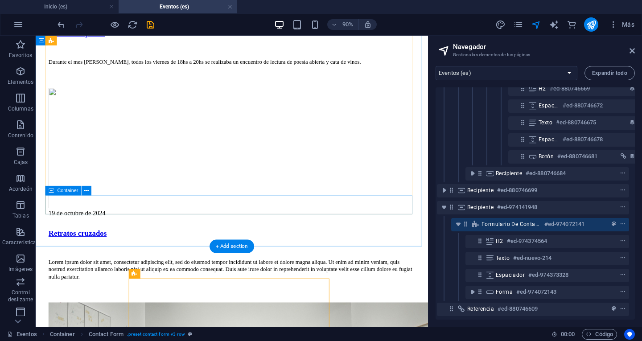
scroll to position [1208, 0]
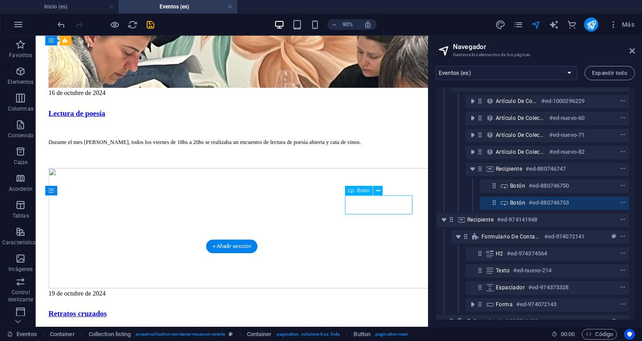
scroll to position [304, 2]
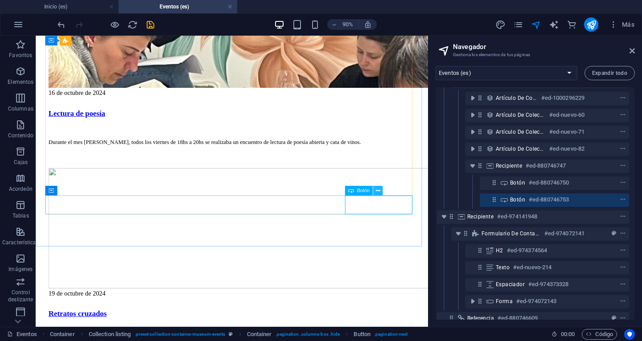
click at [378, 189] on icon at bounding box center [378, 190] width 4 height 8
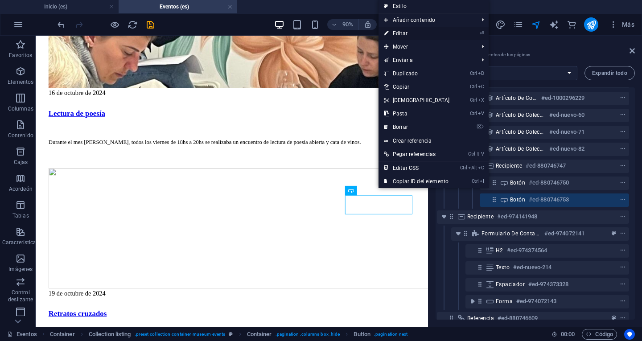
click at [405, 33] on font "Editar" at bounding box center [400, 33] width 15 height 6
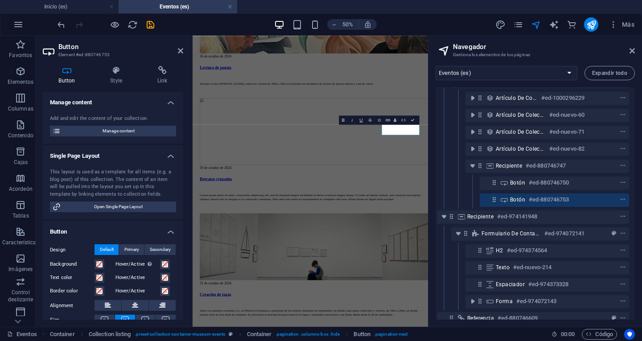
scroll to position [1194, 0]
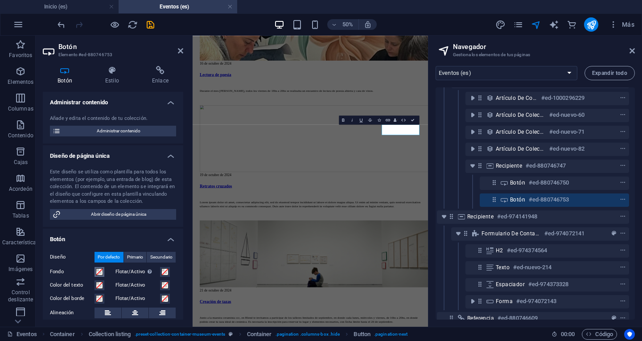
click at [97, 273] on span at bounding box center [99, 271] width 7 height 7
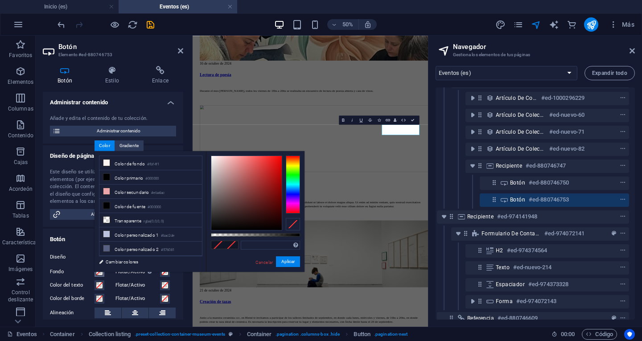
click at [97, 273] on span at bounding box center [99, 271] width 7 height 7
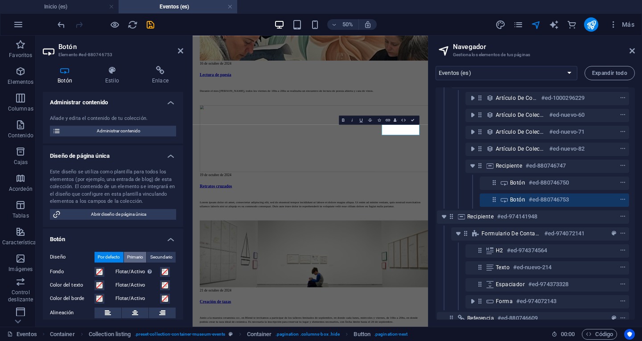
click at [135, 253] on span "Primario" at bounding box center [135, 257] width 16 height 11
click at [619, 196] on button "menú contextual" at bounding box center [622, 199] width 9 height 11
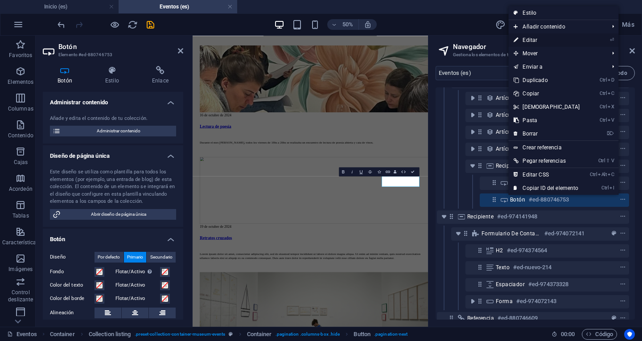
click at [567, 39] on link "⏎ Editar" at bounding box center [546, 39] width 77 height 13
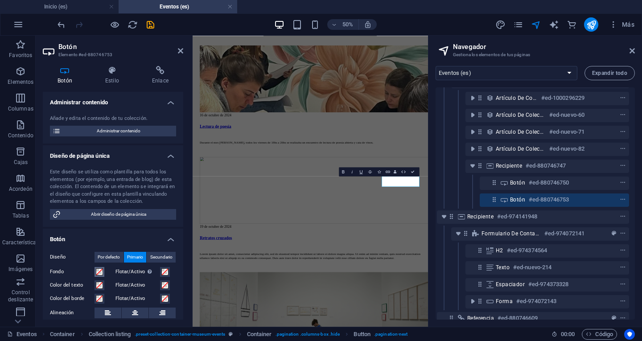
click at [101, 269] on span at bounding box center [99, 271] width 7 height 7
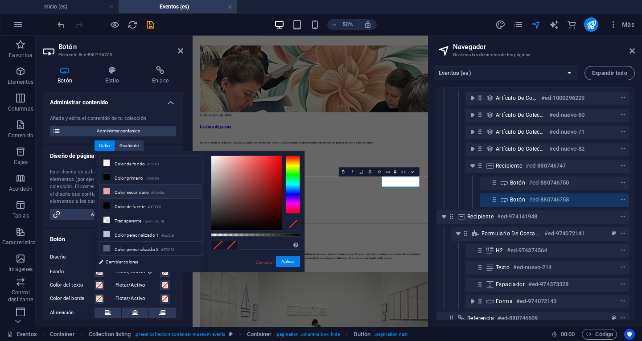
click at [141, 192] on font "Color secundario" at bounding box center [132, 192] width 34 height 5
type input "#eba6ac"
click at [286, 264] on font "Aplicar" at bounding box center [287, 261] width 13 height 5
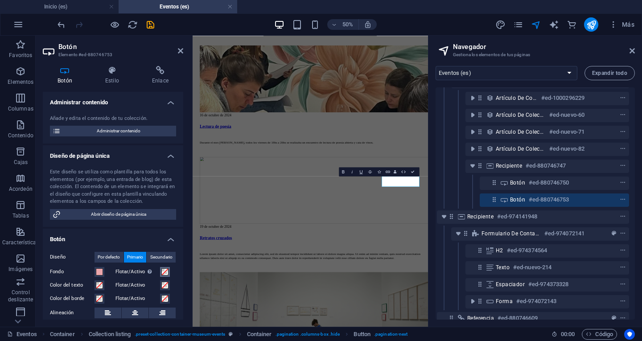
click at [162, 272] on span at bounding box center [164, 271] width 7 height 7
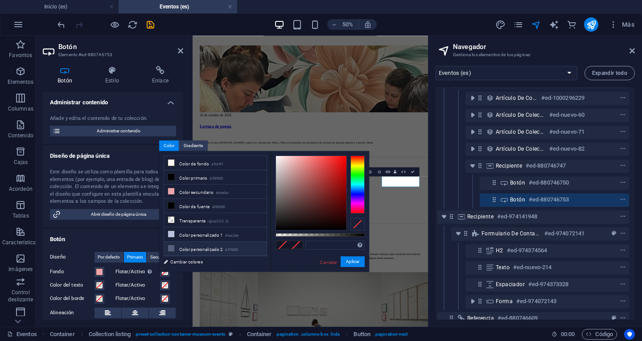
click at [199, 248] on font "Color personalizado 2" at bounding box center [201, 249] width 44 height 5
type input "#576081"
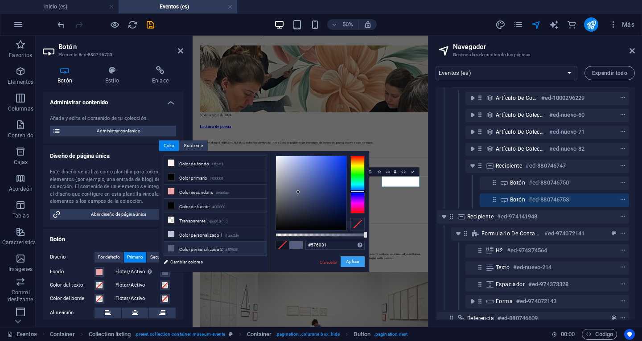
click at [350, 261] on font "Aplicar" at bounding box center [352, 261] width 13 height 5
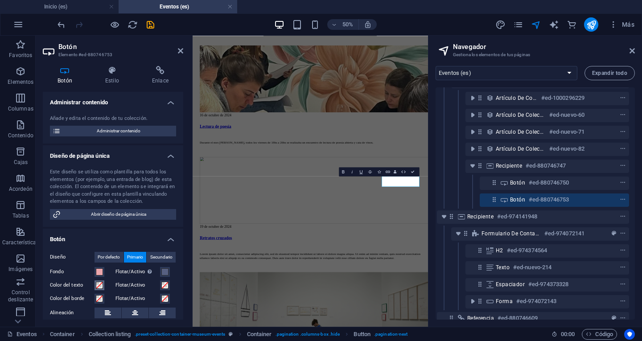
click at [102, 286] on span at bounding box center [99, 285] width 7 height 7
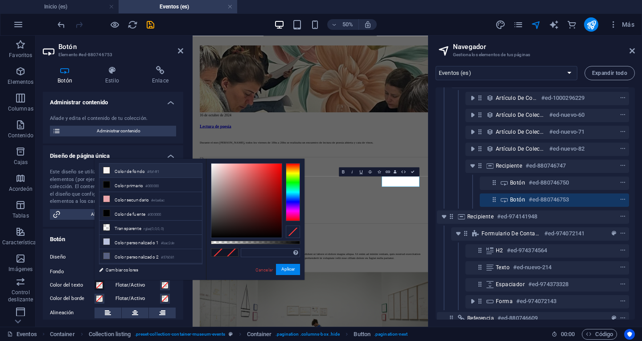
click at [166, 166] on li "Color de fondo #fbf4f1" at bounding box center [150, 171] width 103 height 14
type input "#fbf4f1"
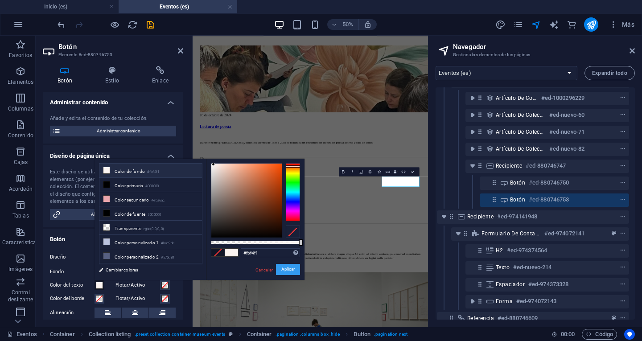
click at [296, 269] on button "Aplicar" at bounding box center [288, 269] width 24 height 11
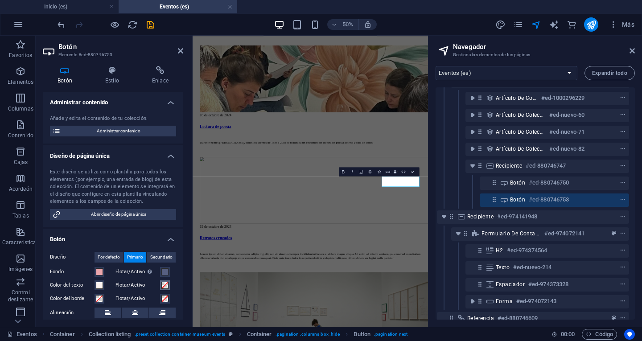
click at [163, 287] on span at bounding box center [164, 285] width 7 height 7
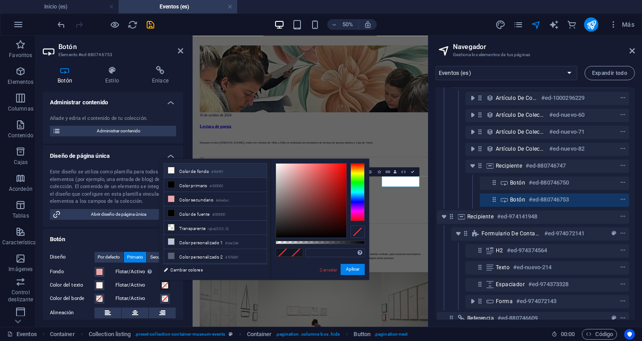
click at [193, 173] on font "Color de fondo" at bounding box center [194, 171] width 30 height 5
type input "#fbf4f1"
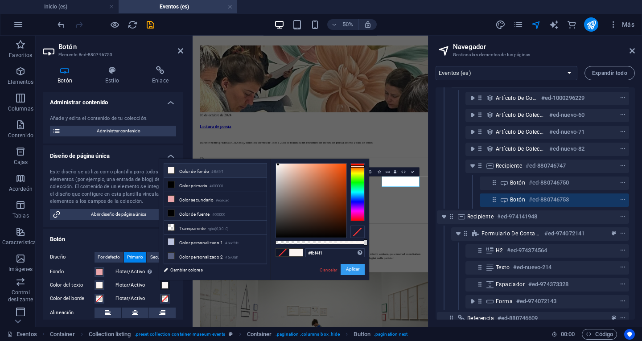
click at [355, 268] on font "Aplicar" at bounding box center [352, 269] width 13 height 5
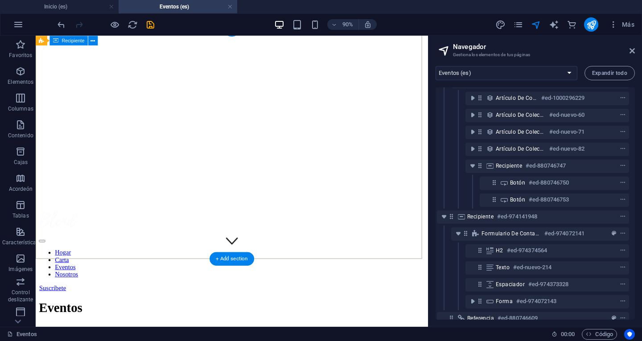
scroll to position [0, 0]
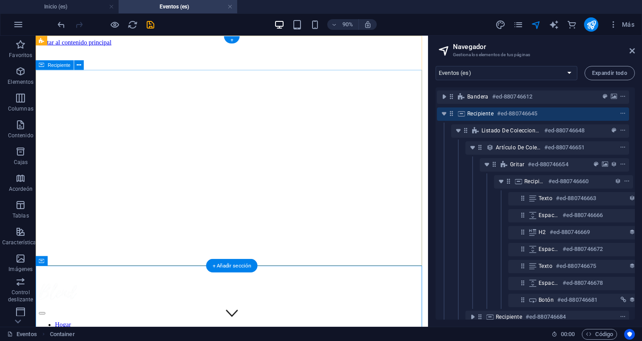
scroll to position [0, 2]
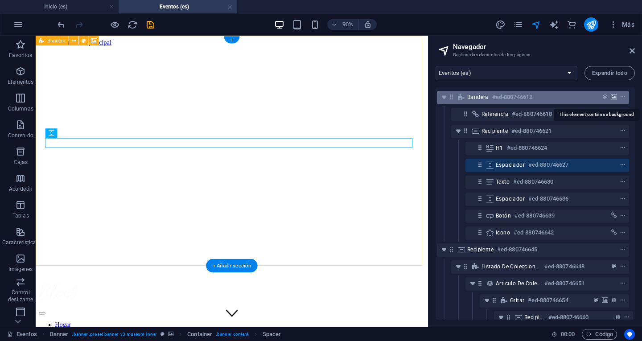
click at [614, 97] on icon "fondo" at bounding box center [614, 97] width 6 height 6
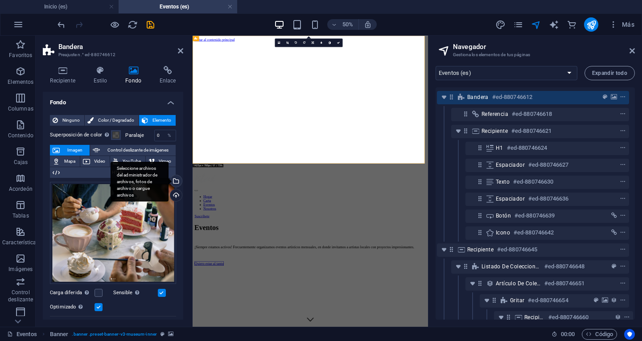
click at [176, 183] on div "Seleccione archivos del administrador de archivos, fotos de archivo o cargue ar…" at bounding box center [174, 181] width 13 height 13
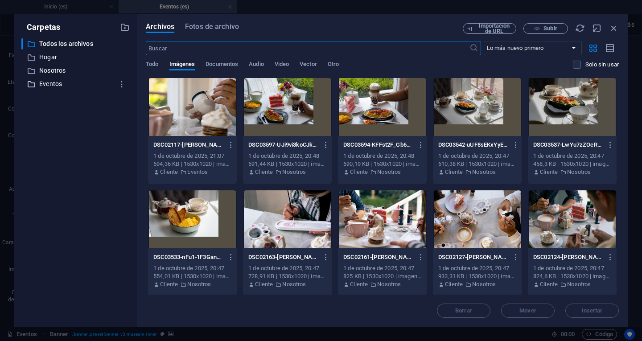
click at [39, 80] on font "Eventos" at bounding box center [50, 83] width 23 height 7
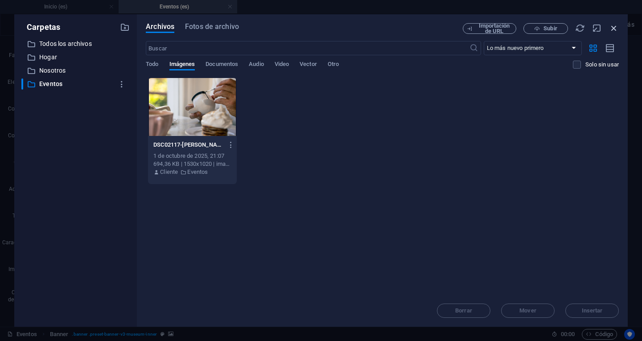
click at [614, 29] on icon "button" at bounding box center [614, 28] width 10 height 10
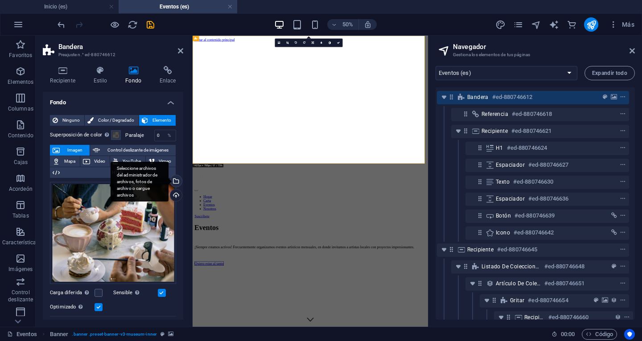
click at [174, 178] on div "Seleccione archivos del administrador de archivos, fotos de archivo o cargue ar…" at bounding box center [174, 181] width 13 height 13
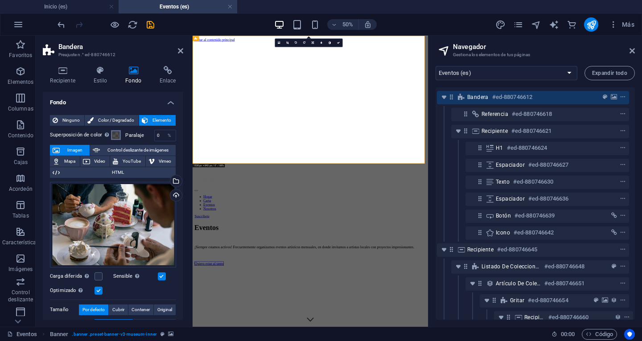
click at [115, 134] on span at bounding box center [115, 134] width 7 height 7
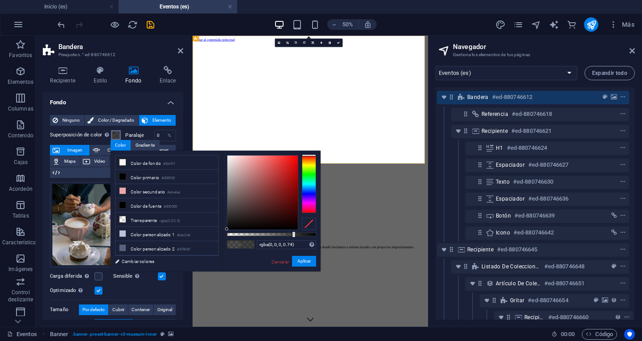
click at [293, 235] on div at bounding box center [294, 234] width 4 height 6
click at [296, 234] on div at bounding box center [297, 234] width 4 height 6
click at [295, 234] on div at bounding box center [296, 234] width 4 height 6
click at [291, 234] on div at bounding box center [293, 234] width 4 height 6
type input "rgba(0, 0, 0, 0.64)"
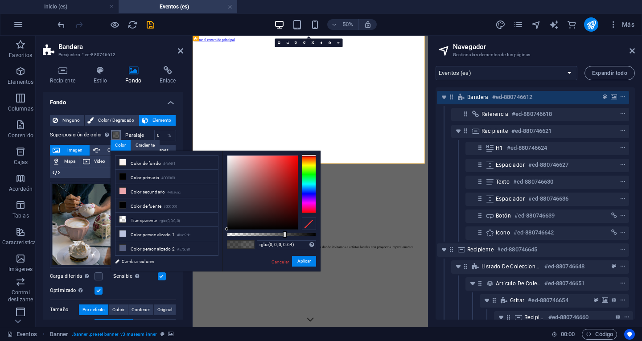
drag, startPoint x: 291, startPoint y: 234, endPoint x: 284, endPoint y: 234, distance: 7.6
click at [284, 234] on div at bounding box center [285, 234] width 4 height 6
click at [303, 258] on button "Aplicar" at bounding box center [304, 261] width 24 height 11
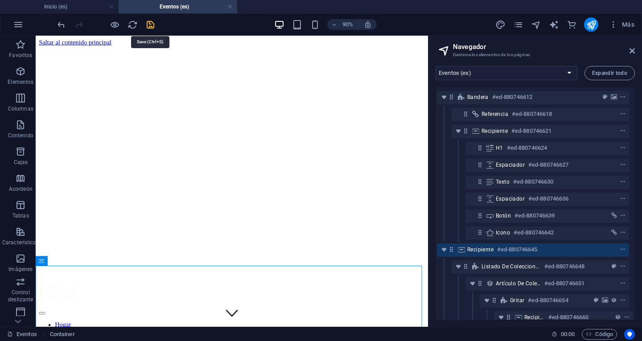
click at [148, 25] on icon "ahorrar" at bounding box center [150, 25] width 10 height 10
checkbox input "false"
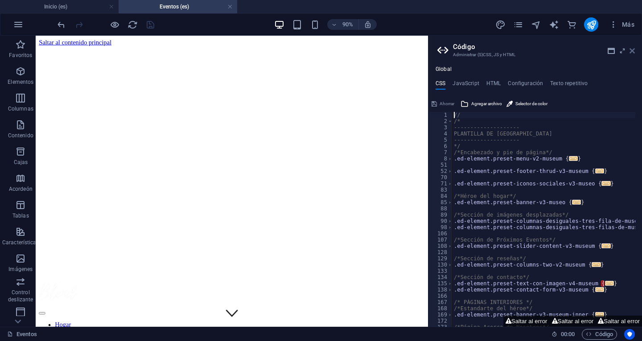
click at [632, 51] on icon at bounding box center [631, 50] width 5 height 7
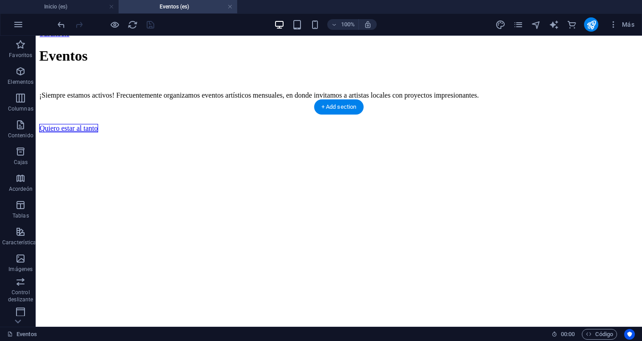
scroll to position [178, 0]
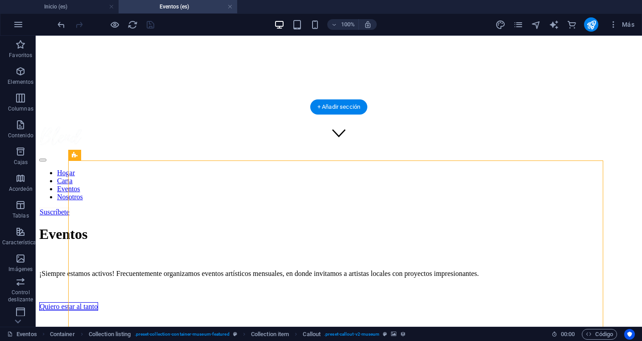
select select "px"
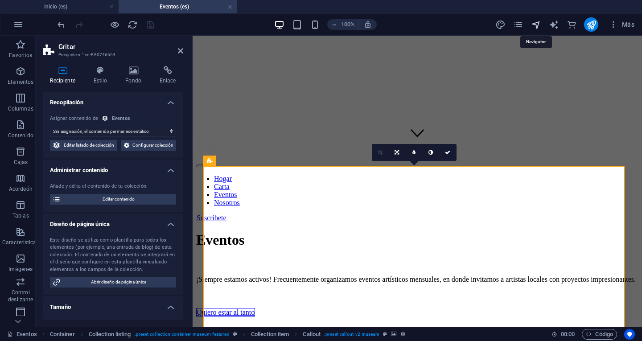
click at [533, 24] on icon "navegador" at bounding box center [536, 25] width 10 height 10
select select "16683711-en"
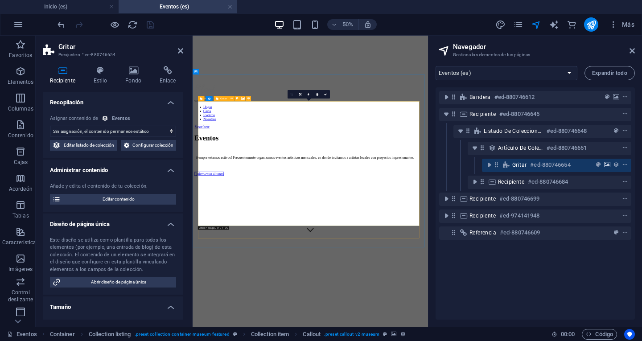
click at [605, 164] on icon "fondo" at bounding box center [607, 165] width 6 height 6
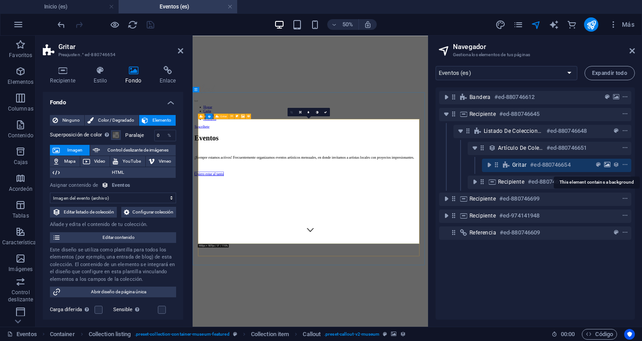
scroll to position [143, 0]
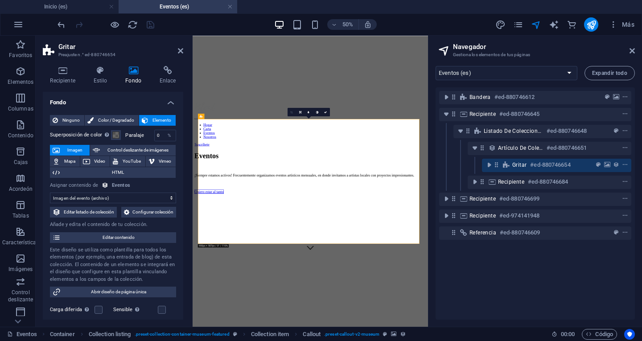
click at [76, 148] on font "Imagen" at bounding box center [74, 150] width 15 height 5
click at [67, 147] on span "Imagen" at bounding box center [74, 150] width 25 height 11
click at [93, 198] on select "Sin asignación, el contenido permanece estático Creado en (Fecha) Actualizado e…" at bounding box center [113, 198] width 126 height 11
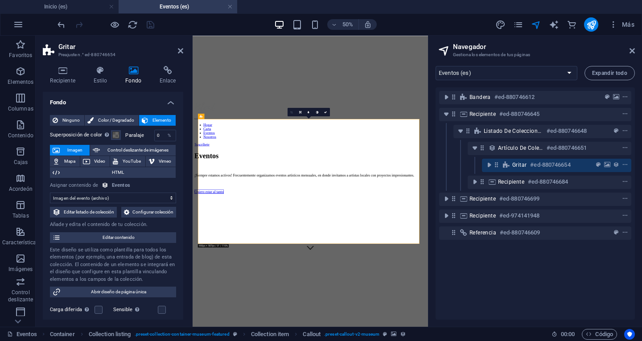
click at [79, 149] on font "Imagen" at bounding box center [74, 150] width 15 height 5
click at [147, 118] on button "Elemento" at bounding box center [157, 120] width 37 height 11
click at [56, 120] on icon at bounding box center [55, 120] width 5 height 11
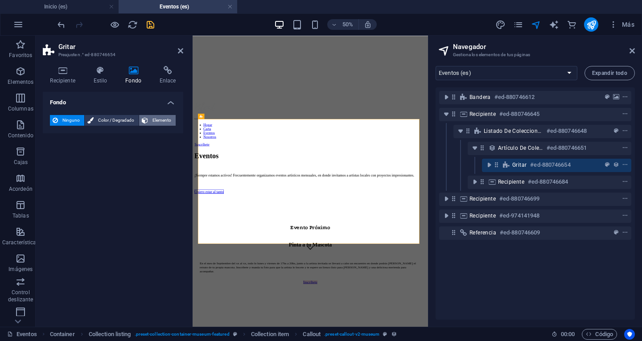
click at [149, 117] on button "Elemento" at bounding box center [157, 120] width 37 height 11
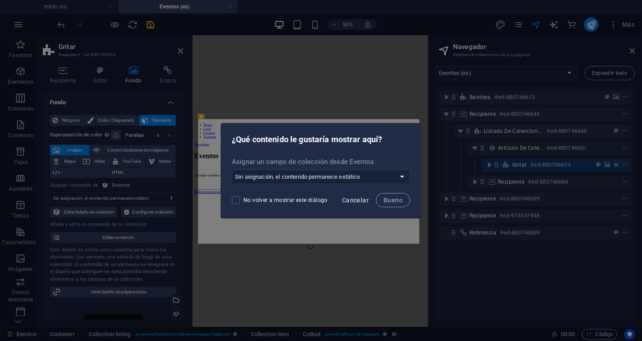
click at [364, 198] on font "Cancelar" at bounding box center [355, 200] width 27 height 7
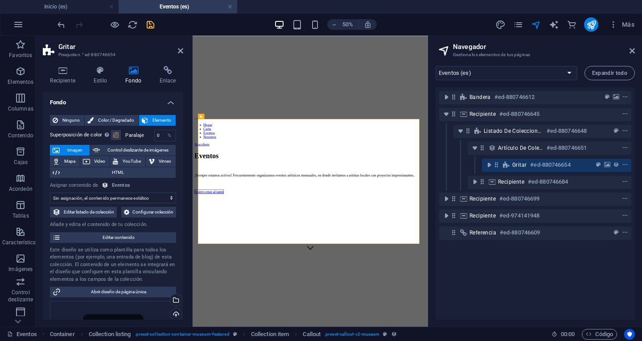
click at [75, 149] on font "Imagen" at bounding box center [74, 150] width 15 height 5
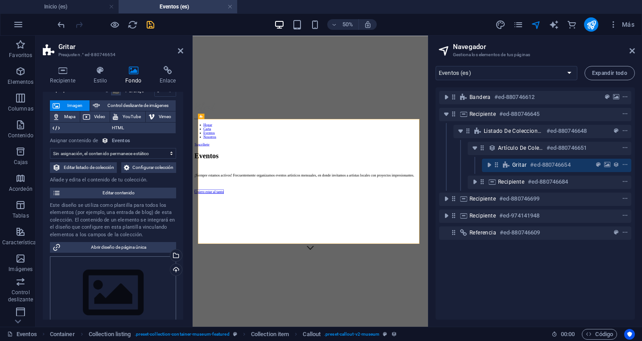
scroll to position [134, 0]
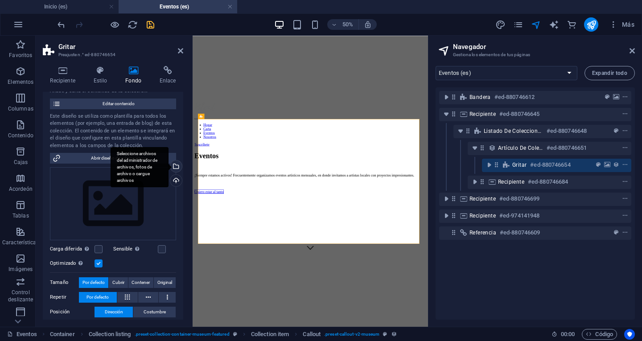
click at [175, 174] on div "Seleccione archivos del administrador de archivos, fotos de archivo o cargue ar…" at bounding box center [174, 166] width 13 height 13
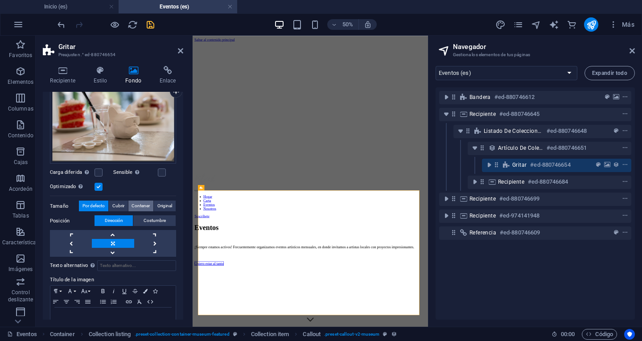
scroll to position [178, 0]
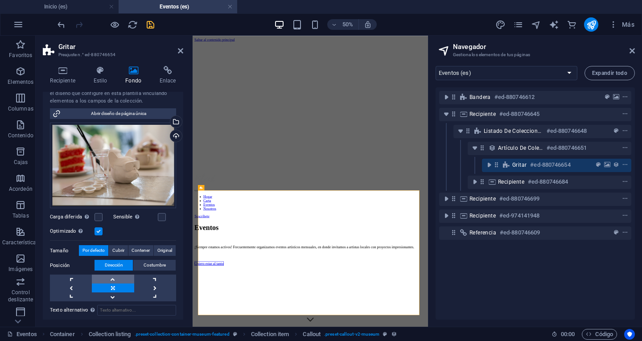
click at [111, 283] on link at bounding box center [113, 279] width 42 height 9
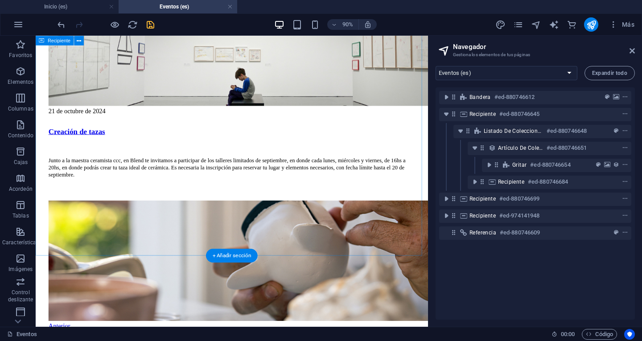
scroll to position [1827, 0]
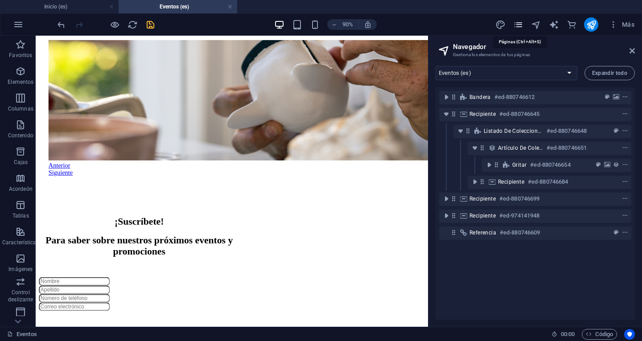
click at [516, 25] on icon "páginas" at bounding box center [518, 25] width 10 height 10
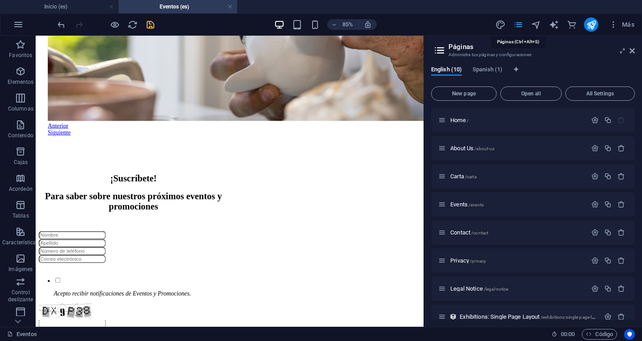
scroll to position [1813, 0]
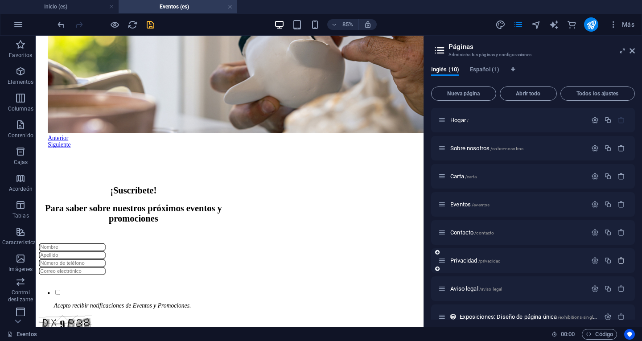
click at [624, 262] on button "button" at bounding box center [621, 261] width 13 height 8
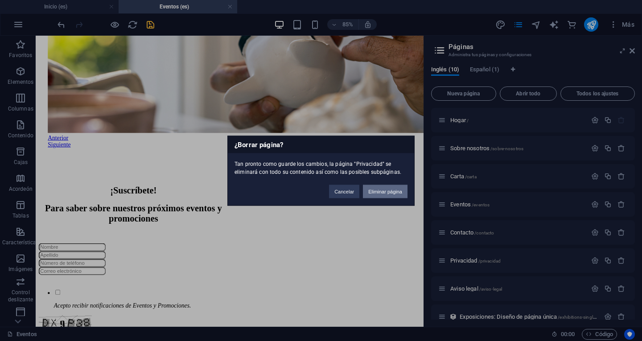
click at [392, 189] on font "Eliminar página" at bounding box center [385, 191] width 34 height 5
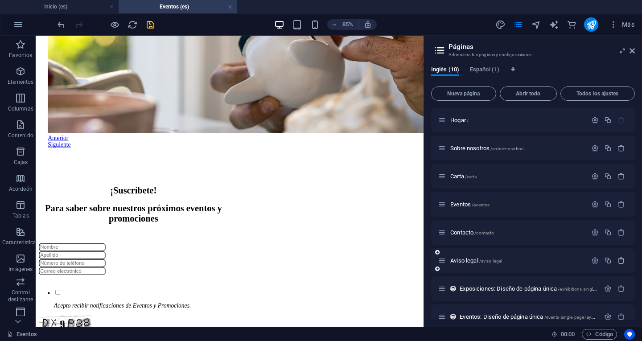
click at [617, 258] on icon "button" at bounding box center [621, 261] width 8 height 8
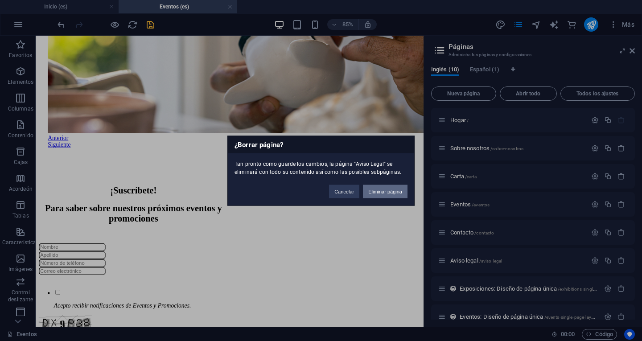
click at [386, 191] on font "Eliminar página" at bounding box center [385, 191] width 34 height 5
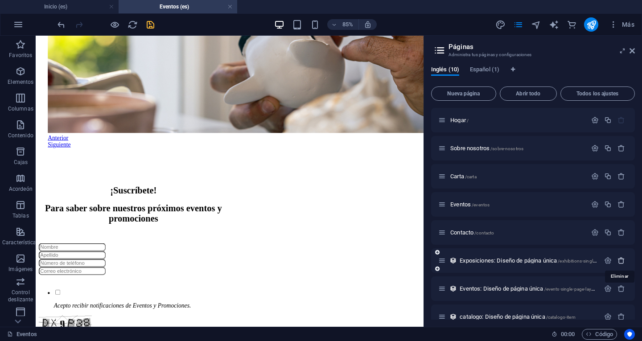
click at [620, 260] on icon "button" at bounding box center [621, 261] width 8 height 8
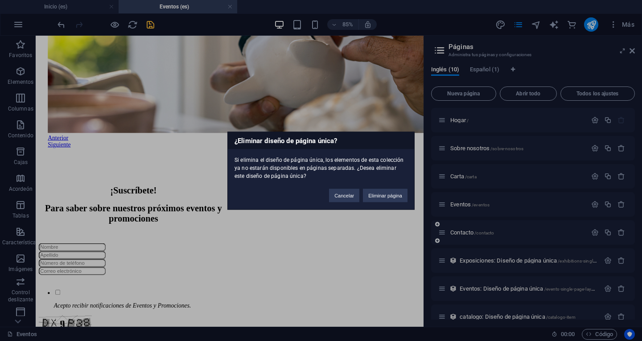
click at [385, 193] on font "Eliminar página" at bounding box center [385, 195] width 34 height 5
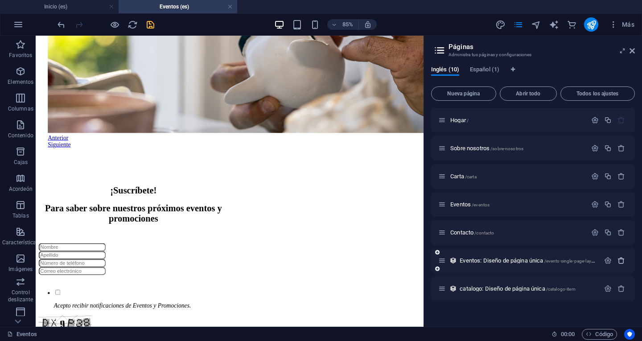
click at [621, 261] on icon "button" at bounding box center [621, 261] width 8 height 8
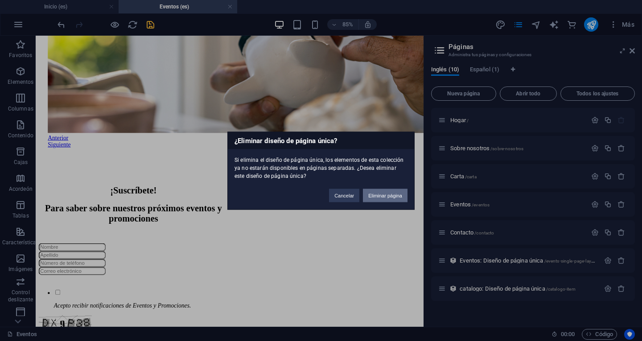
click at [383, 193] on font "Eliminar página" at bounding box center [385, 195] width 34 height 5
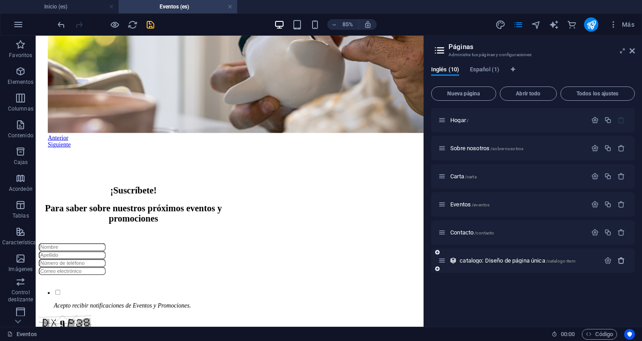
click at [621, 262] on icon "button" at bounding box center [621, 261] width 8 height 8
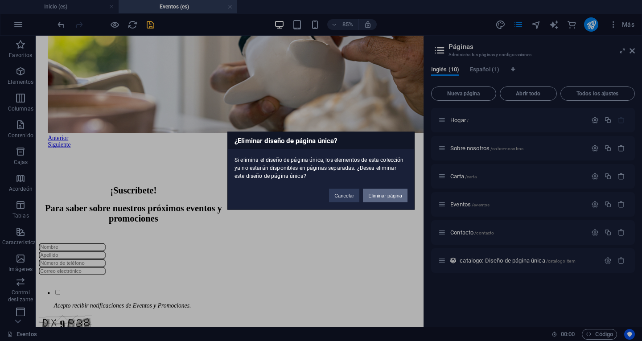
click at [386, 194] on font "Eliminar página" at bounding box center [385, 195] width 34 height 5
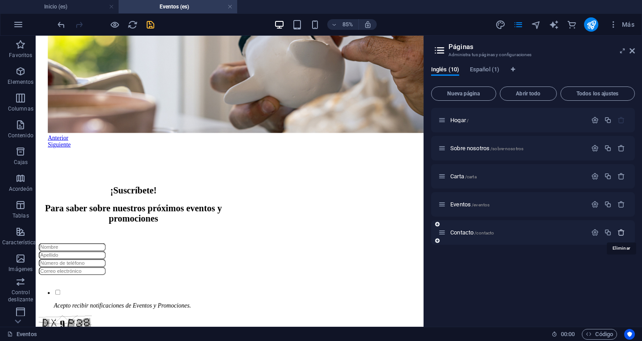
click at [621, 231] on icon "button" at bounding box center [621, 233] width 8 height 8
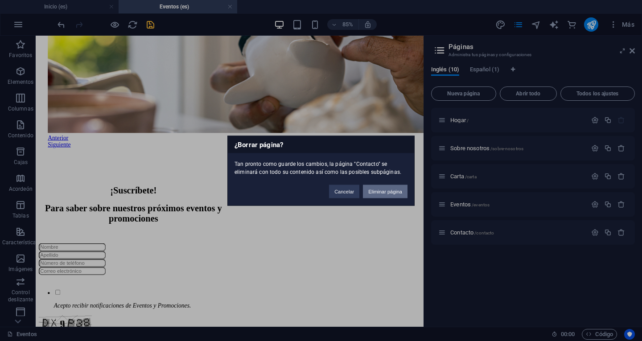
click at [387, 191] on font "Eliminar página" at bounding box center [385, 191] width 34 height 5
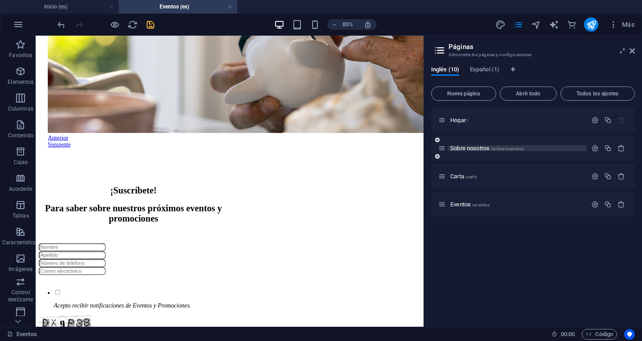
click at [464, 149] on font "Sobre nosotros" at bounding box center [469, 148] width 39 height 7
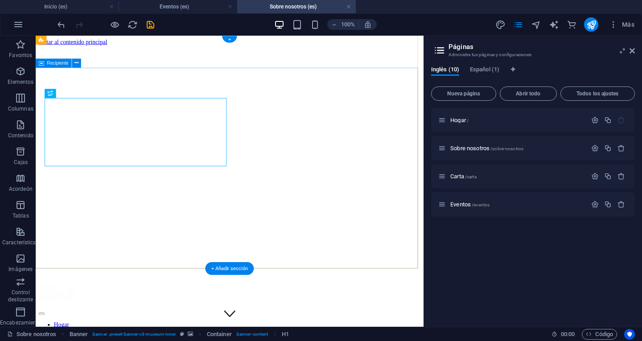
scroll to position [0, 0]
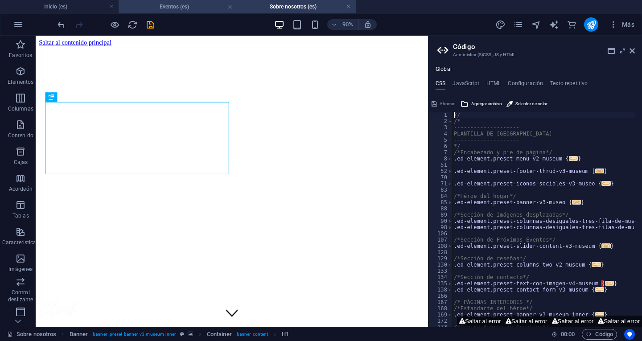
click at [201, 4] on h4 "Eventos (es)" at bounding box center [178, 7] width 119 height 10
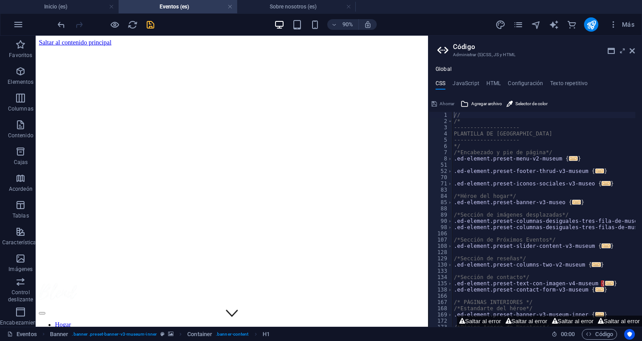
click at [152, 25] on icon "ahorrar" at bounding box center [150, 25] width 10 height 10
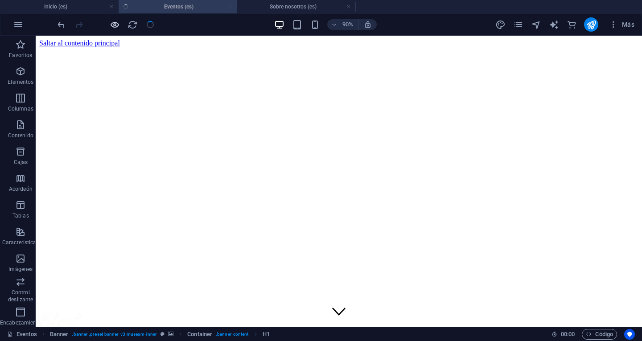
checkbox input "false"
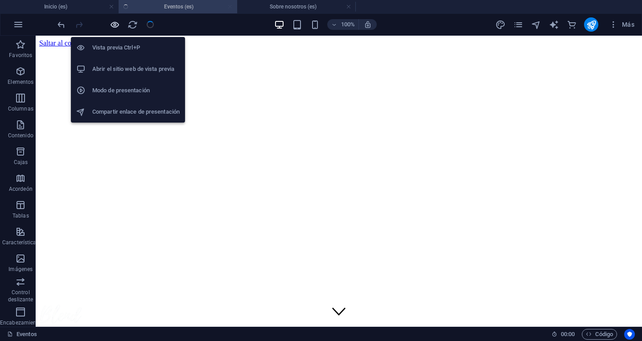
click at [116, 23] on icon "button" at bounding box center [115, 25] width 10 height 10
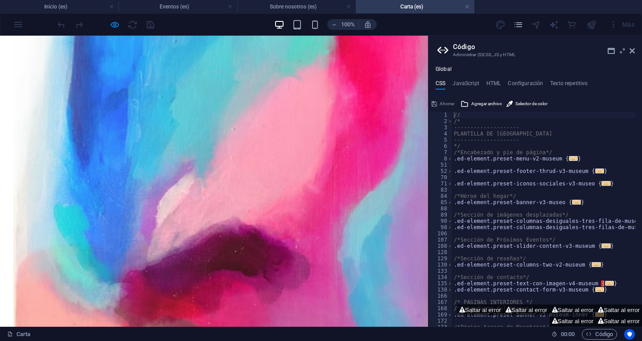
scroll to position [669, 0]
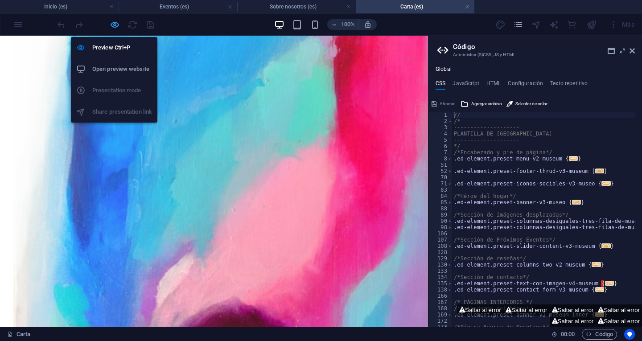
click at [112, 24] on icon "button" at bounding box center [115, 25] width 10 height 10
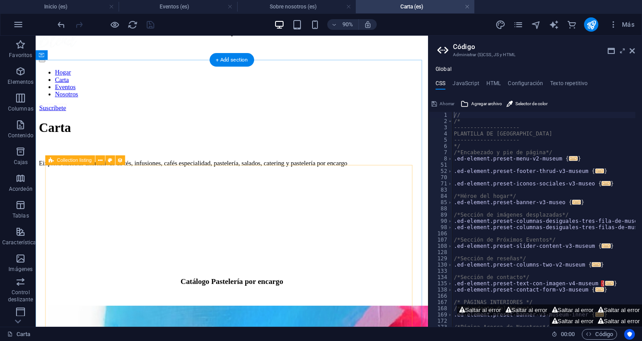
scroll to position [223, 0]
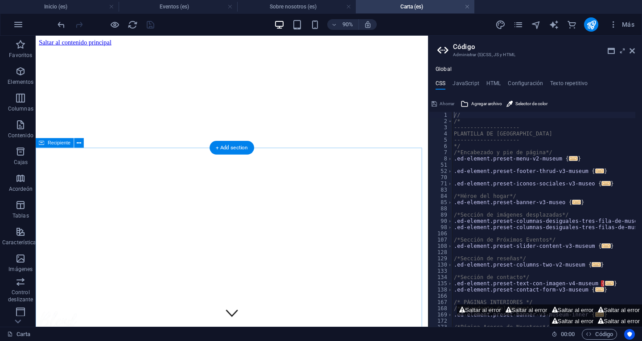
scroll to position [178, 0]
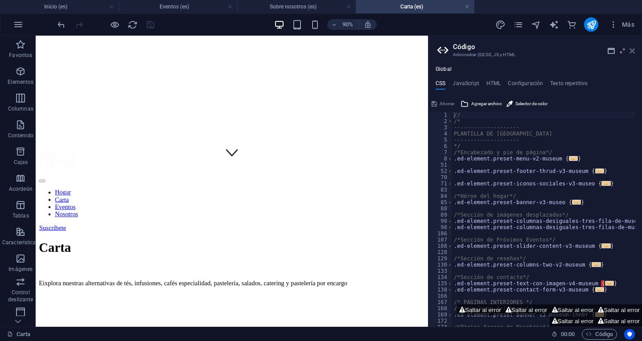
click at [632, 51] on icon at bounding box center [631, 50] width 5 height 7
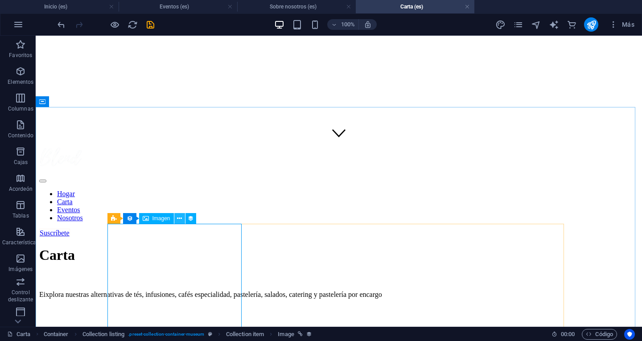
click at [180, 217] on icon at bounding box center [179, 218] width 5 height 9
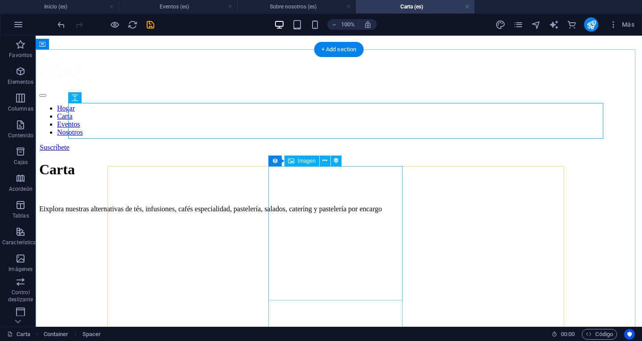
scroll to position [312, 0]
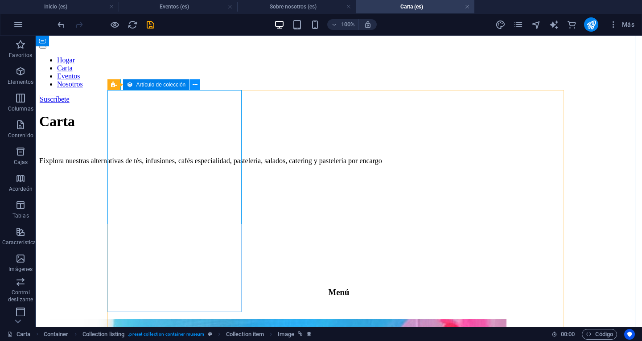
click at [194, 85] on icon at bounding box center [195, 84] width 5 height 9
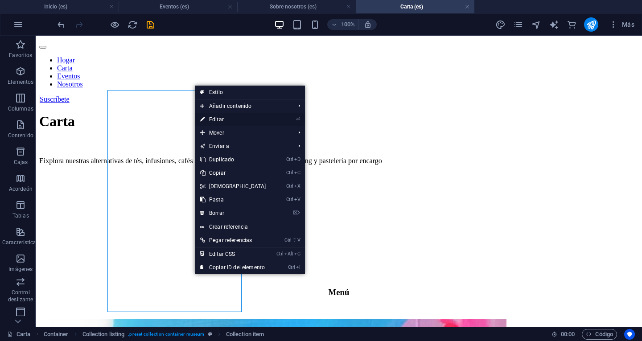
click at [211, 119] on font "Editar" at bounding box center [216, 119] width 15 height 6
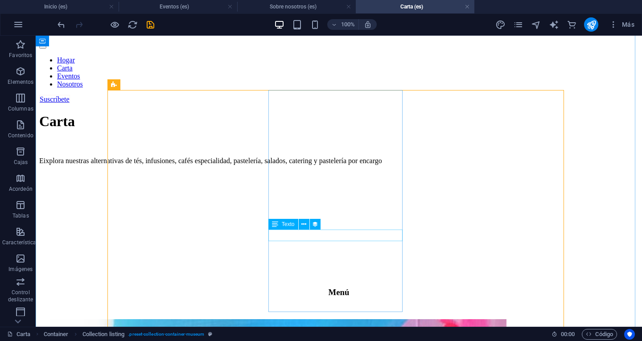
scroll to position [178, 0]
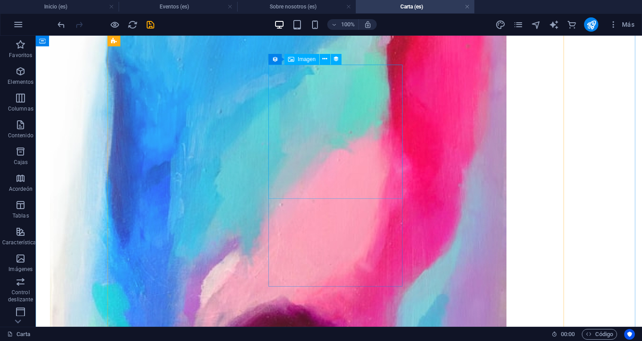
scroll to position [550, 0]
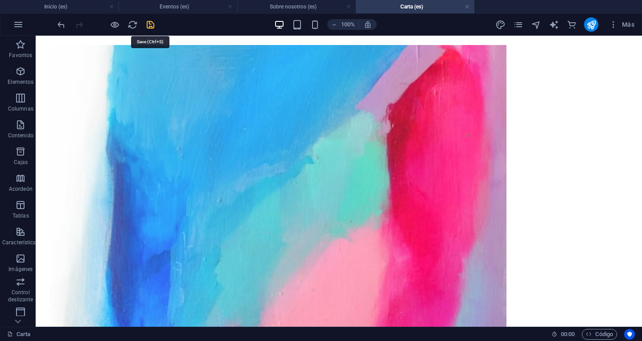
click at [152, 25] on icon "ahorrar" at bounding box center [150, 25] width 10 height 10
click at [593, 21] on icon "publicar" at bounding box center [591, 25] width 10 height 10
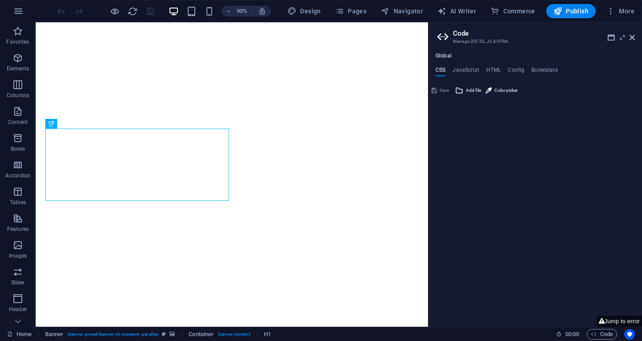
type textarea "//"
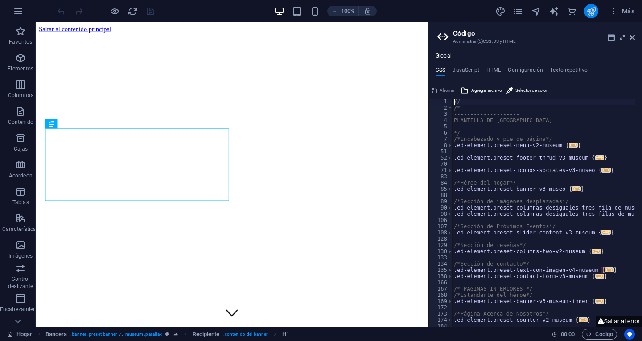
click at [595, 11] on icon "publicar" at bounding box center [591, 11] width 10 height 10
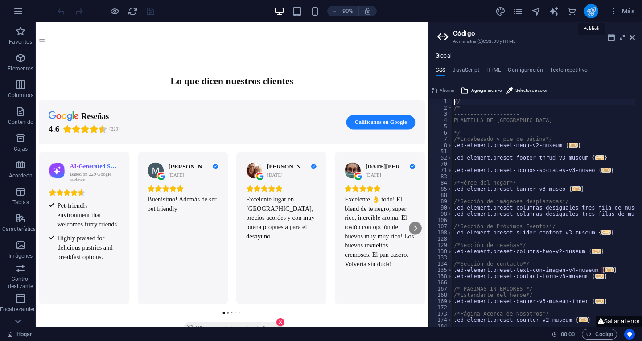
click at [587, 15] on icon "publicar" at bounding box center [591, 11] width 10 height 10
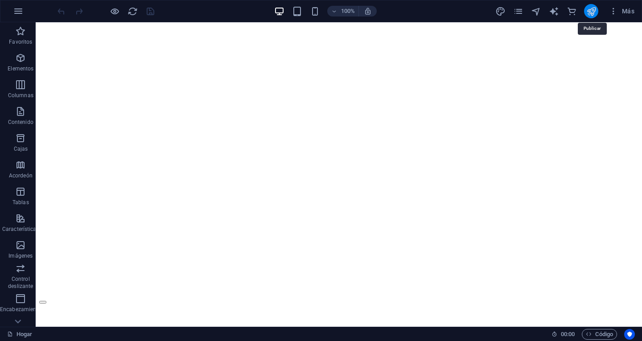
scroll to position [1994, 0]
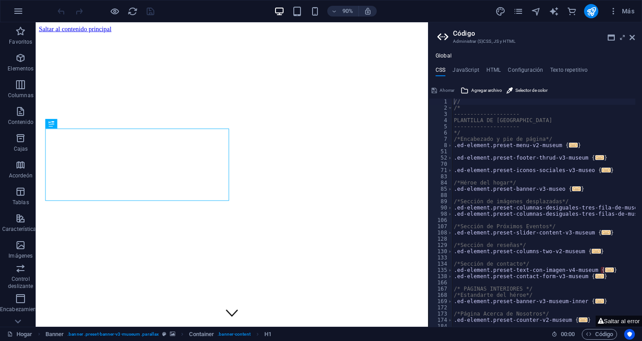
type textarea "//"
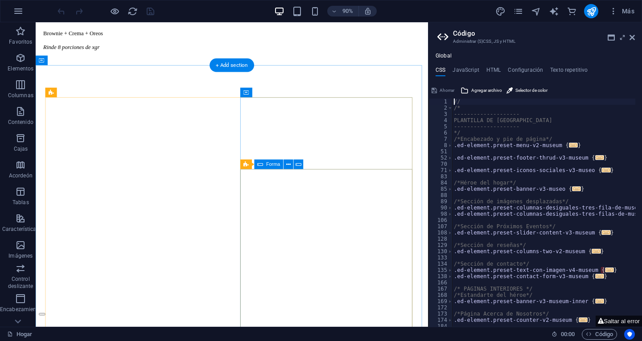
scroll to position [1827, 0]
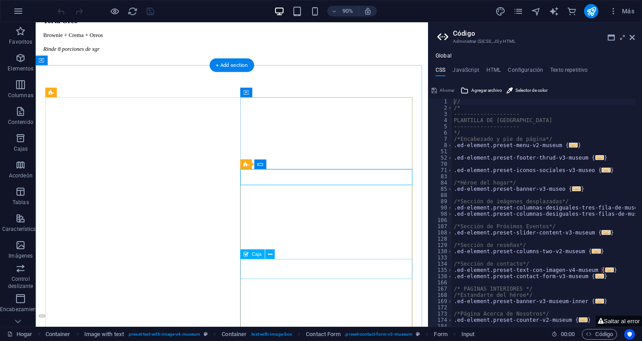
scroll to position [1917, 0]
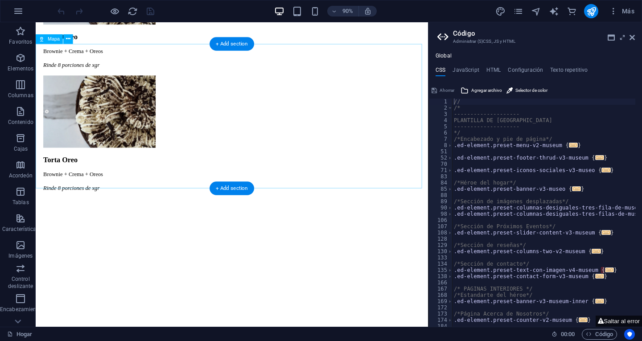
scroll to position [1539, 0]
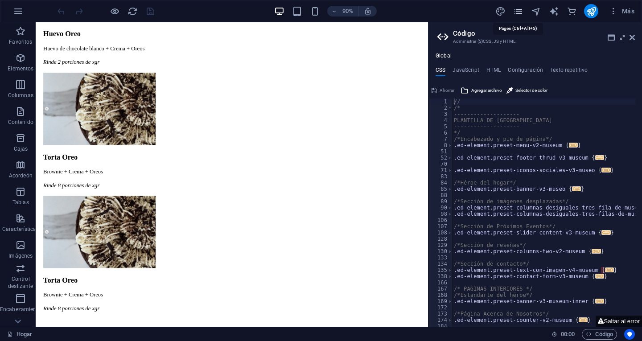
click at [519, 9] on icon "páginas" at bounding box center [518, 11] width 10 height 10
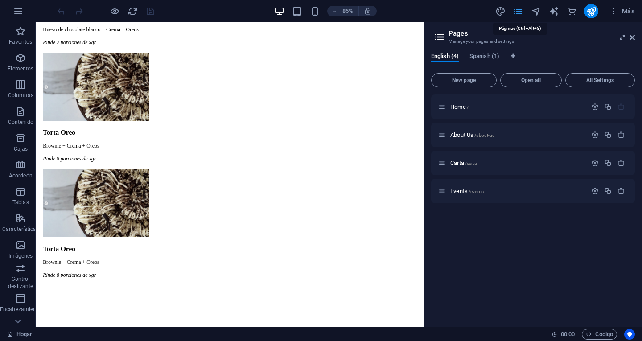
scroll to position [1507, 0]
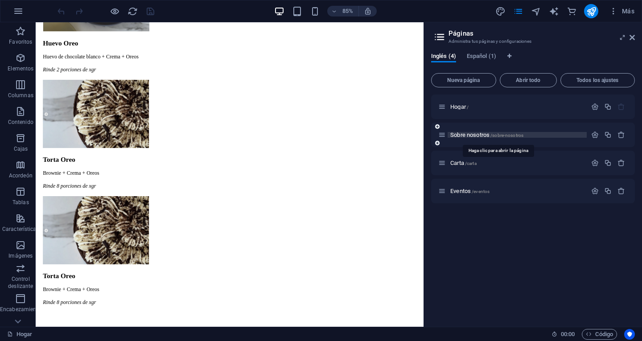
click at [471, 134] on font "Sobre nosotros" at bounding box center [469, 134] width 39 height 7
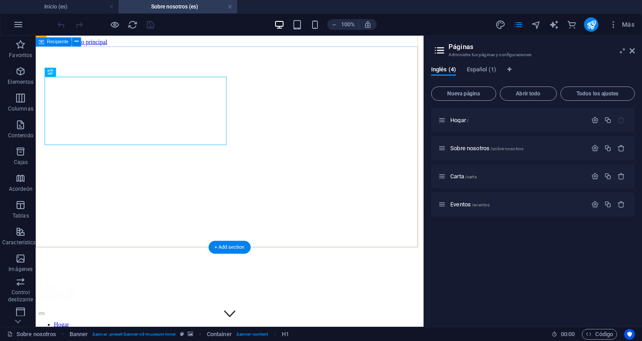
scroll to position [134, 0]
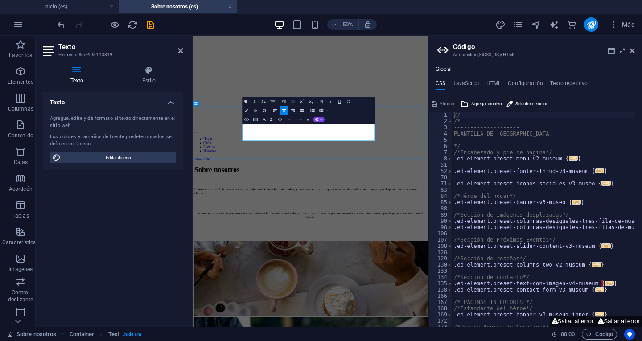
copy font "Somos una casa de té con servicios de cafetería & pastelería incluidos, y busca…"
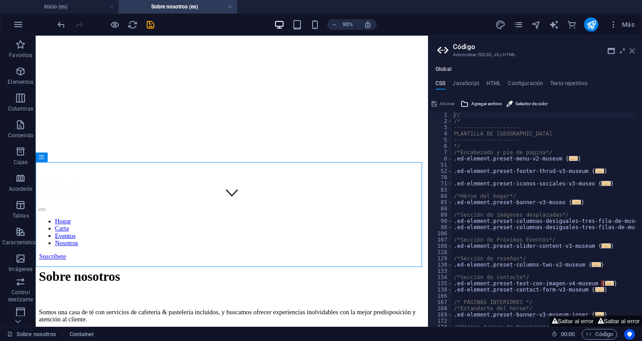
click at [634, 49] on icon at bounding box center [631, 50] width 5 height 7
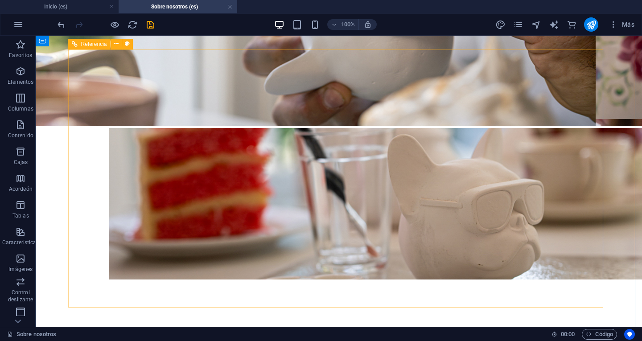
scroll to position [1070, 0]
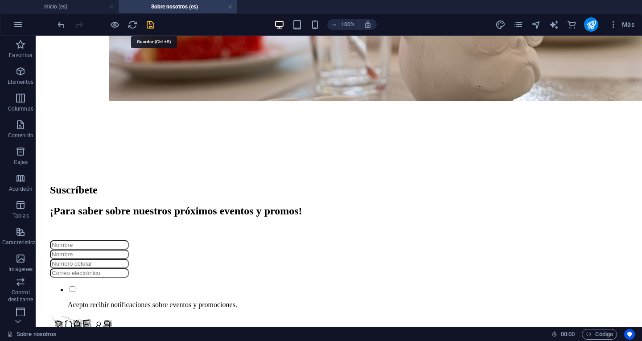
click at [148, 24] on icon "ahorrar" at bounding box center [150, 25] width 10 height 10
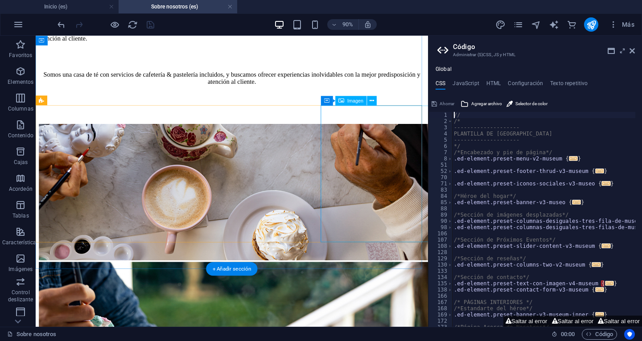
scroll to position [624, 0]
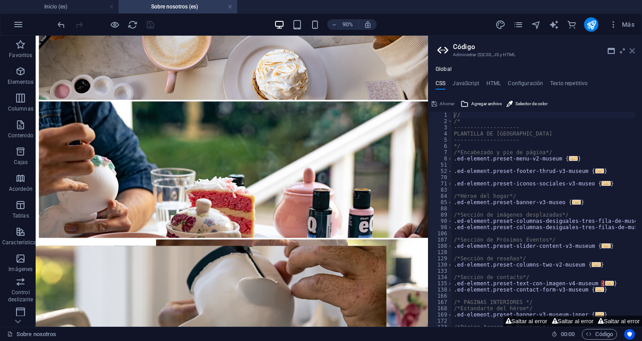
click at [631, 52] on icon at bounding box center [631, 50] width 5 height 7
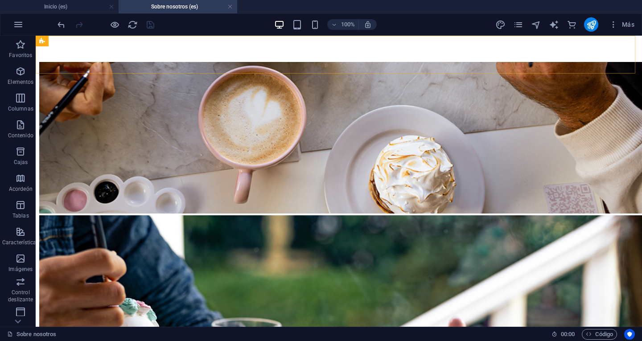
scroll to position [357, 0]
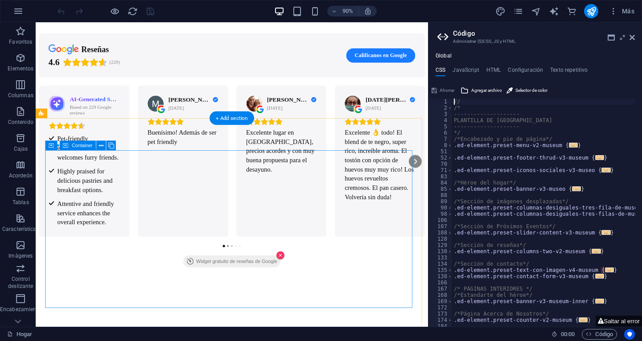
scroll to position [2208, 0]
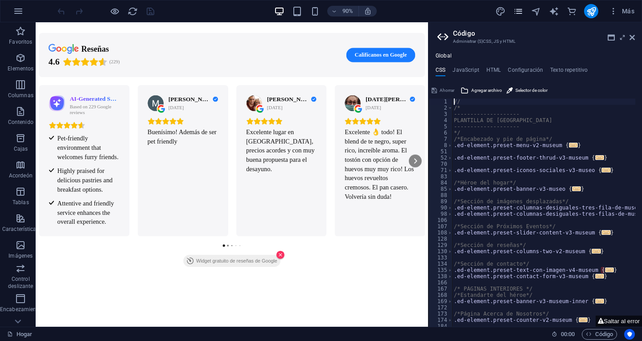
click at [515, 14] on icon "páginas" at bounding box center [518, 11] width 10 height 10
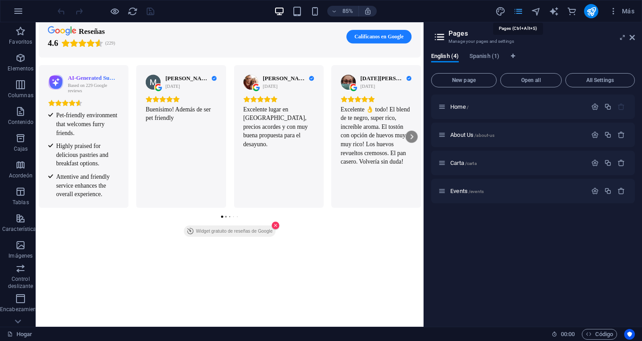
scroll to position [2145, 0]
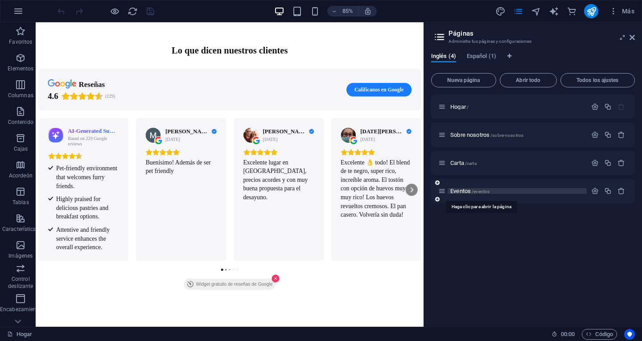
click at [462, 190] on font "Eventos" at bounding box center [460, 191] width 21 height 7
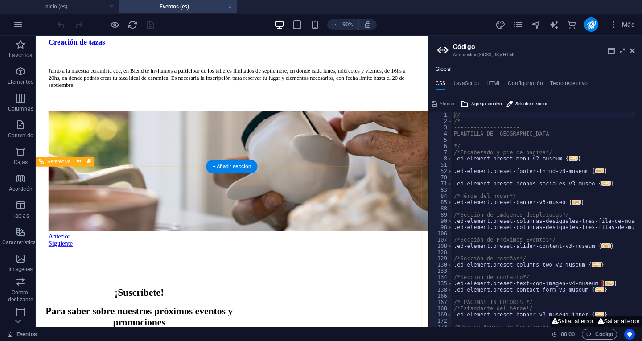
scroll to position [1876, 0]
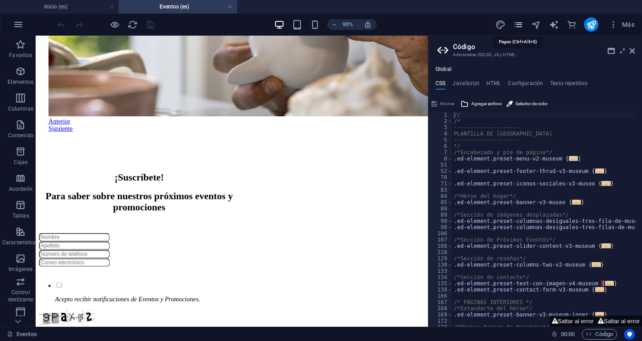
click at [517, 20] on icon "páginas" at bounding box center [518, 25] width 10 height 10
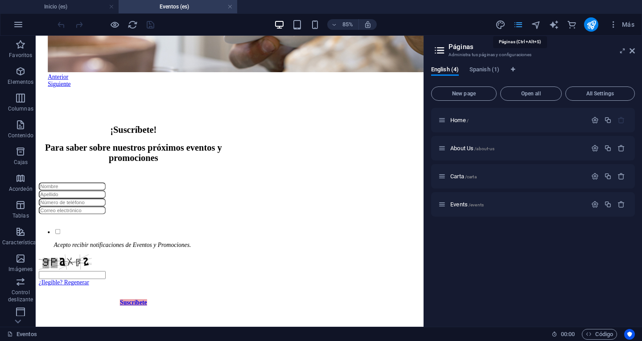
scroll to position [1843, 0]
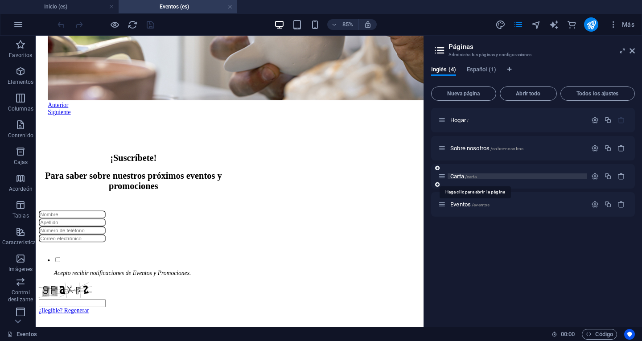
click at [461, 175] on font "Carta" at bounding box center [457, 176] width 14 height 7
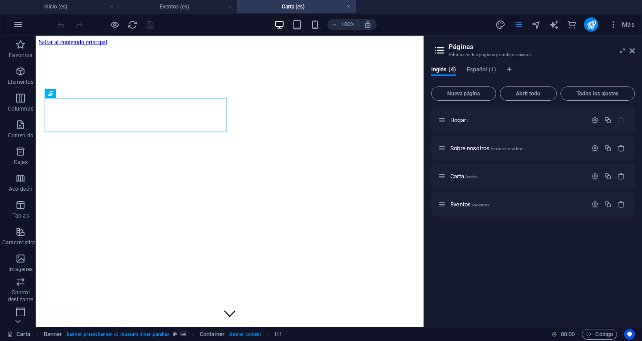
scroll to position [0, 0]
click at [519, 24] on icon "páginas" at bounding box center [518, 25] width 10 height 10
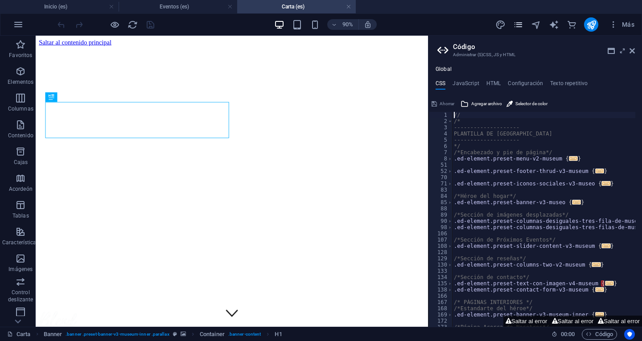
click at [518, 27] on icon "páginas" at bounding box center [518, 25] width 10 height 10
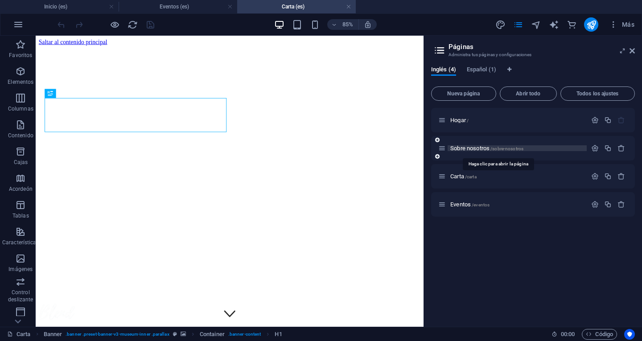
click at [474, 146] on font "Sobre nosotros" at bounding box center [469, 148] width 39 height 7
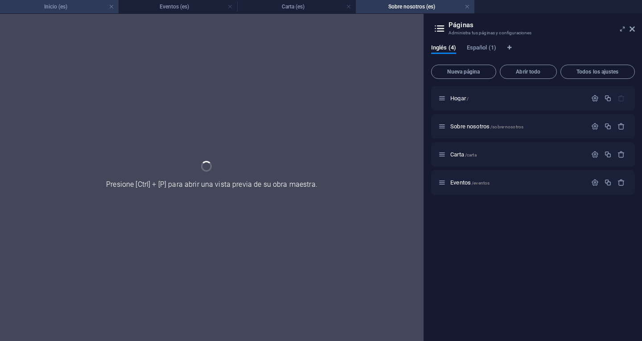
click at [77, 7] on h4 "Inicio (es)" at bounding box center [59, 7] width 119 height 10
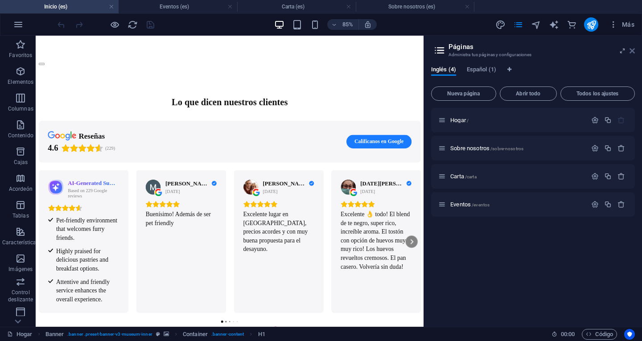
click at [632, 50] on icon at bounding box center [631, 50] width 5 height 7
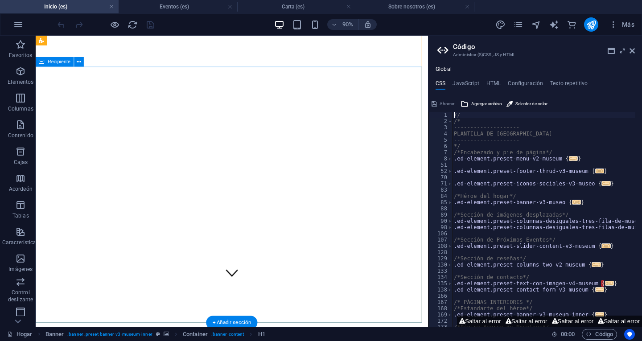
scroll to position [134, 0]
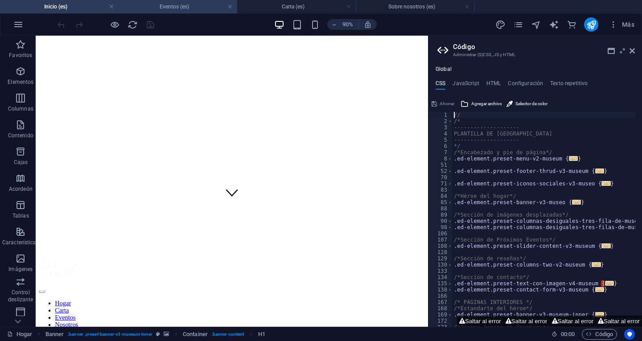
click at [205, 3] on h4 "Eventos (es)" at bounding box center [178, 7] width 119 height 10
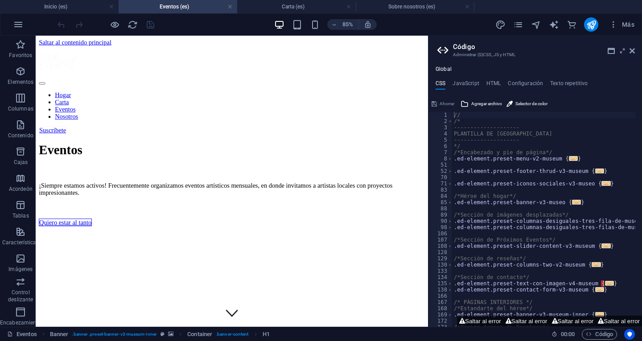
scroll to position [1801, 0]
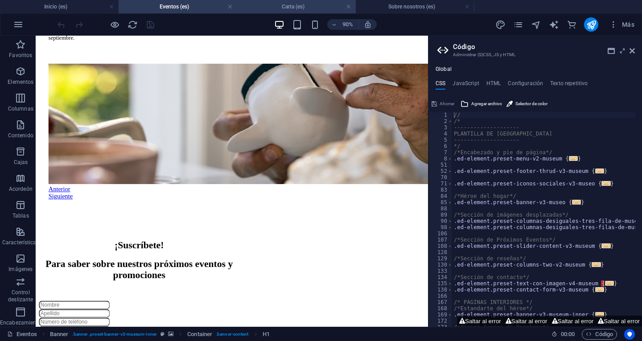
click at [268, 10] on h4 "Carta (es)" at bounding box center [296, 7] width 119 height 10
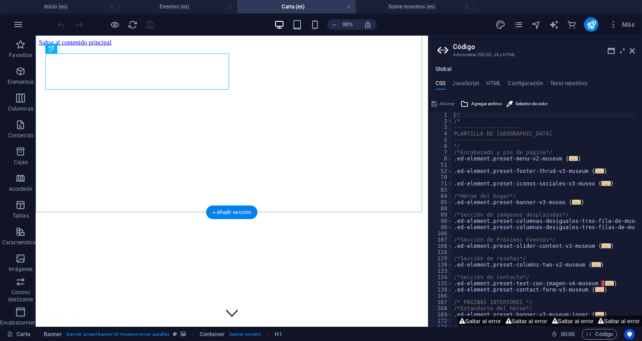
scroll to position [267, 0]
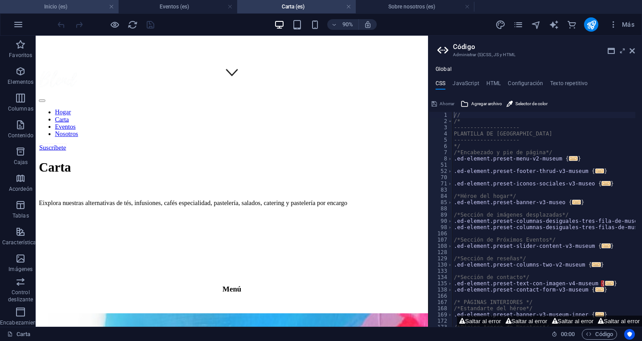
click at [90, 6] on h4 "Inicio (es)" at bounding box center [59, 7] width 119 height 10
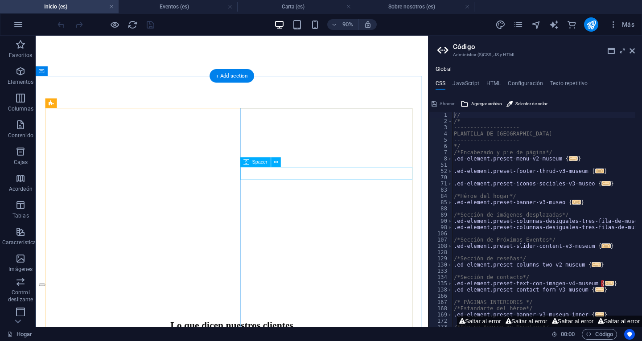
scroll to position [1826, 0]
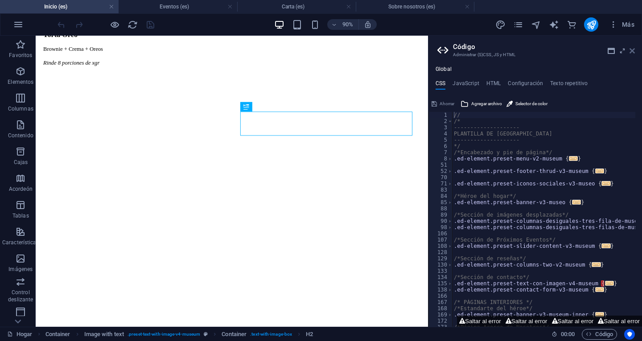
click at [632, 50] on icon at bounding box center [631, 50] width 5 height 7
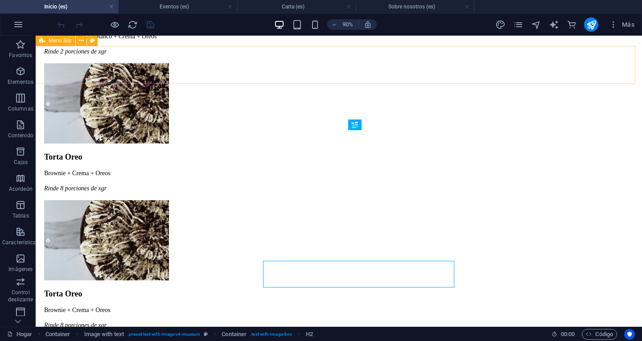
scroll to position [1688, 0]
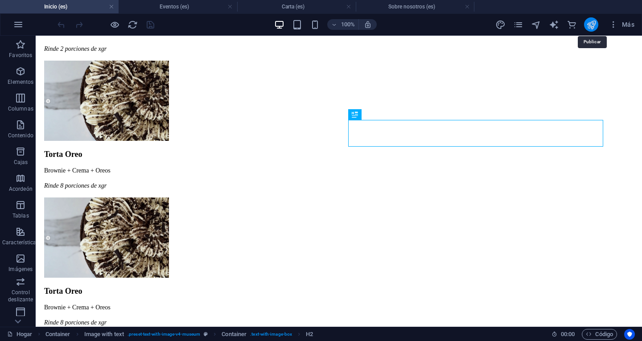
click at [588, 29] on icon "publicar" at bounding box center [591, 25] width 10 height 10
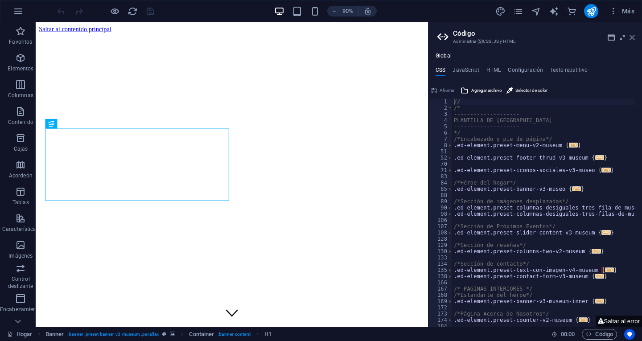
click at [634, 38] on icon at bounding box center [631, 37] width 5 height 7
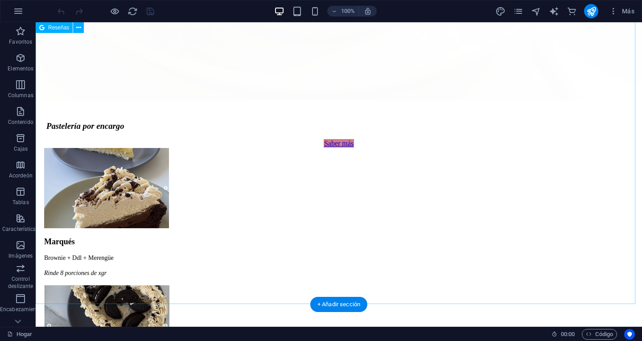
scroll to position [1159, 0]
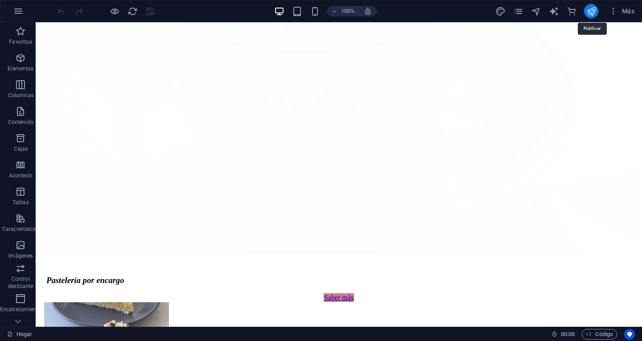
click at [591, 14] on icon "publicar" at bounding box center [591, 11] width 10 height 10
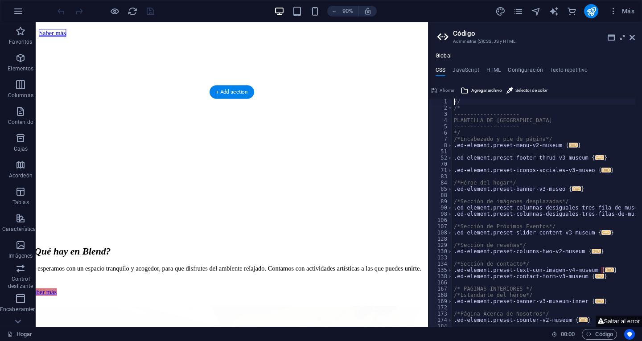
scroll to position [574, 0]
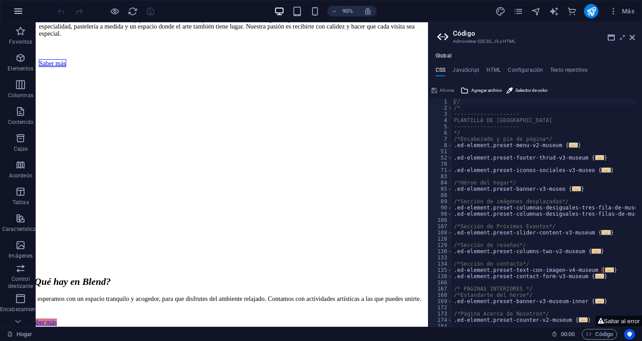
click at [17, 15] on icon "button" at bounding box center [18, 11] width 11 height 11
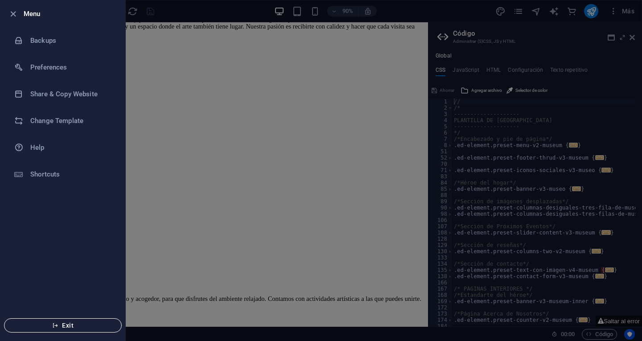
click at [49, 321] on button "Exit" at bounding box center [63, 325] width 118 height 14
